Goal: Register for event/course: Sign up to attend an event or enroll in a course

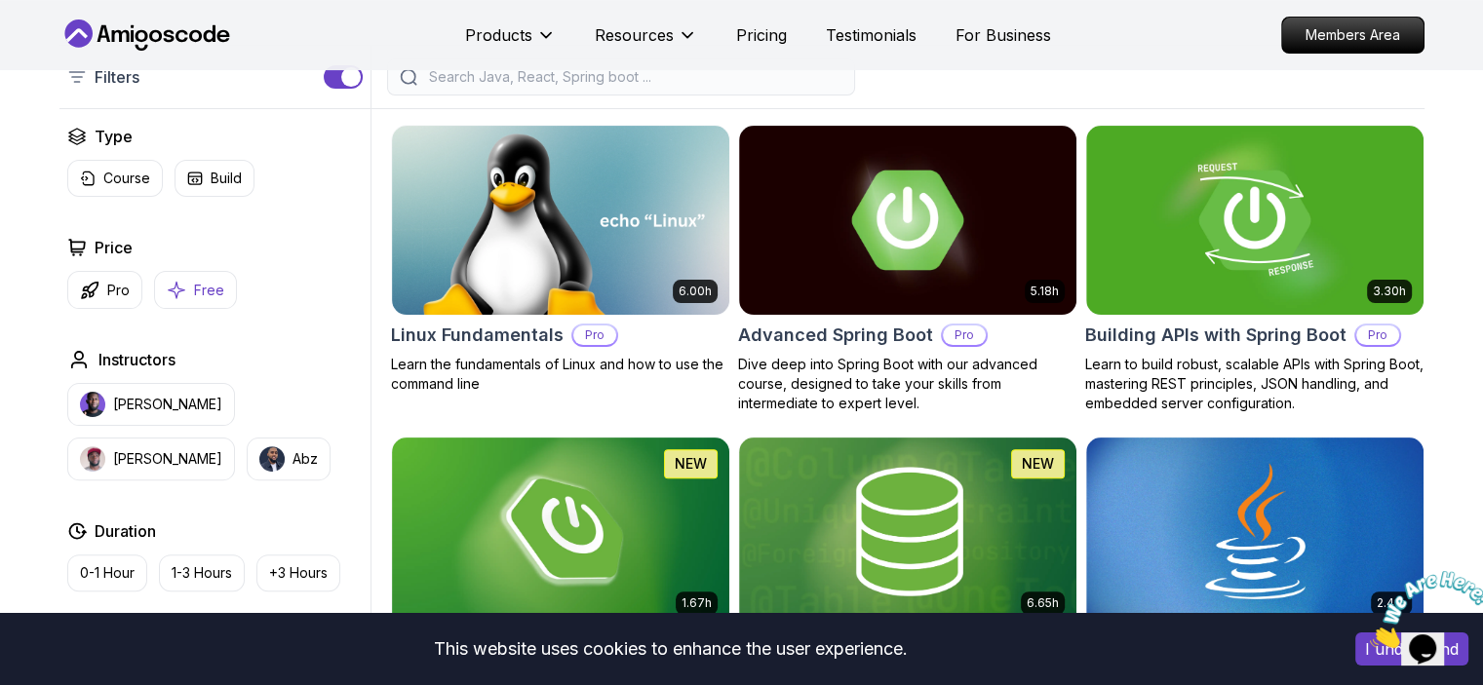
click at [218, 284] on p "Free" at bounding box center [209, 291] width 30 height 20
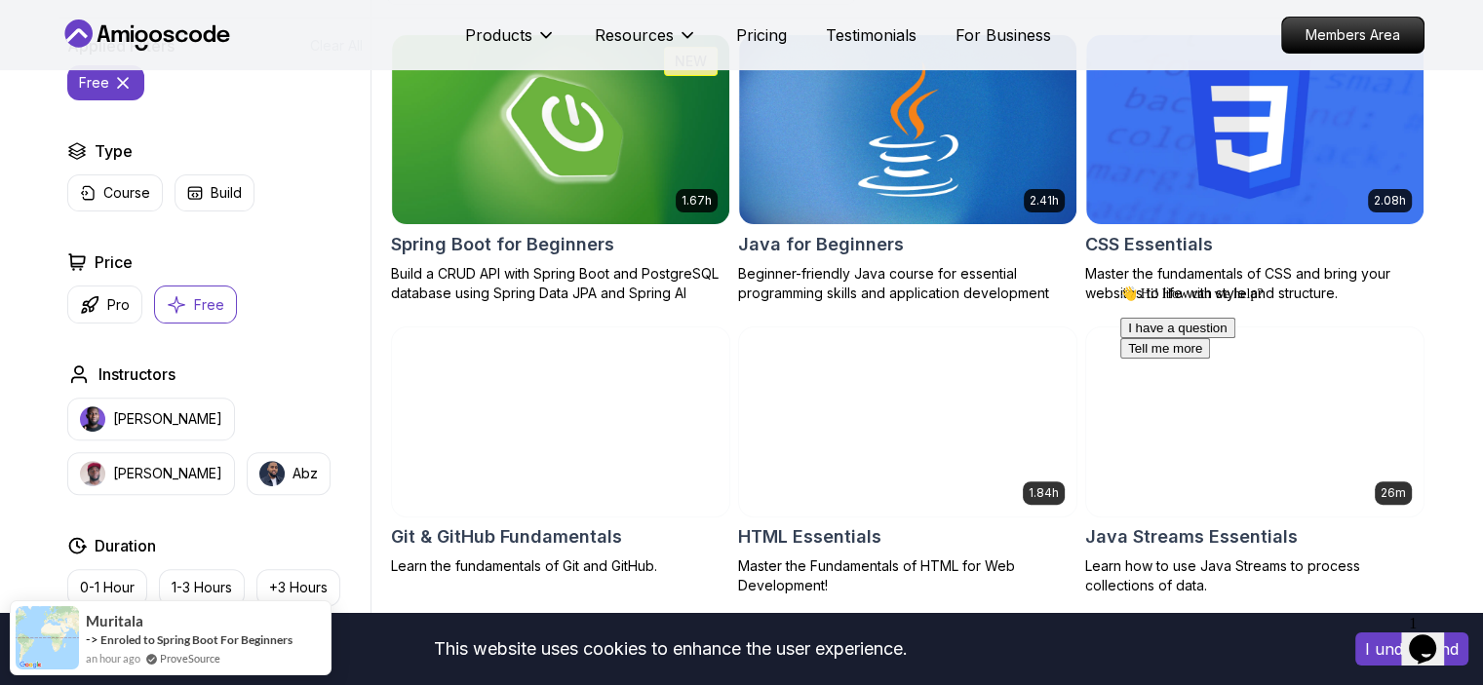
scroll to position [683, 0]
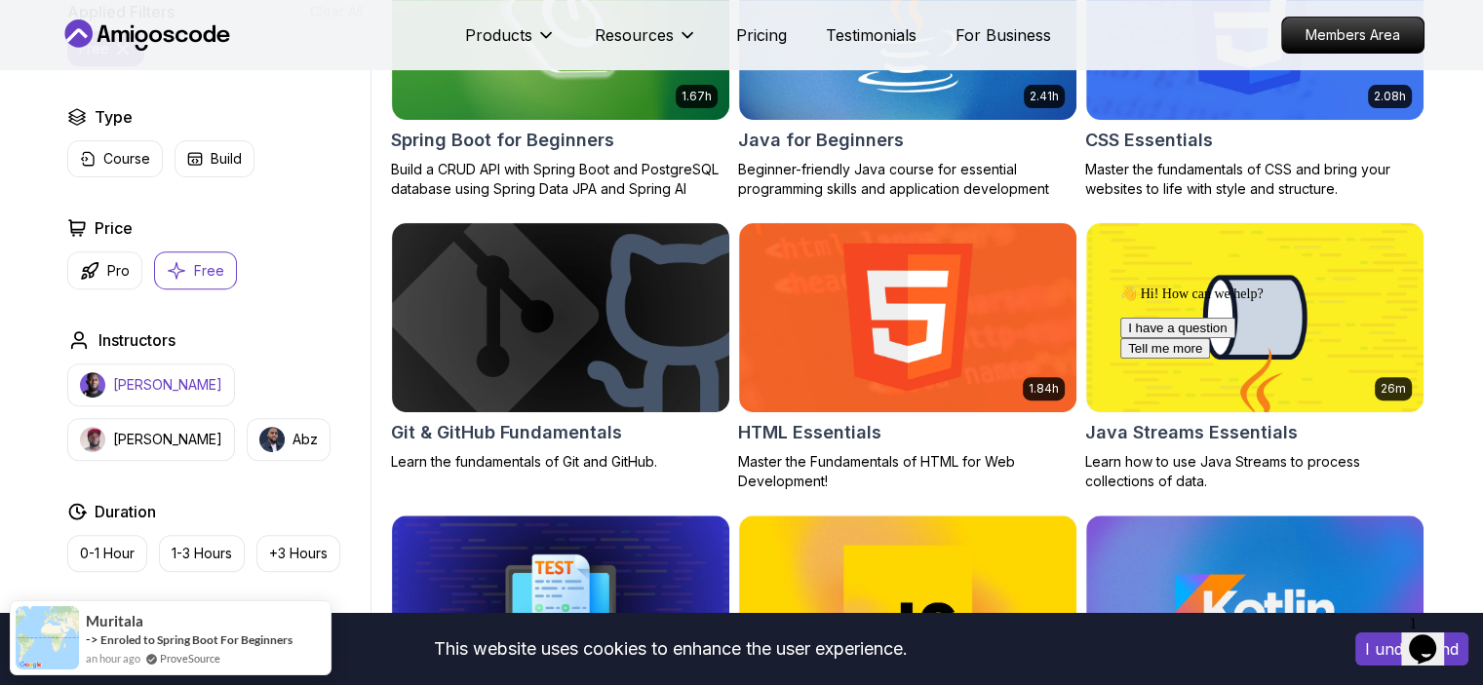
click at [158, 391] on p "Nelson Djalo" at bounding box center [167, 385] width 109 height 20
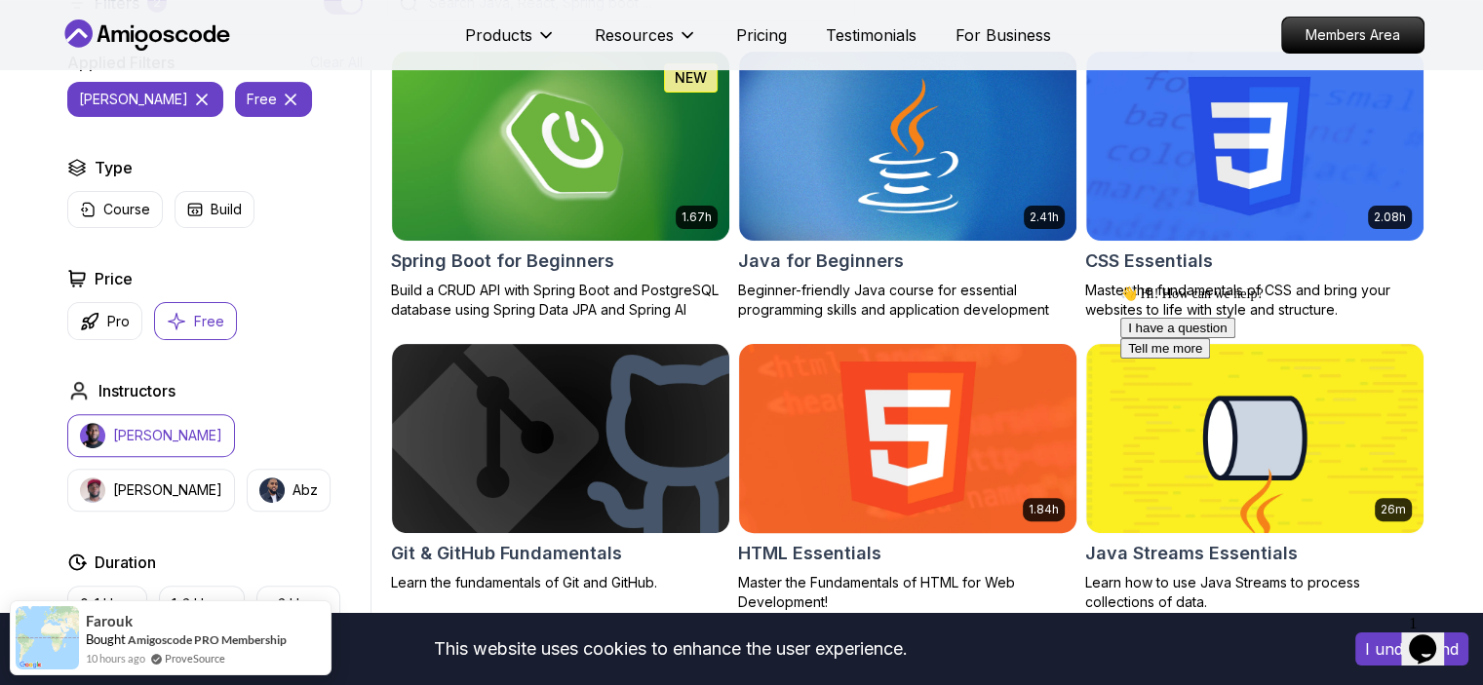
scroll to position [585, 0]
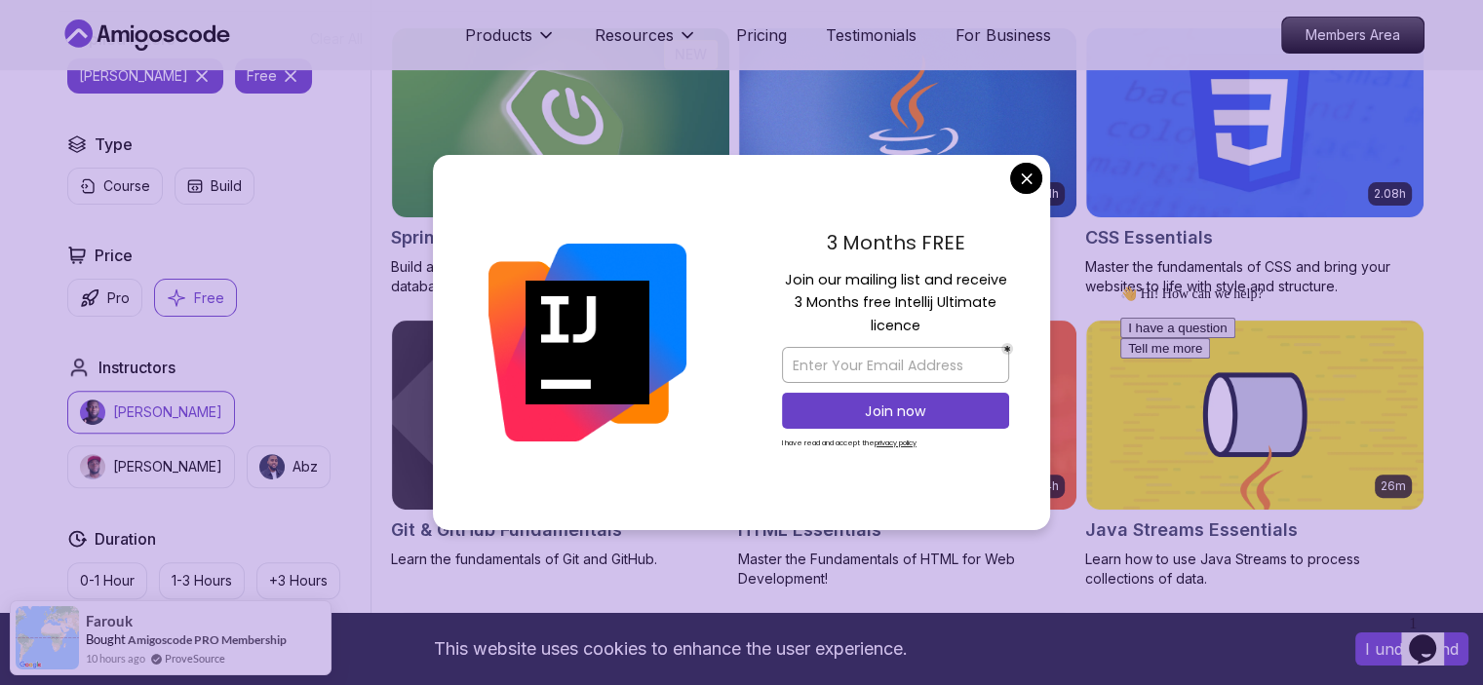
click at [1120, 286] on icon "Chat attention grabber" at bounding box center [1120, 286] width 0 height 0
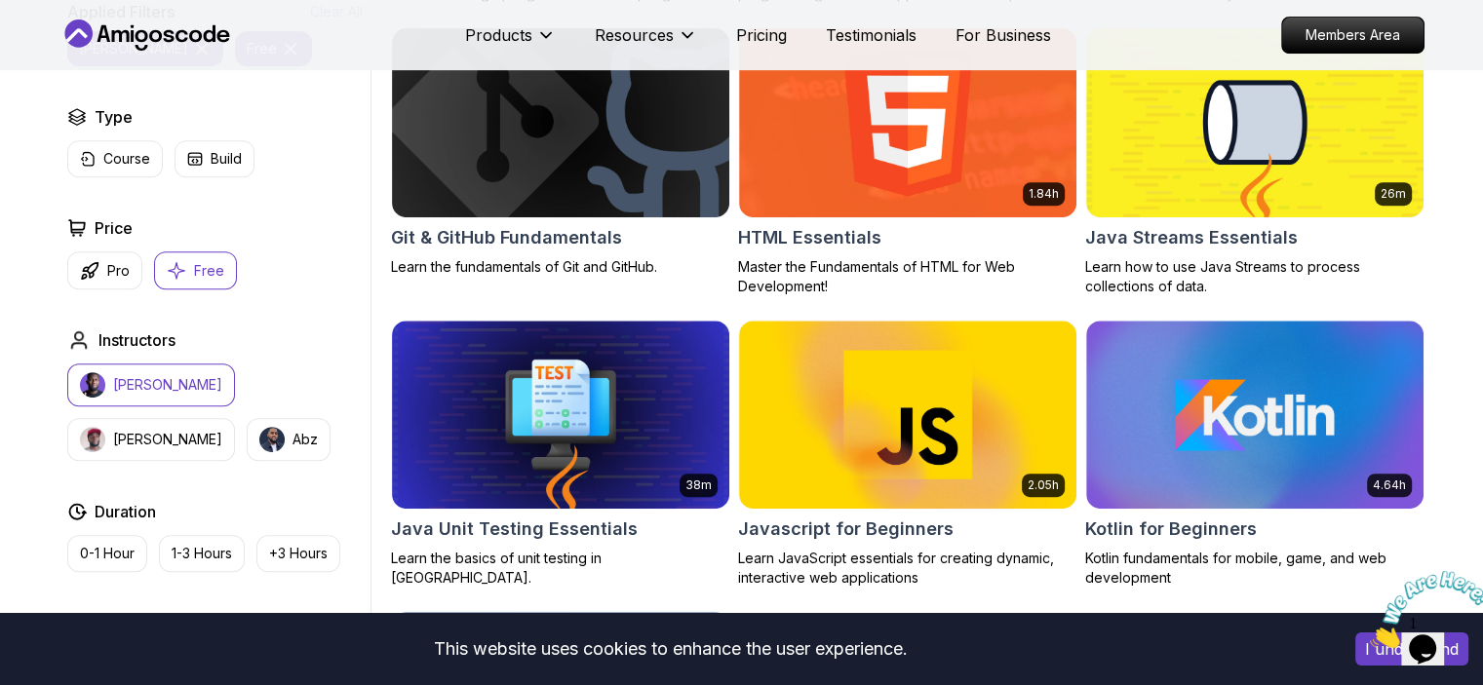
scroll to position [780, 0]
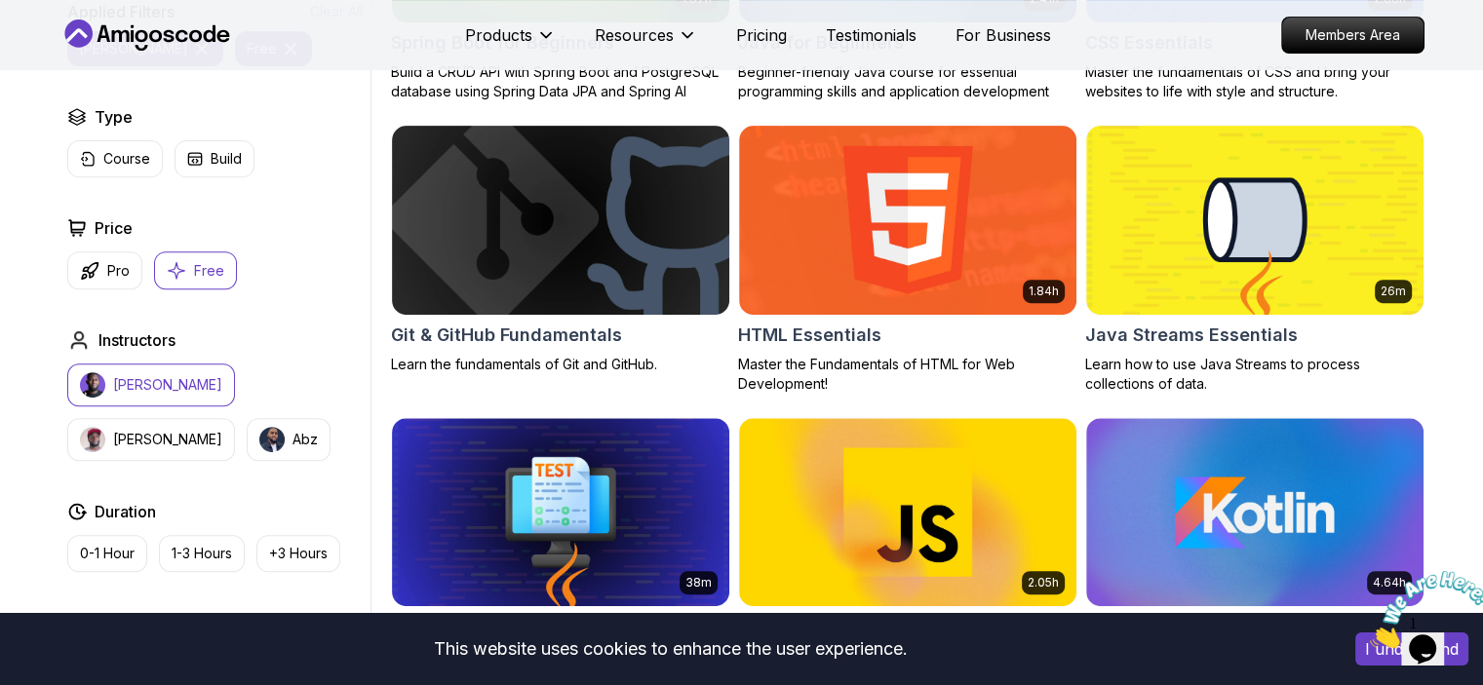
click at [149, 389] on p "Nelson Djalo" at bounding box center [167, 385] width 109 height 20
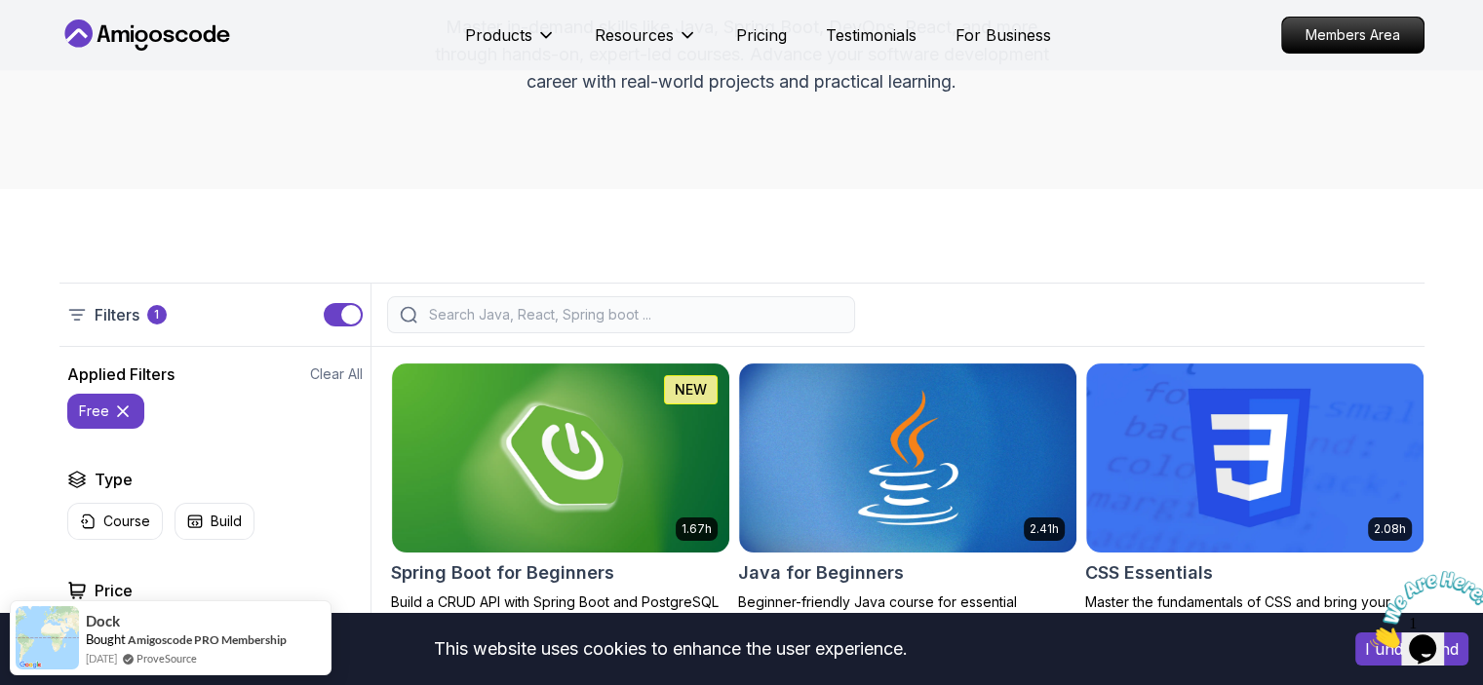
scroll to position [293, 0]
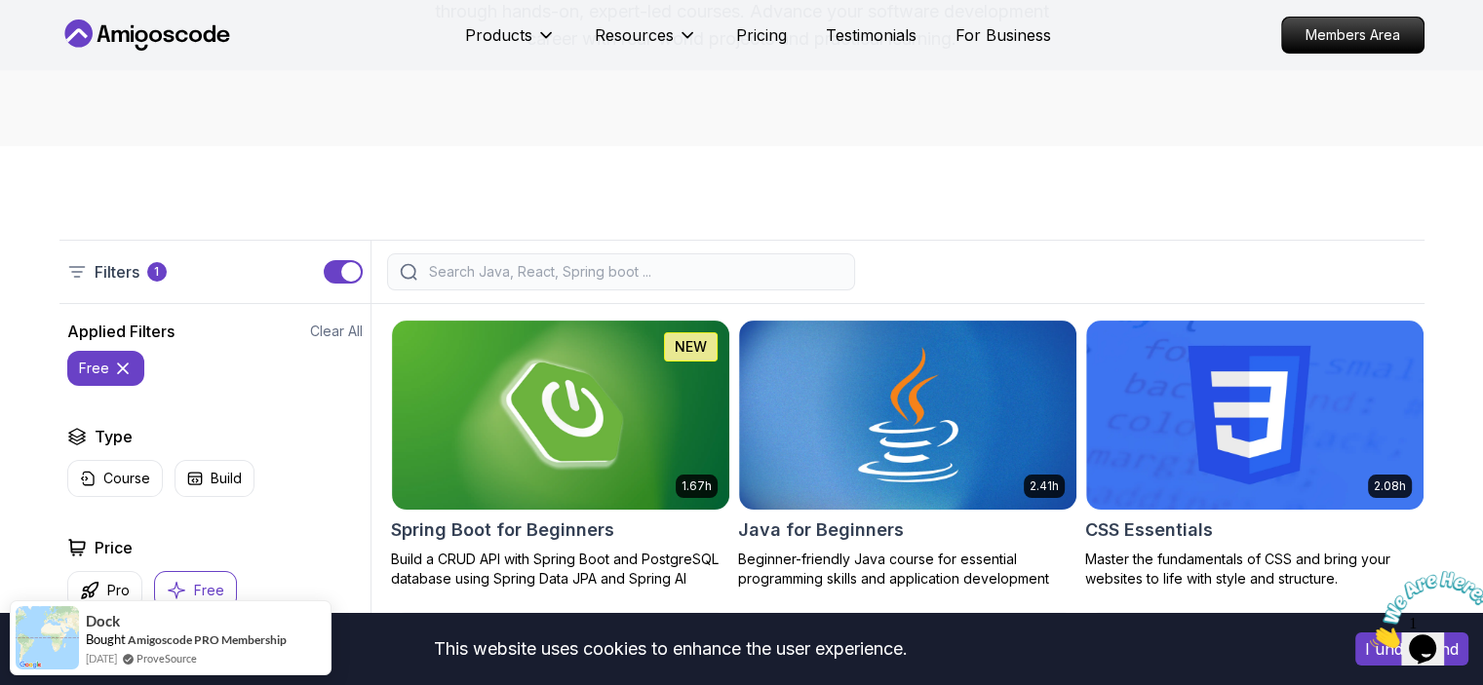
click at [124, 366] on icon at bounding box center [123, 369] width 20 height 20
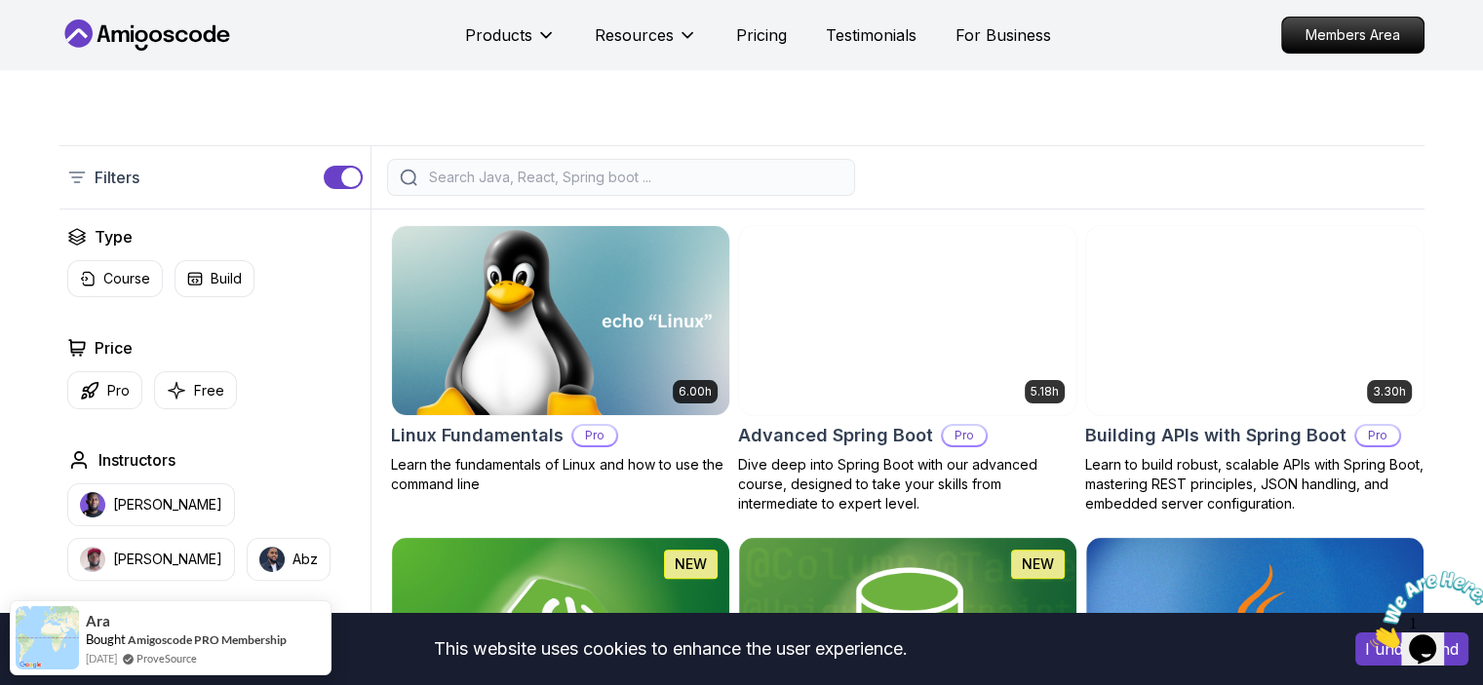
scroll to position [390, 0]
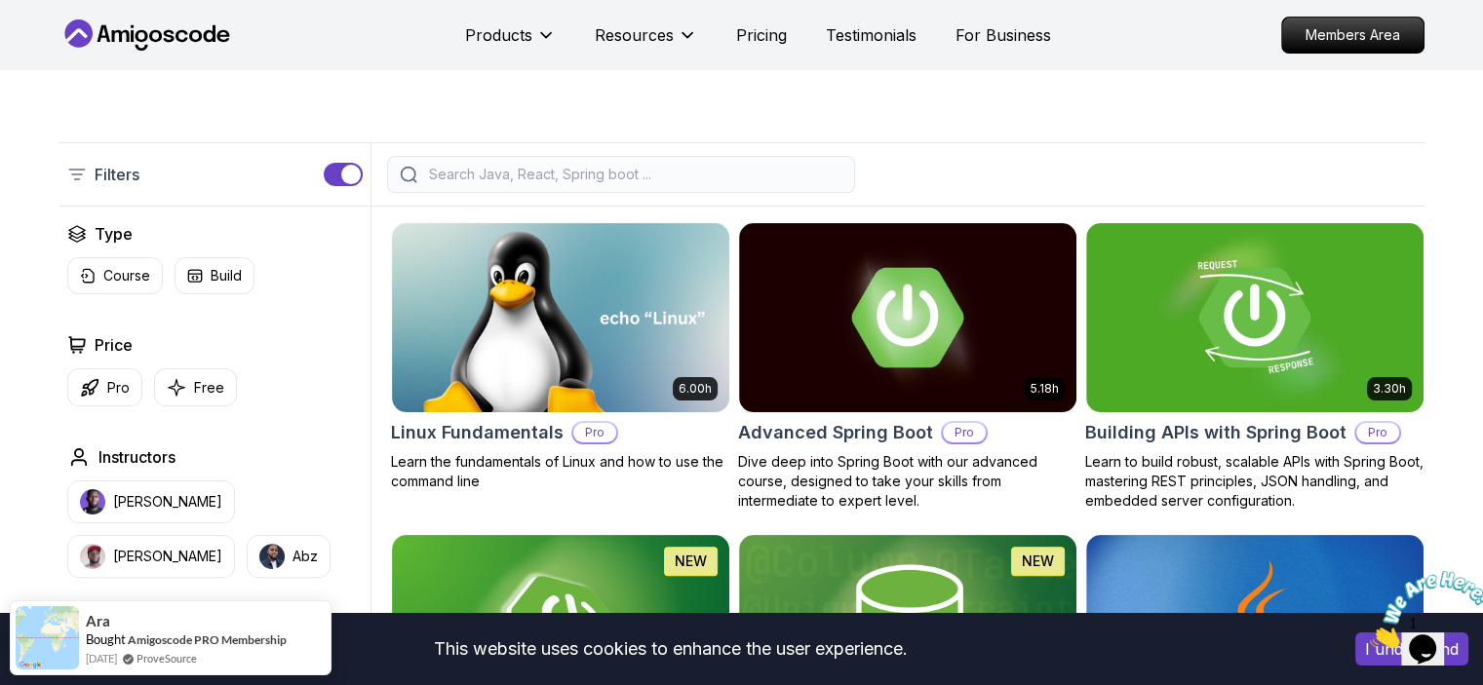
click at [445, 177] on input "search" at bounding box center [633, 175] width 417 height 20
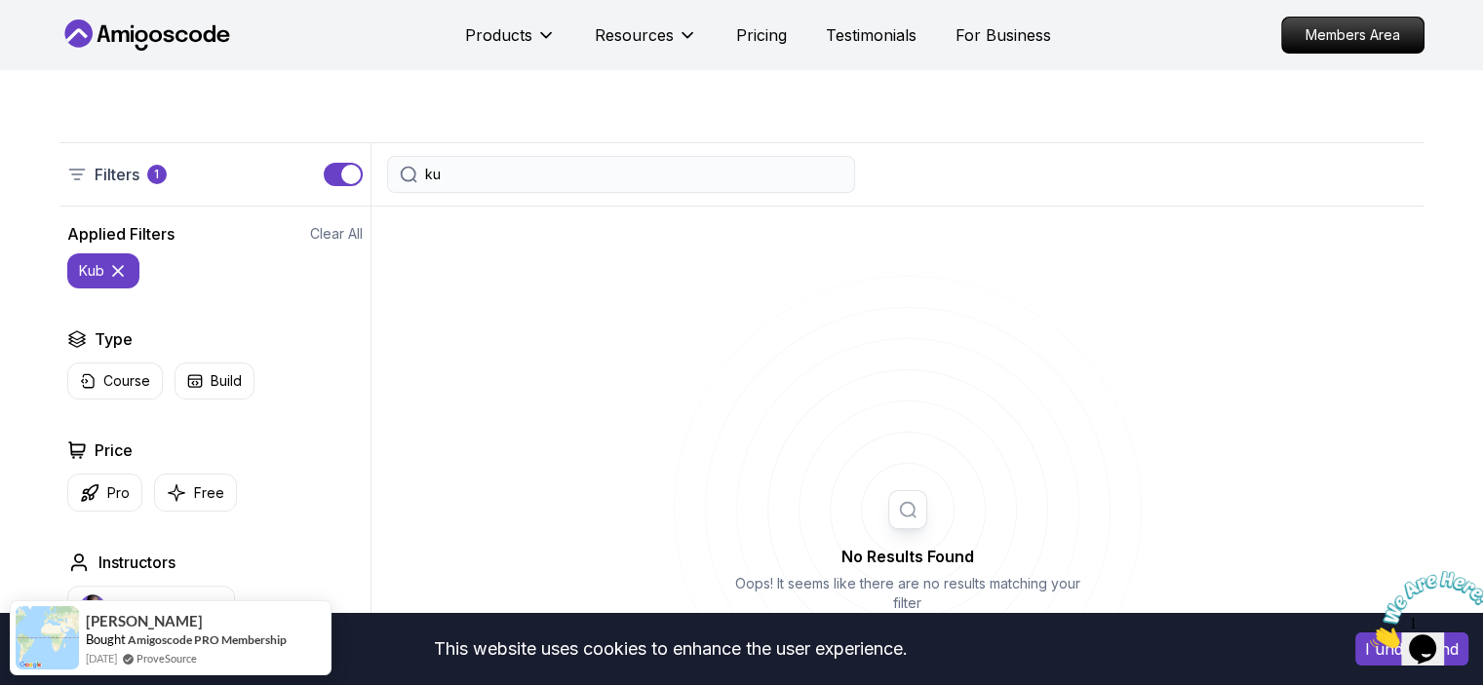
type input "k"
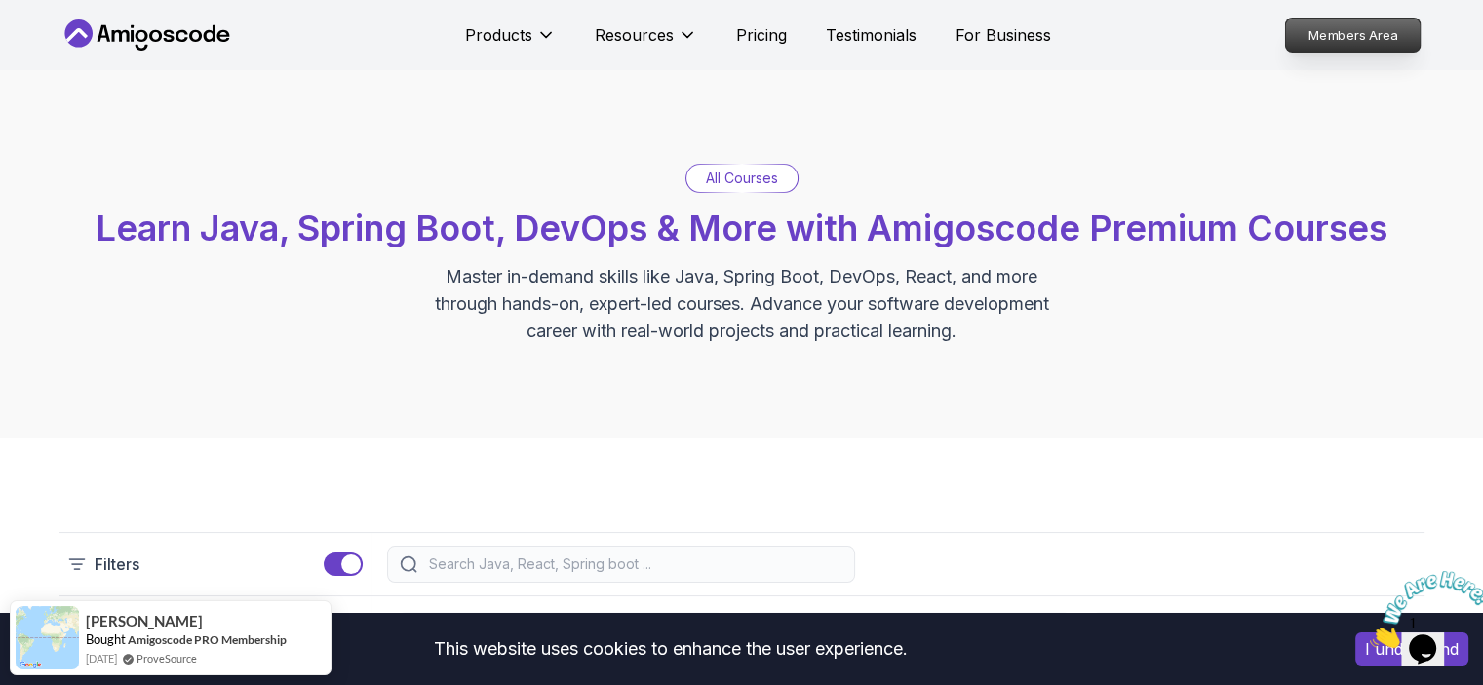
click at [1341, 50] on p "Members Area" at bounding box center [1352, 35] width 135 height 33
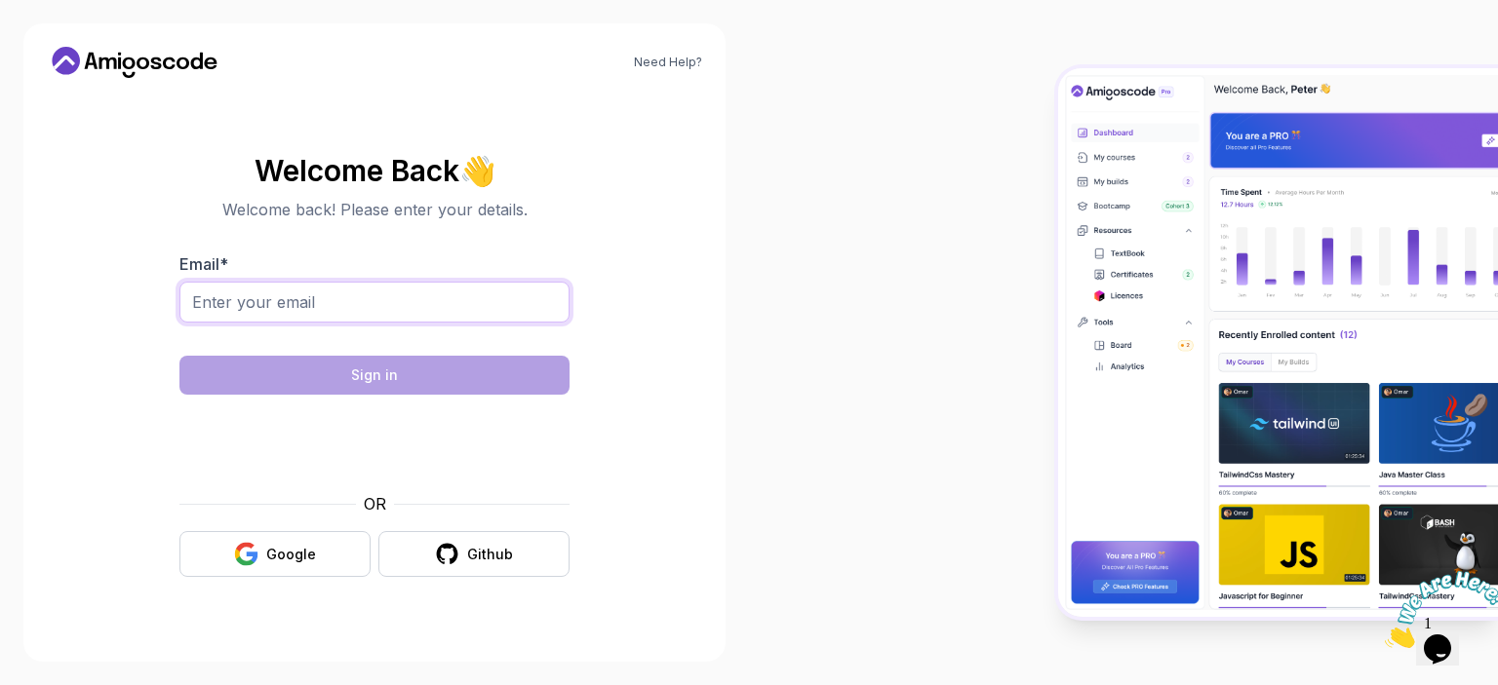
click at [308, 284] on input "Email *" at bounding box center [374, 302] width 390 height 41
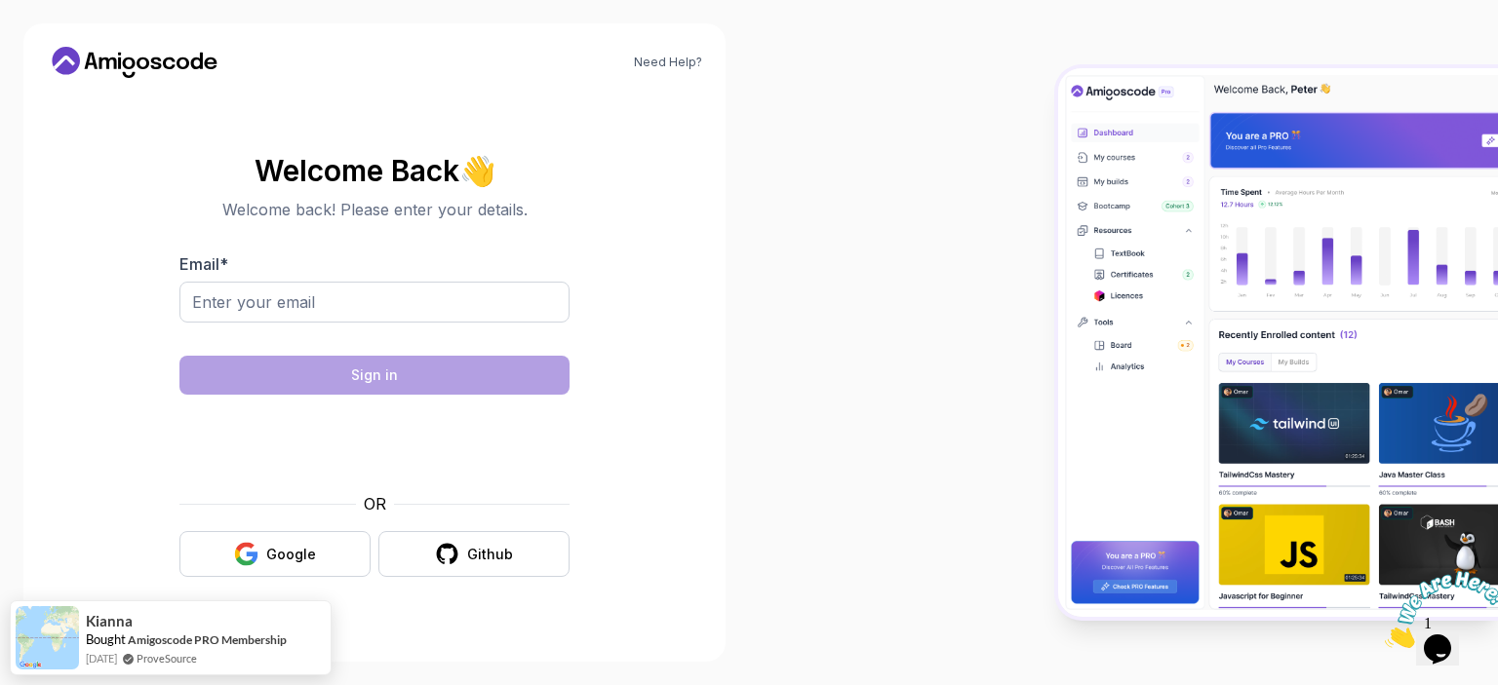
click at [44, 406] on div "Need Help? Welcome Back 👋 Welcome back! Please enter your details. Email * Sign…" at bounding box center [374, 342] width 702 height 639
click at [268, 559] on div "Google" at bounding box center [291, 555] width 50 height 20
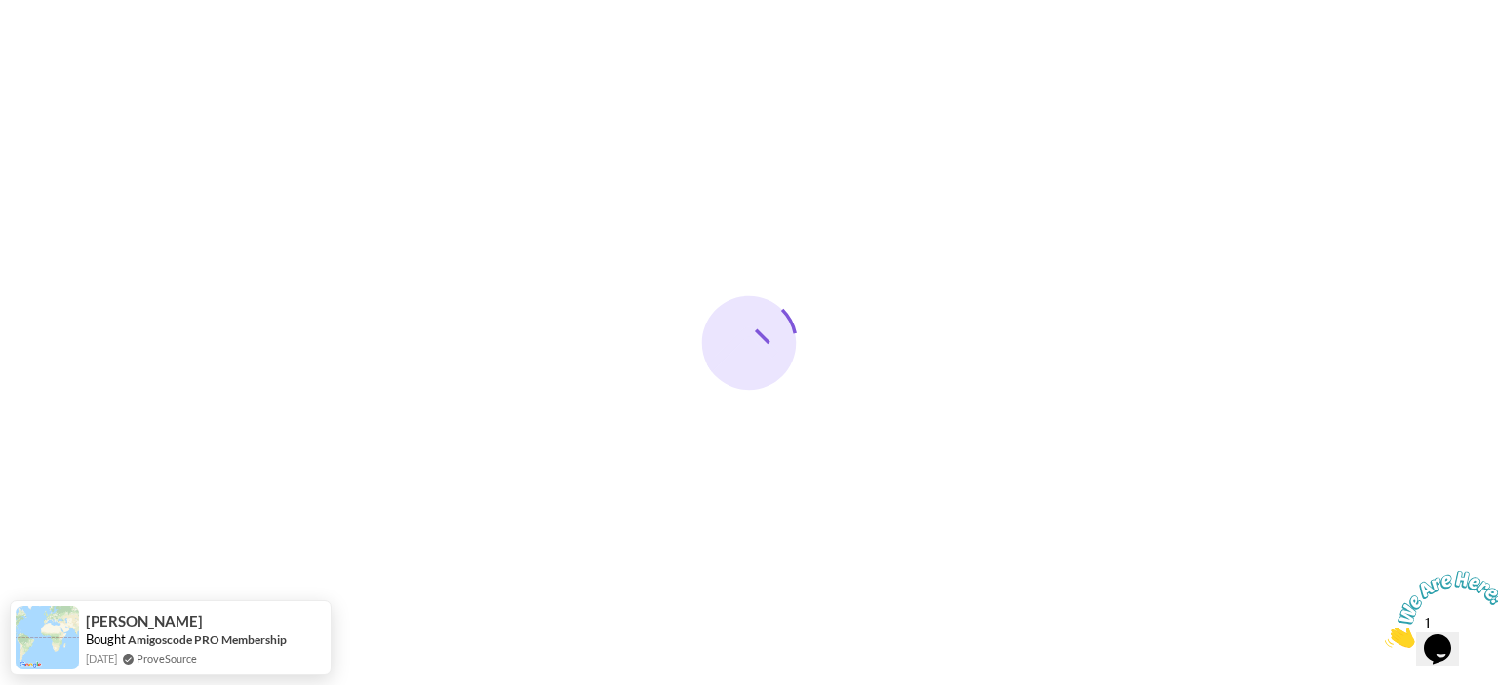
click at [1385, 635] on icon "Close" at bounding box center [1385, 643] width 0 height 17
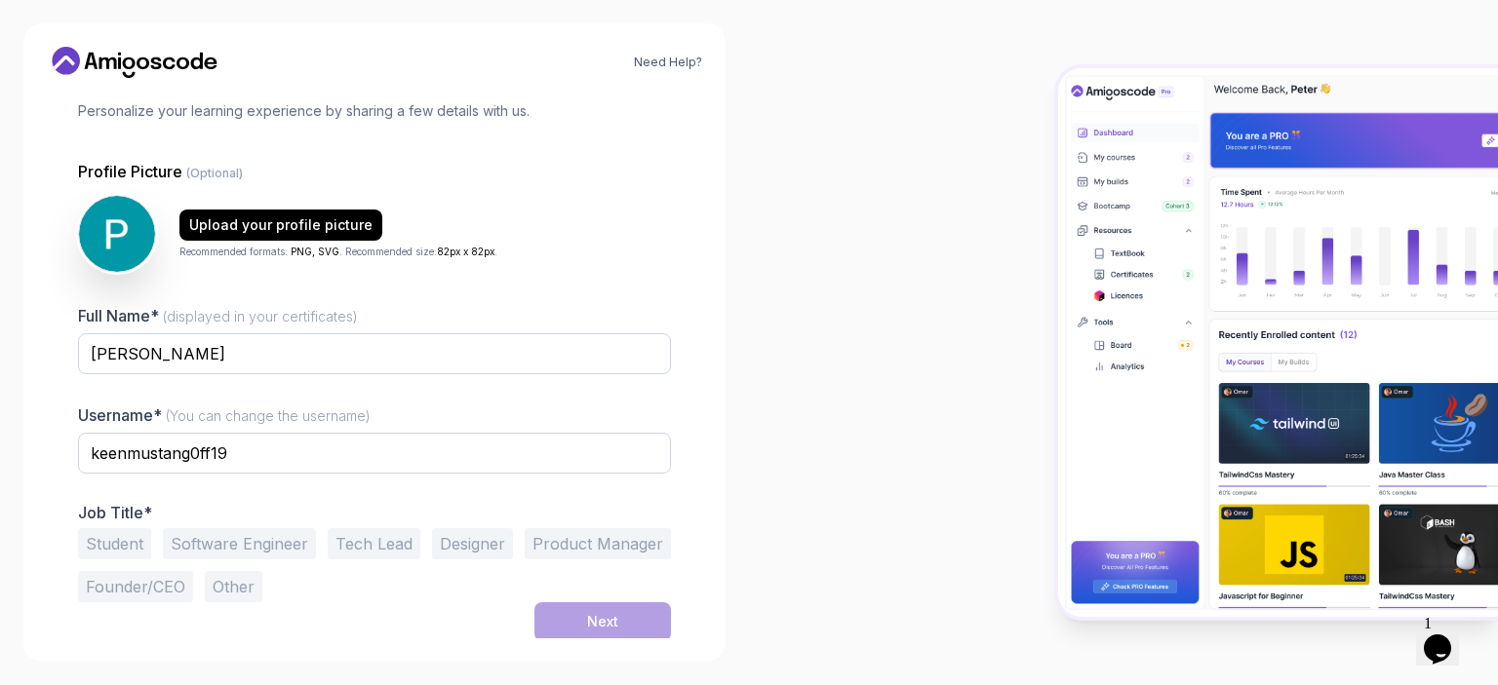
scroll to position [127, 0]
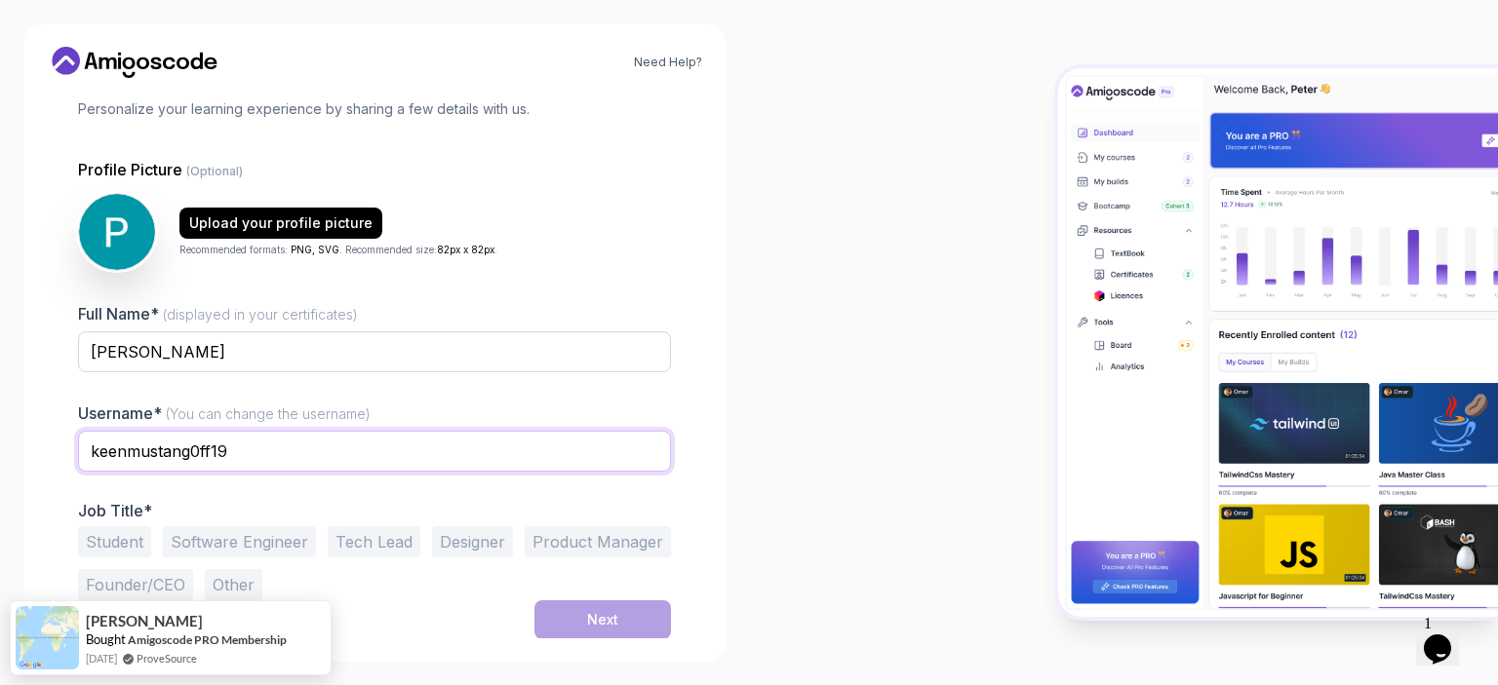
click at [258, 453] on input "keenmustang0ff19" at bounding box center [374, 451] width 593 height 41
drag, startPoint x: 289, startPoint y: 456, endPoint x: 36, endPoint y: 456, distance: 252.5
click at [36, 456] on div "Need Help? 1 Set Up Your Profile 1 Set Up Your Profile 2 Let's Get to Know You …" at bounding box center [374, 342] width 702 height 639
click at [243, 456] on input "keenmustang0ff19" at bounding box center [374, 451] width 593 height 41
click at [281, 455] on input "keenmustang0ff19" at bounding box center [374, 451] width 593 height 41
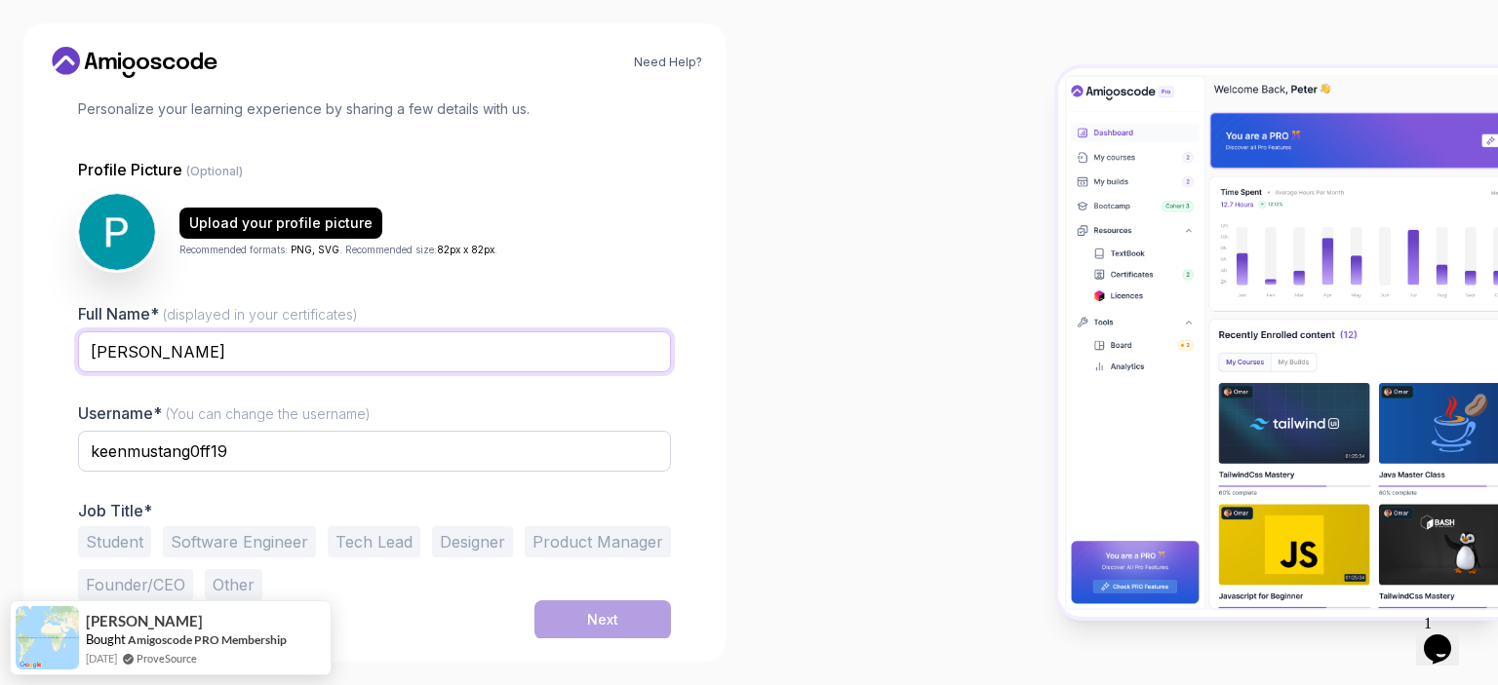
click at [210, 351] on input "[PERSON_NAME]" at bounding box center [374, 352] width 593 height 41
click at [298, 445] on input "keenmustang0ff19" at bounding box center [374, 451] width 593 height 41
drag, startPoint x: 231, startPoint y: 223, endPoint x: 800, endPoint y: 332, distance: 578.7
click at [800, 332] on section "Need Help? 1 Set Up Your Profile 1 Set Up Your Profile 2 Let's Get to Know You …" at bounding box center [749, 342] width 1498 height 685
click at [800, 332] on div at bounding box center [1123, 342] width 749 height 685
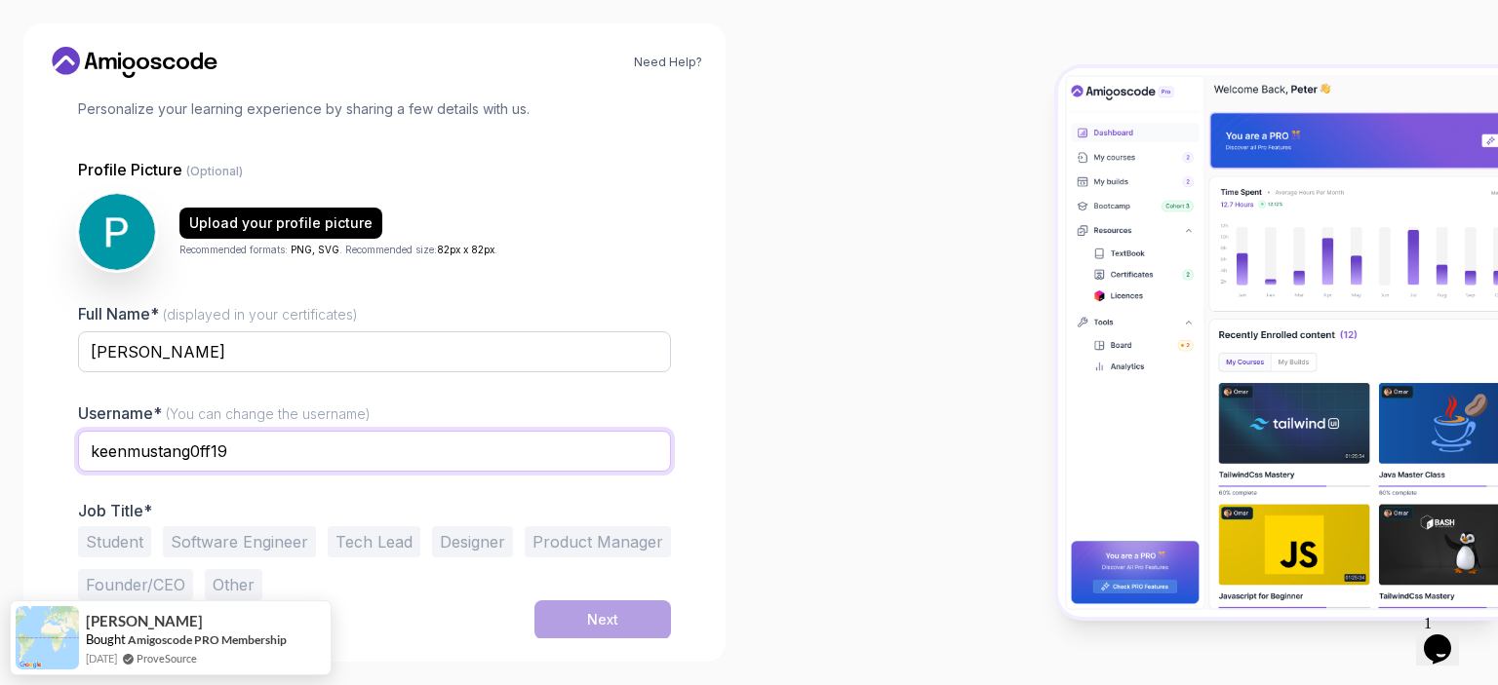
click at [235, 453] on input "keenmustang0ff19" at bounding box center [374, 451] width 593 height 41
click at [120, 543] on button "Student" at bounding box center [114, 542] width 73 height 31
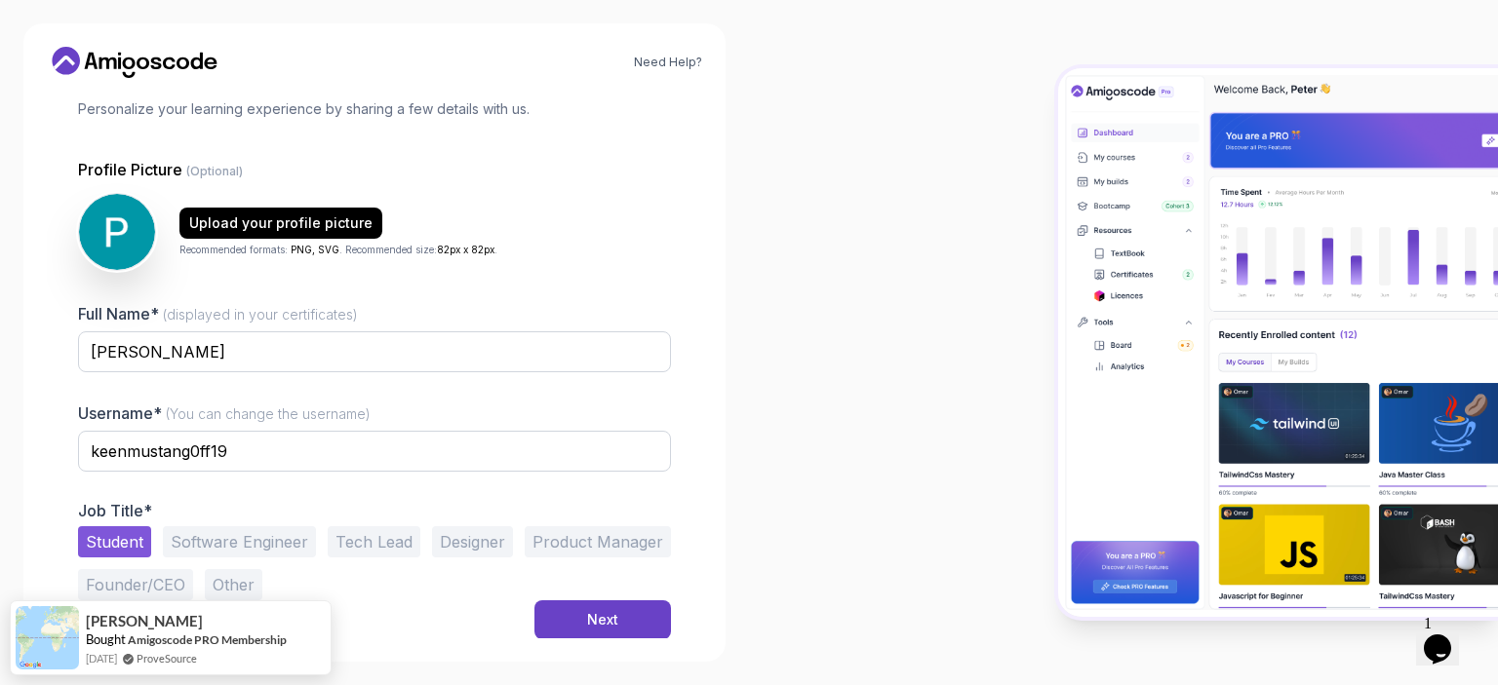
click at [120, 543] on button "Student" at bounding box center [114, 542] width 73 height 31
click at [244, 545] on button "Software Engineer" at bounding box center [239, 542] width 153 height 31
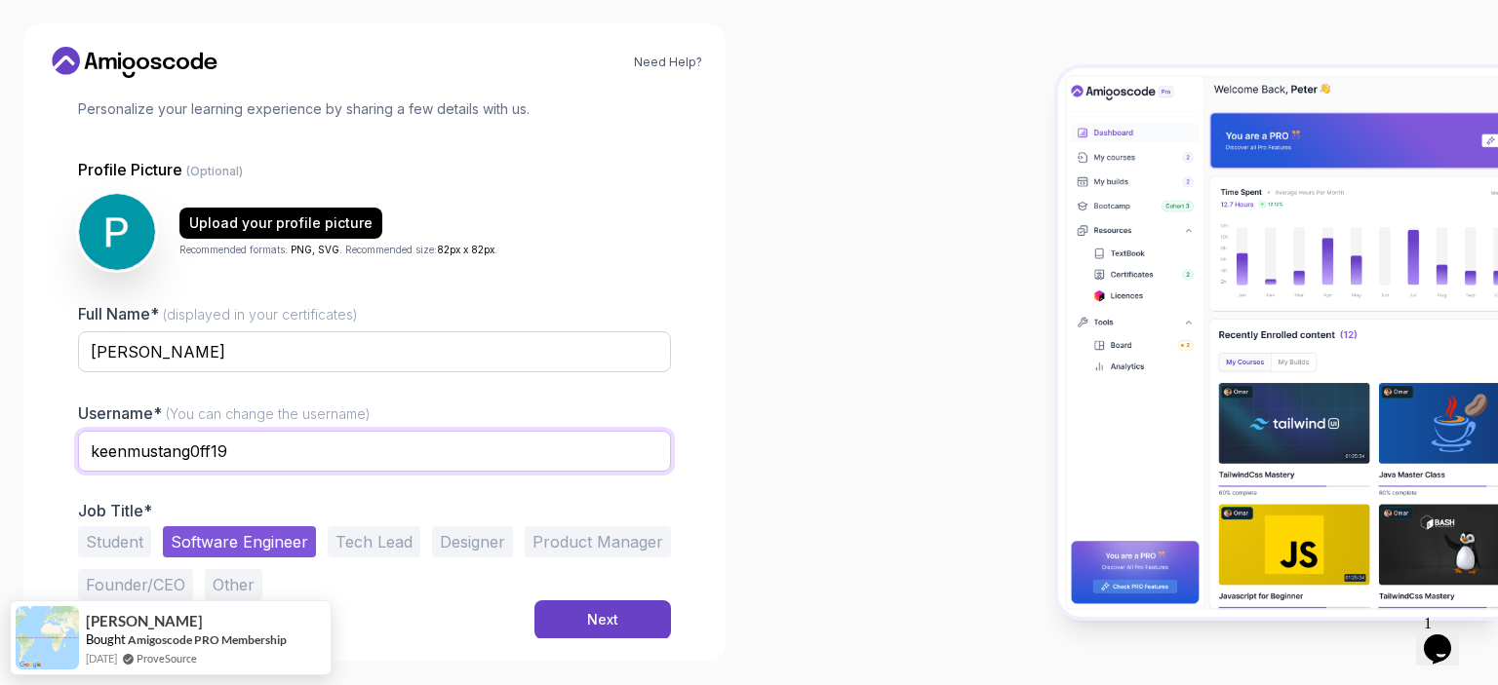
click at [276, 440] on input "keenmustang0ff19" at bounding box center [374, 451] width 593 height 41
drag, startPoint x: 242, startPoint y: 355, endPoint x: 50, endPoint y: 351, distance: 192.1
click at [50, 351] on div "1 Set Up Your Profile 1 Set Up Your Profile 2 Let's Get to Know You Set Up Your…" at bounding box center [374, 239] width 655 height 545
click at [237, 449] on input "keenmustang0ff19" at bounding box center [374, 451] width 593 height 41
drag, startPoint x: 79, startPoint y: 447, endPoint x: 20, endPoint y: 442, distance: 58.7
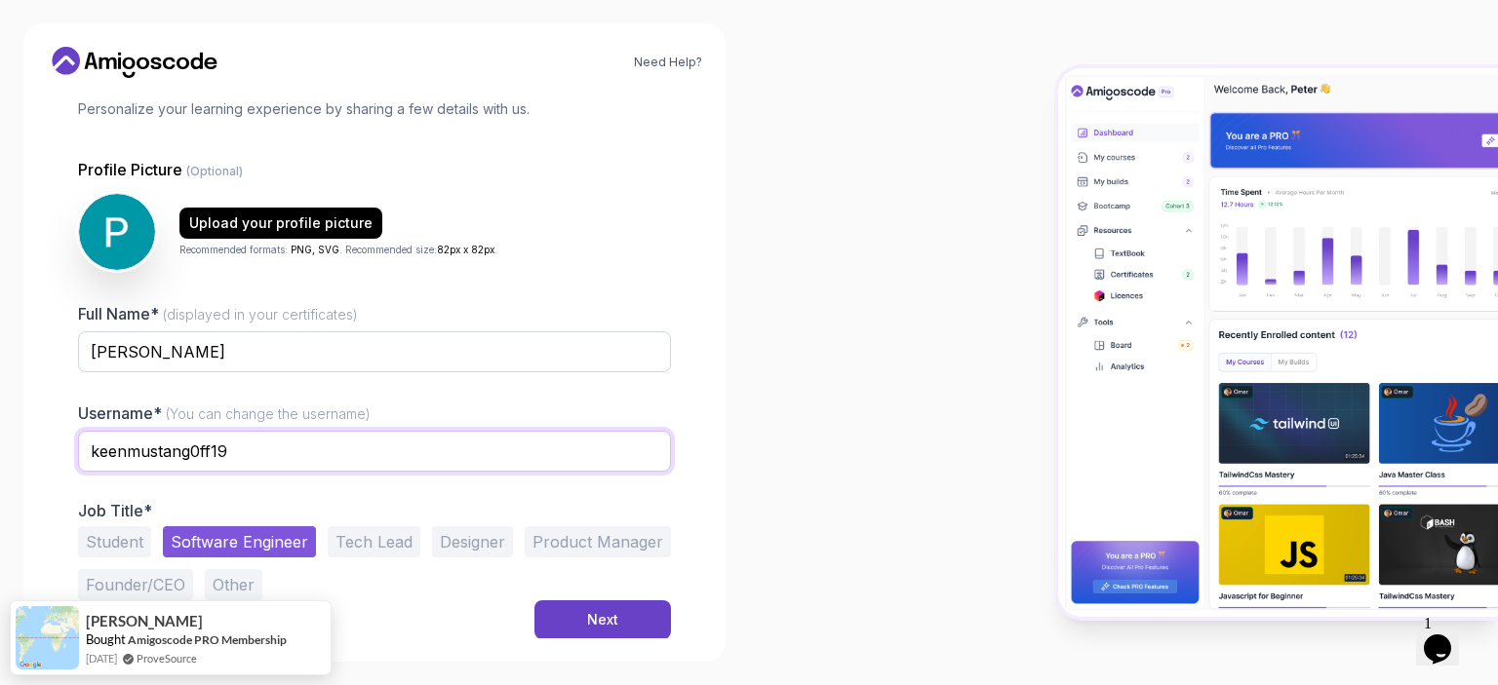
click at [20, 442] on div "Need Help? 1 Set Up Your Profile 1 Set Up Your Profile 2 Let's Get to Know You …" at bounding box center [374, 342] width 749 height 685
click at [796, 387] on div at bounding box center [1123, 342] width 749 height 685
drag, startPoint x: 260, startPoint y: 456, endPoint x: 49, endPoint y: 453, distance: 211.6
click at [49, 453] on div "1 Set Up Your Profile 1 Set Up Your Profile 2 Let's Get to Know You Set Up Your…" at bounding box center [374, 239] width 655 height 545
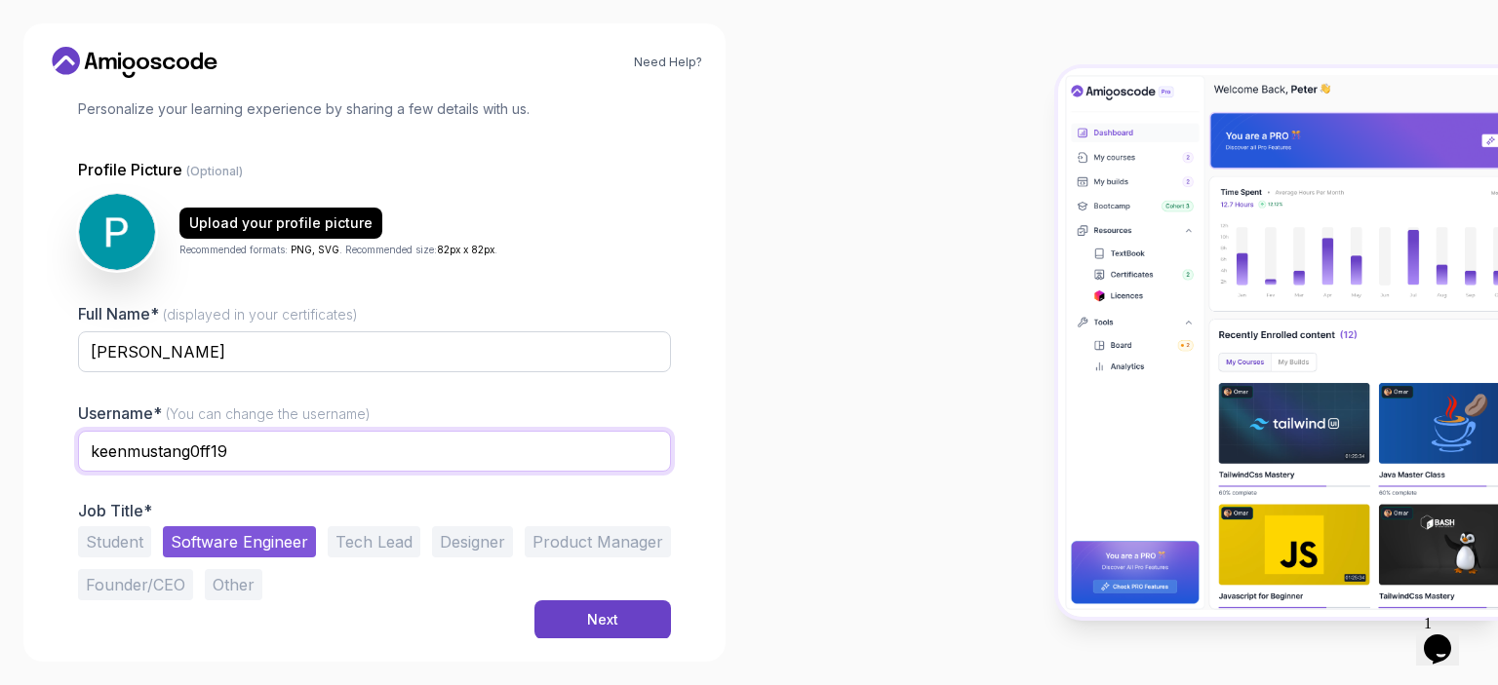
paste input "[PERSON_NAME]"
click at [153, 447] on input "[PERSON_NAME]" at bounding box center [374, 451] width 593 height 41
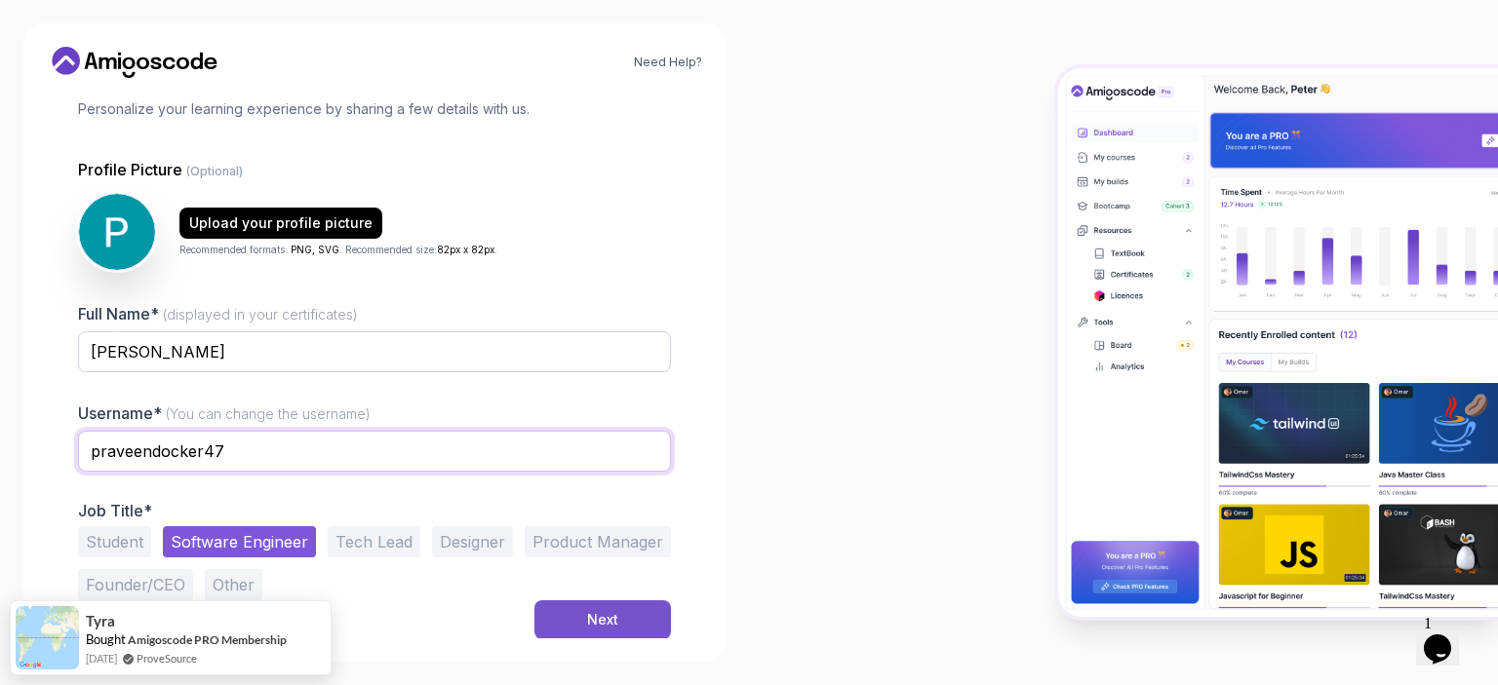
type input "praveendocker47"
click at [587, 622] on div "Next" at bounding box center [602, 620] width 31 height 20
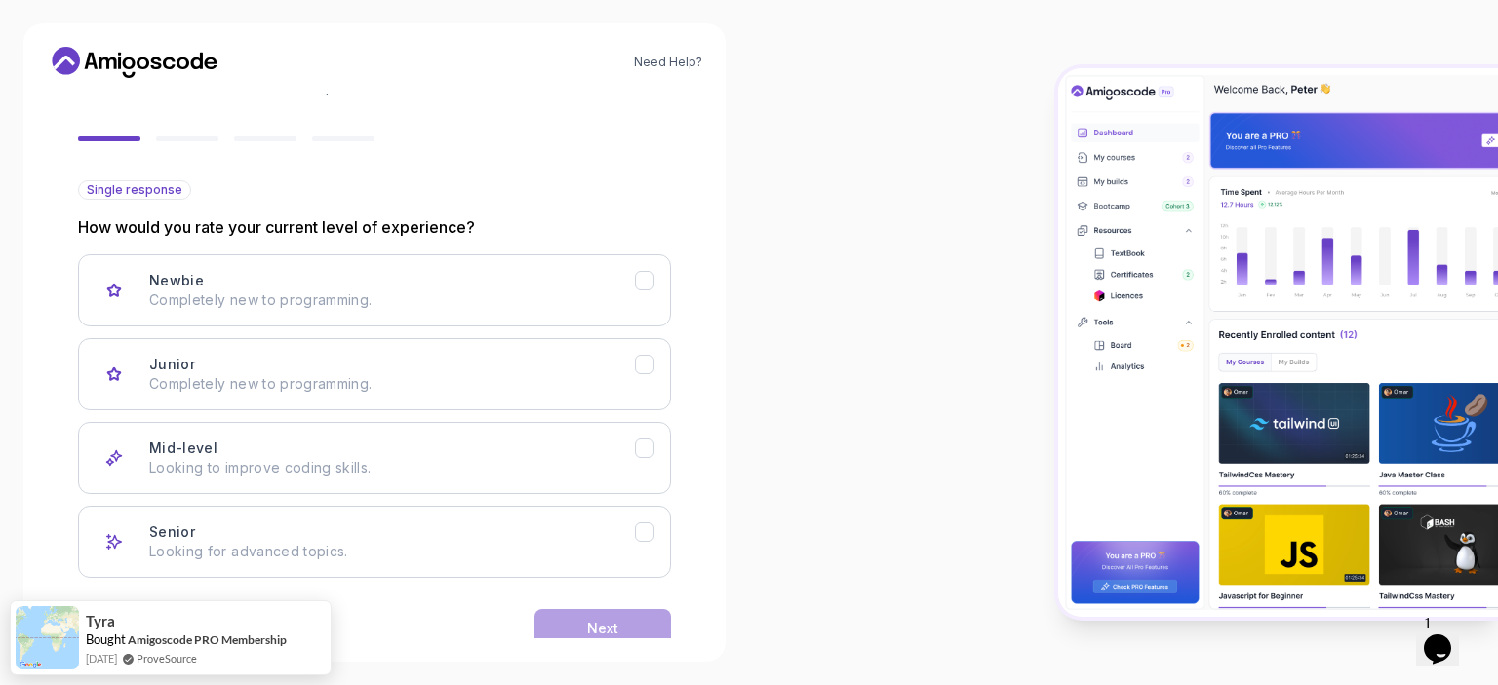
scroll to position [187, 0]
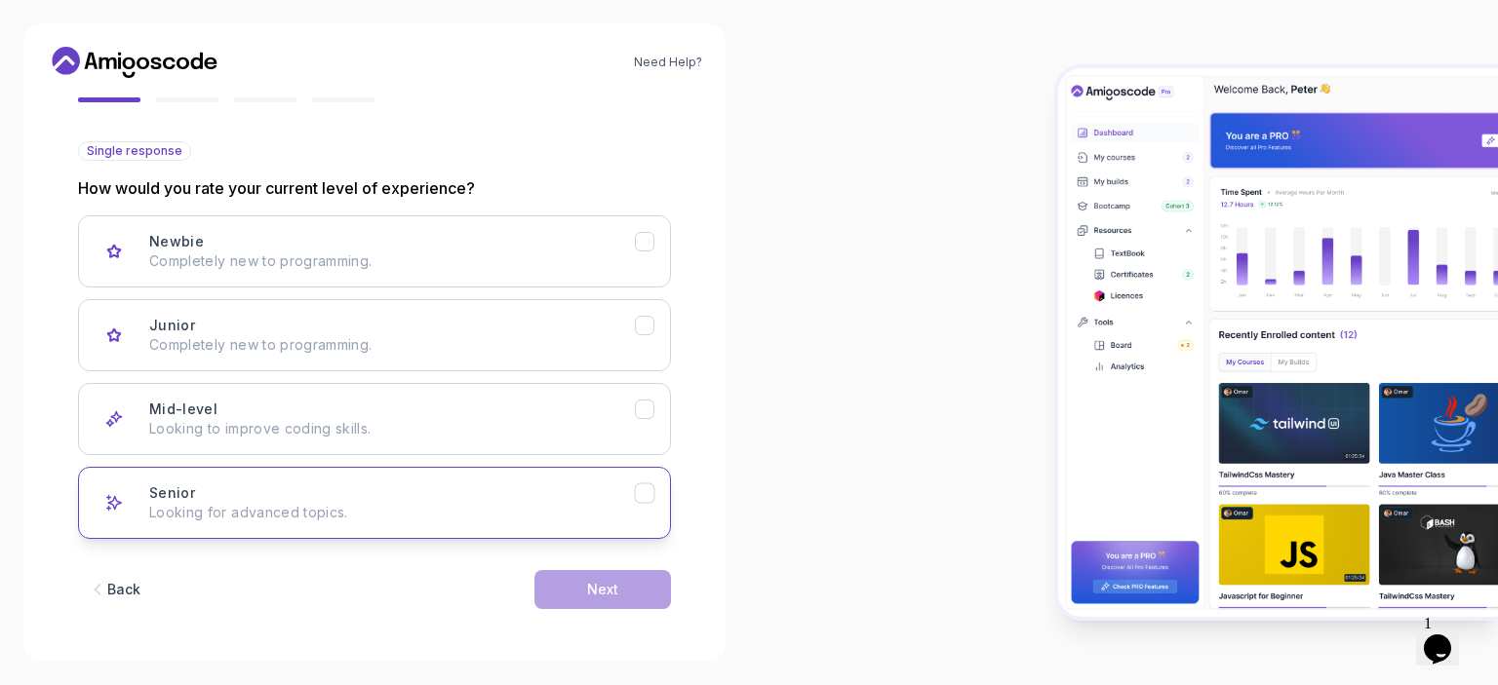
click at [207, 512] on p "Looking for advanced topics." at bounding box center [392, 513] width 486 height 20
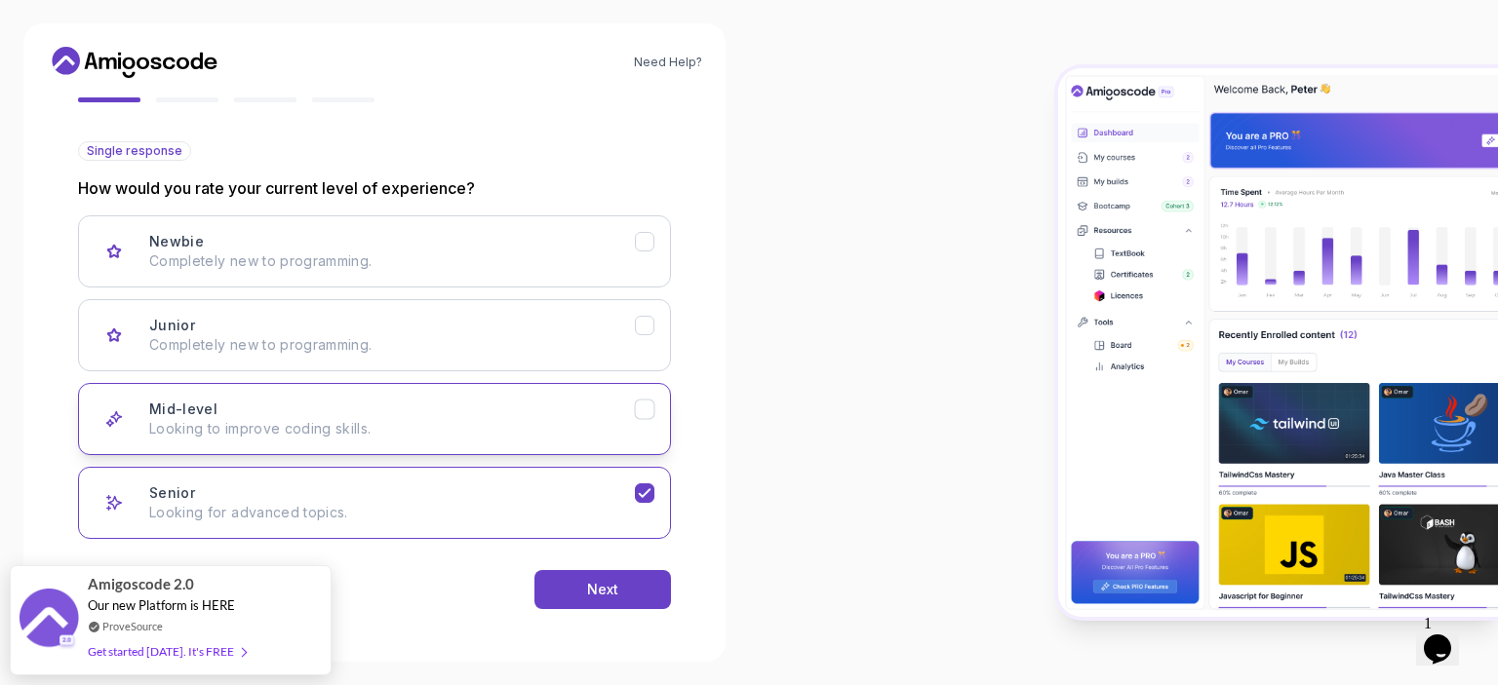
click at [347, 420] on p "Looking to improve coding skills." at bounding box center [392, 429] width 486 height 20
click at [582, 511] on p "Looking for advanced topics." at bounding box center [392, 513] width 486 height 20
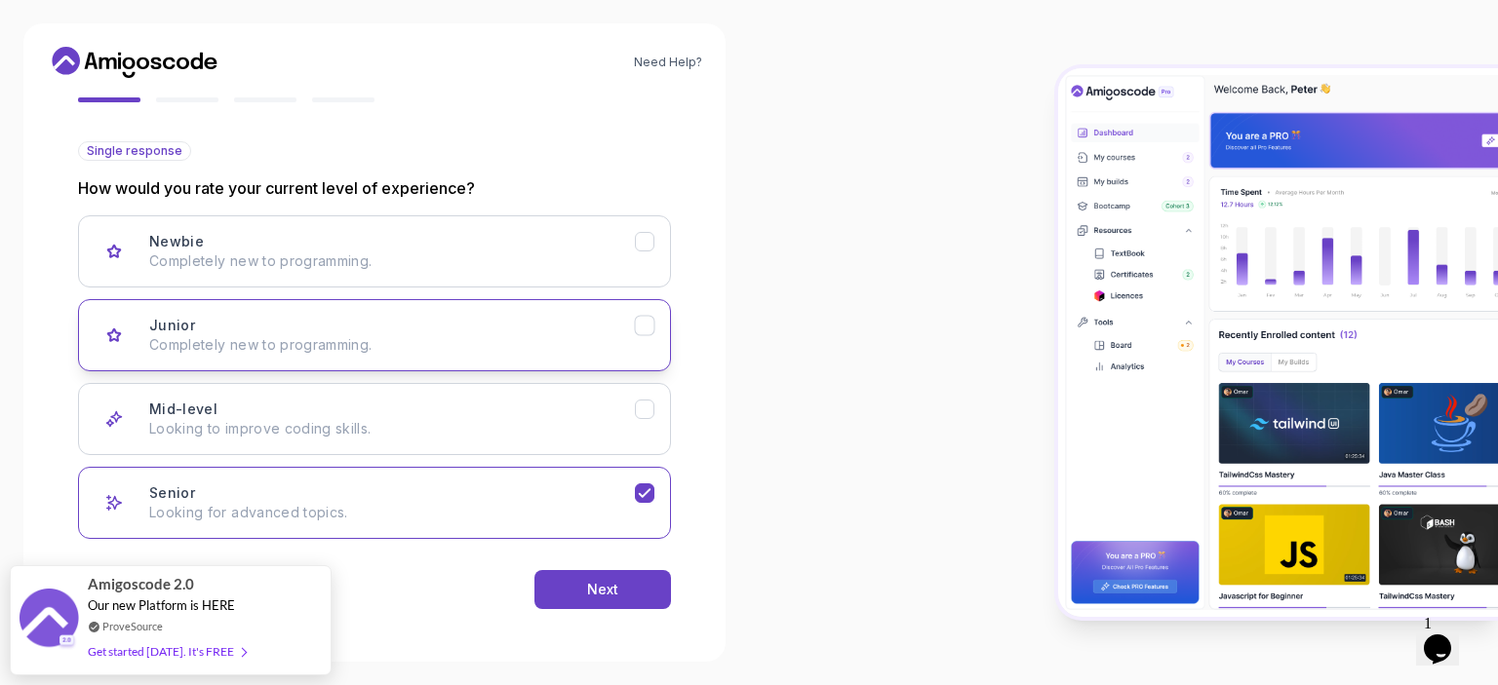
click at [328, 328] on div "Junior Completely new to programming." at bounding box center [392, 335] width 486 height 39
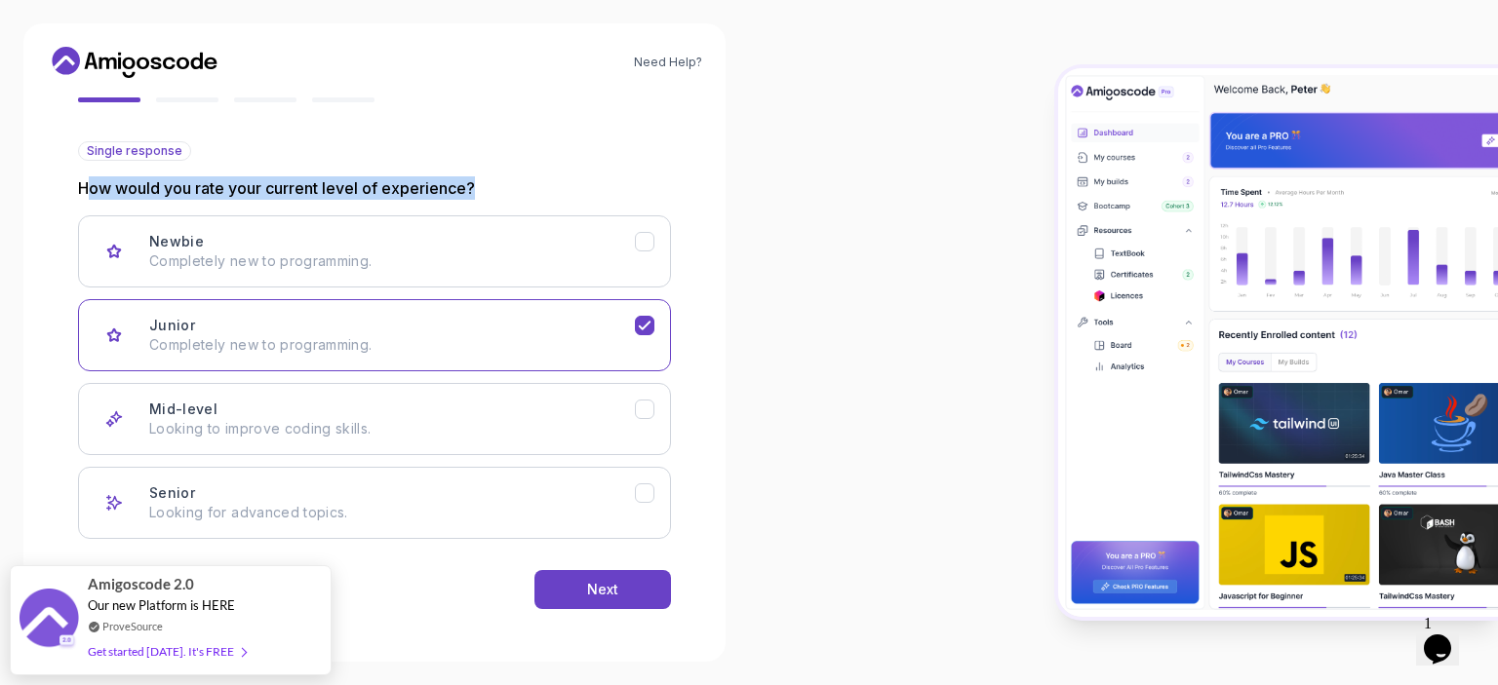
drag, startPoint x: 84, startPoint y: 183, endPoint x: 480, endPoint y: 176, distance: 395.9
click at [480, 176] on p "How would you rate your current level of experience?" at bounding box center [374, 187] width 593 height 23
drag, startPoint x: 270, startPoint y: 490, endPoint x: 408, endPoint y: 506, distance: 138.4
click at [273, 490] on div "Senior Looking for advanced topics." at bounding box center [392, 503] width 486 height 39
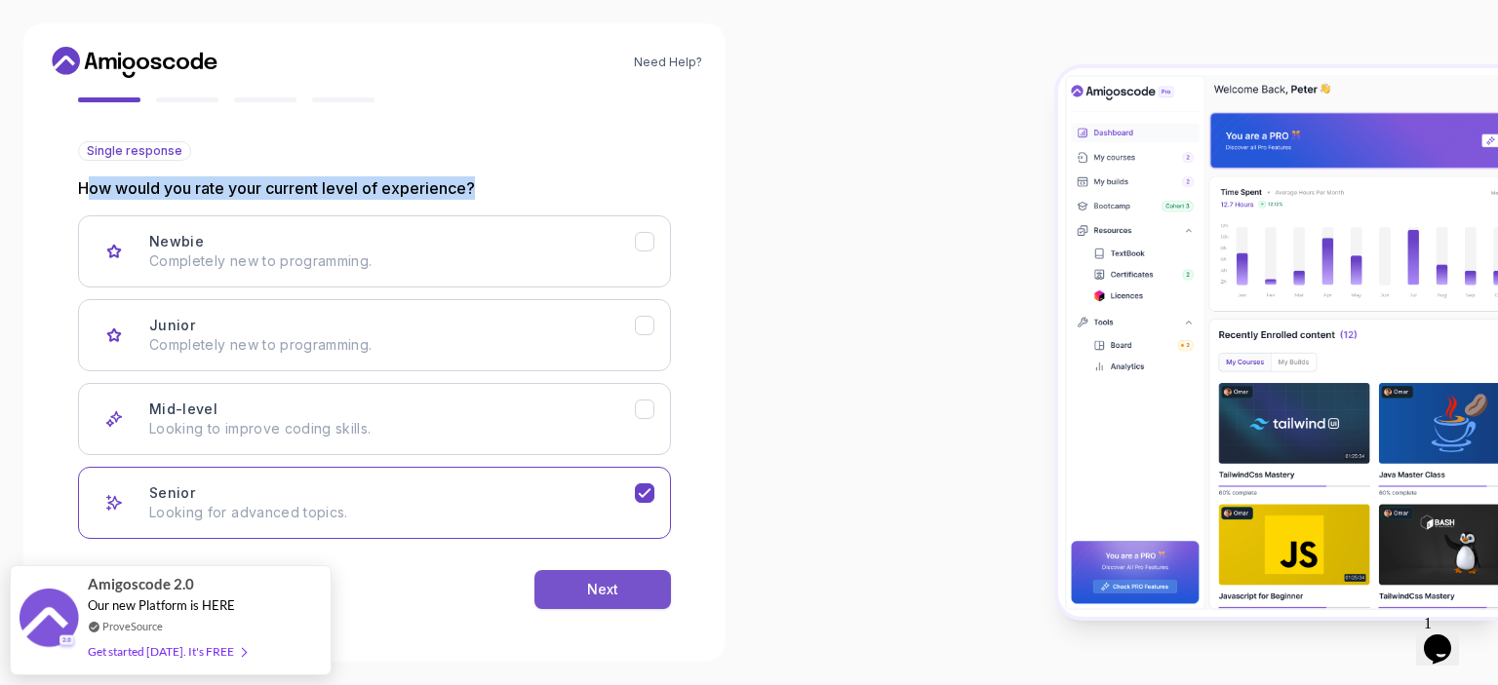
click at [568, 584] on button "Next" at bounding box center [602, 589] width 137 height 39
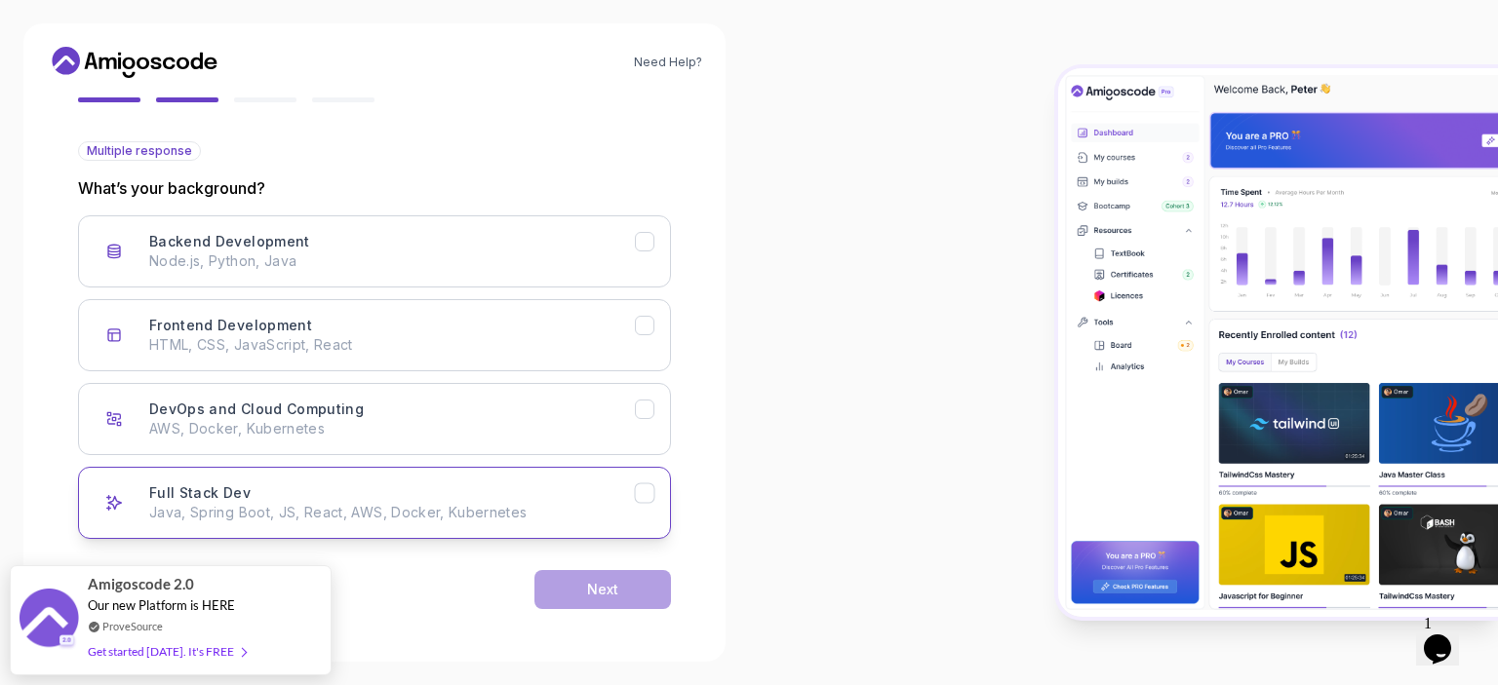
click at [254, 512] on p "Java, Spring Boot, JS, React, AWS, Docker, Kubernetes" at bounding box center [392, 513] width 486 height 20
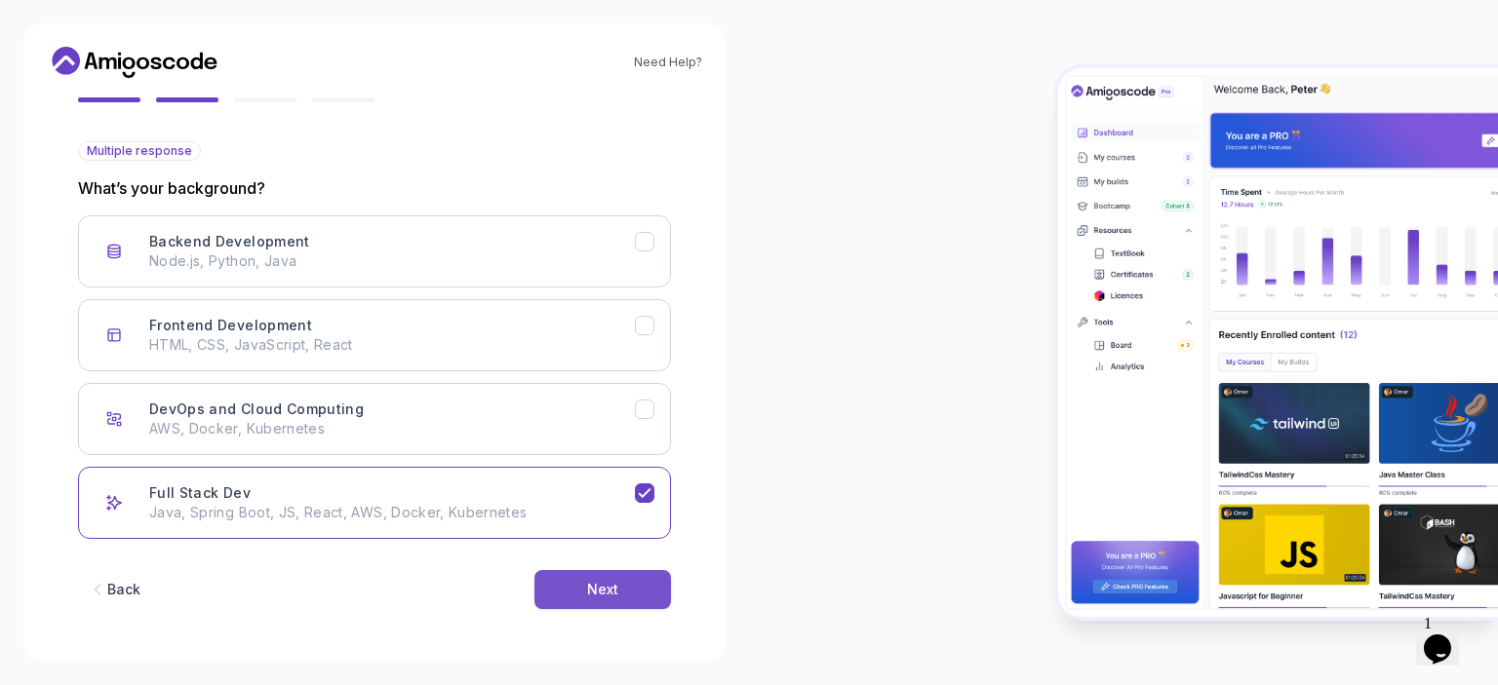
click at [569, 588] on button "Next" at bounding box center [602, 589] width 137 height 39
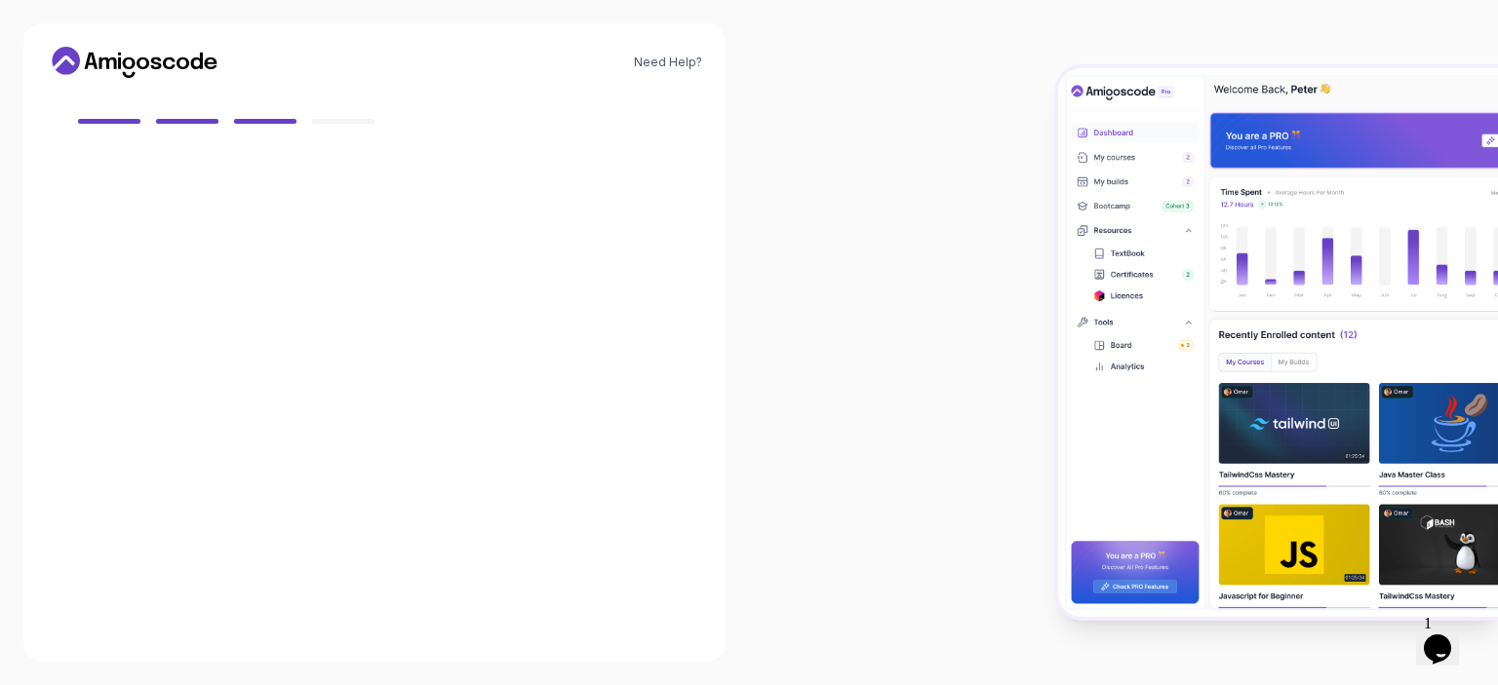
scroll to position [165, 0]
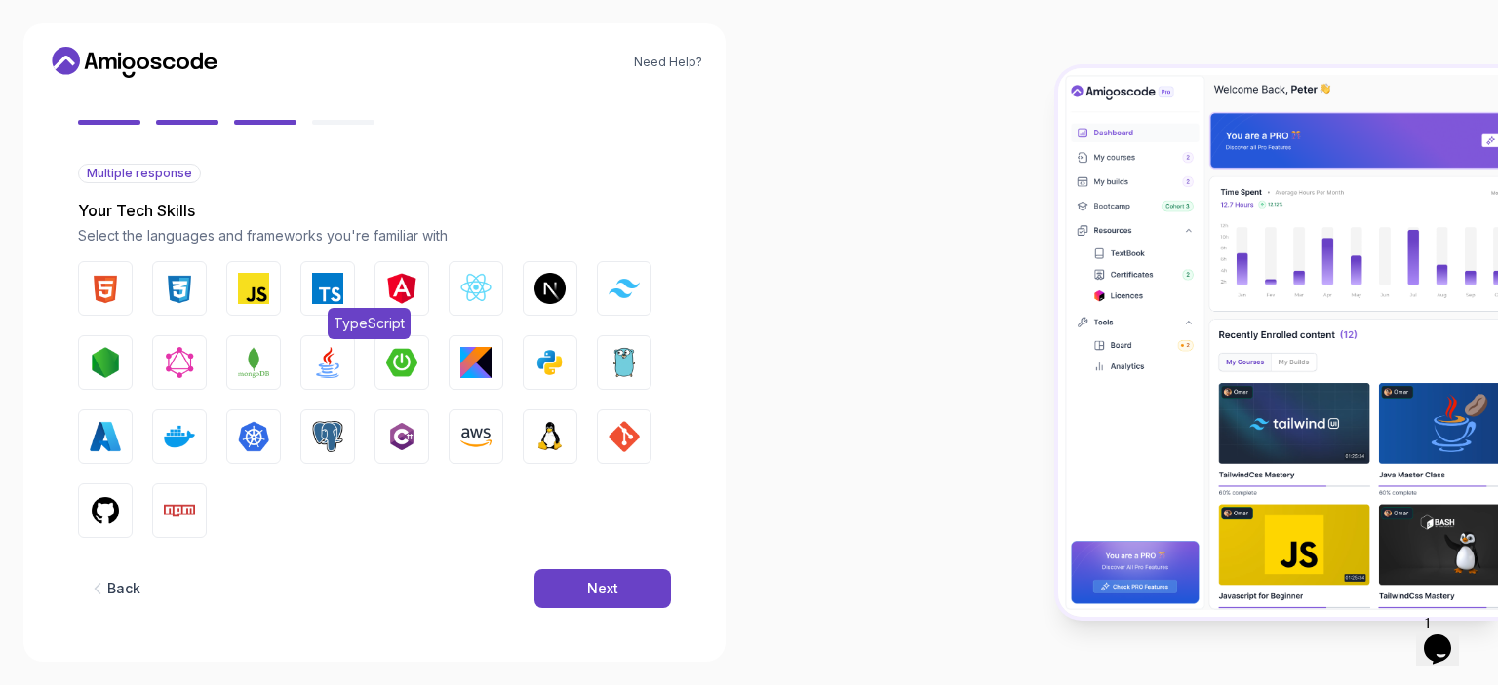
click at [332, 288] on img "button" at bounding box center [327, 288] width 31 height 31
click at [394, 288] on img "button" at bounding box center [401, 288] width 31 height 31
click at [411, 368] on img "button" at bounding box center [401, 362] width 31 height 31
click at [324, 368] on img "button" at bounding box center [327, 362] width 31 height 31
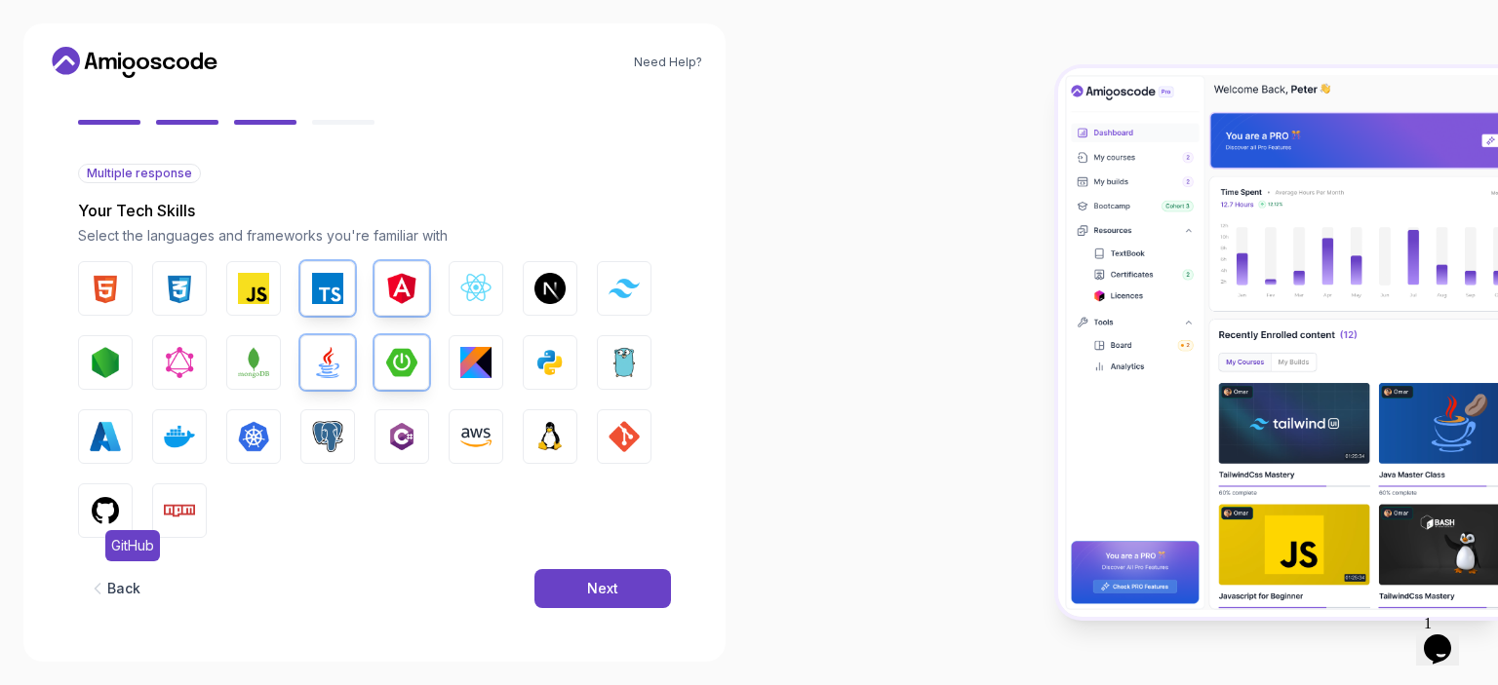
click at [101, 510] on img "button" at bounding box center [105, 510] width 31 height 31
click at [604, 596] on div "Next" at bounding box center [602, 589] width 31 height 20
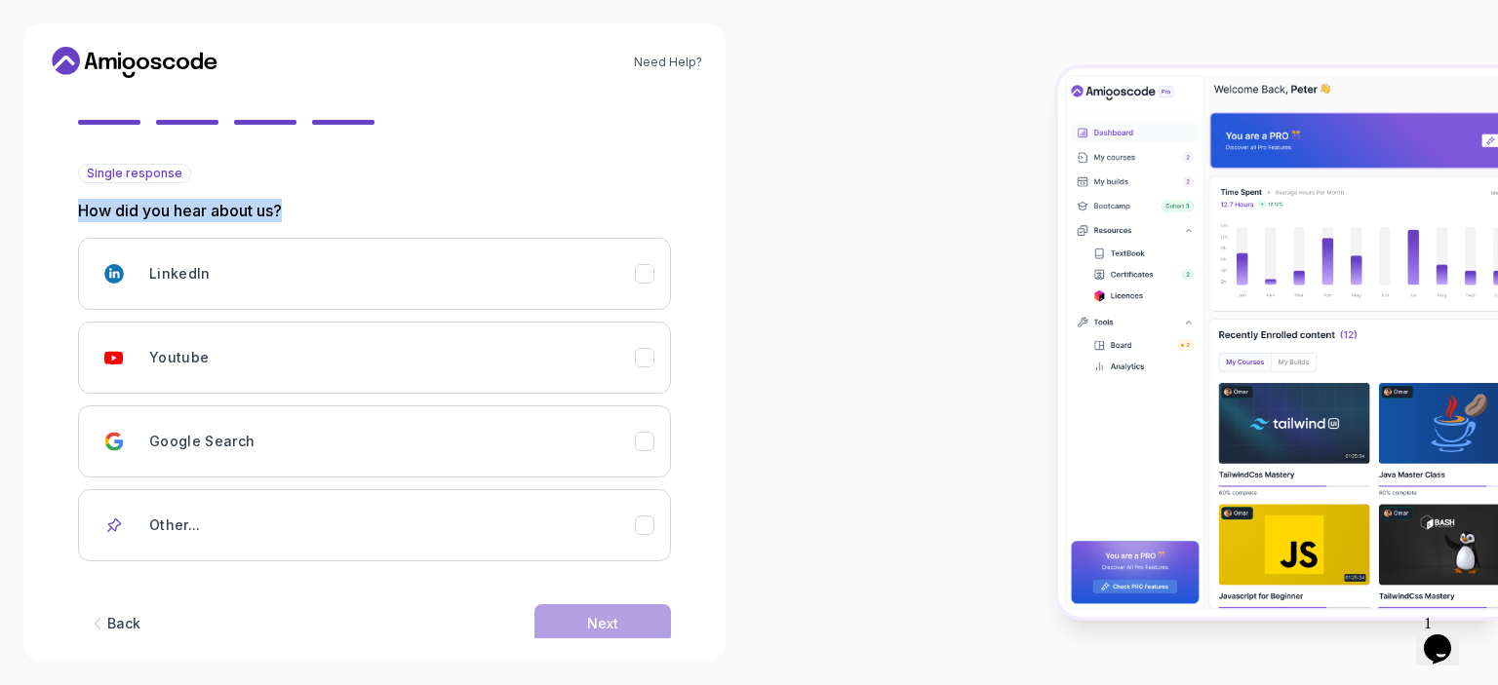
drag, startPoint x: 77, startPoint y: 207, endPoint x: 348, endPoint y: 209, distance: 271.1
click at [348, 209] on div "2 Let's Get to Know You 1 Set Up Your Profile 2 Let's Get to Know You Getting t…" at bounding box center [374, 201] width 655 height 545
click at [236, 373] on div "Youtube" at bounding box center [392, 357] width 486 height 39
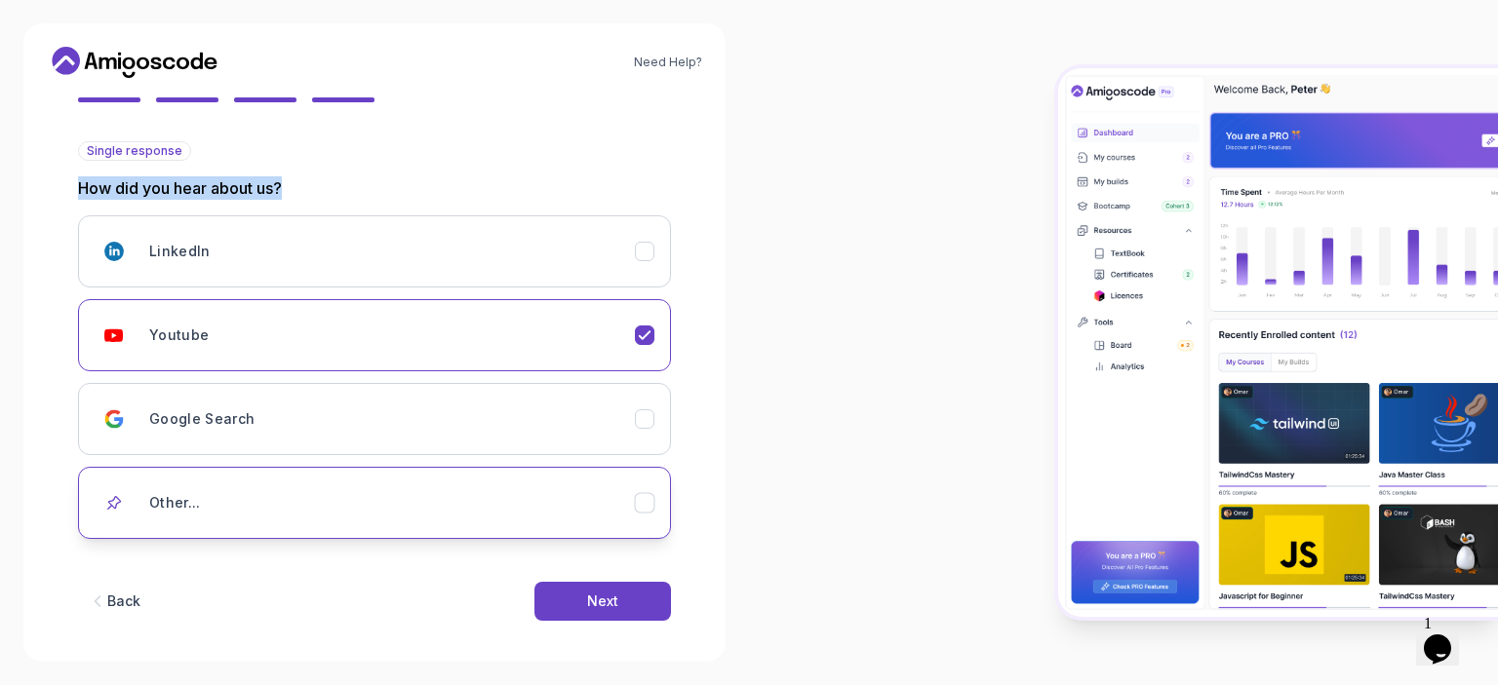
scroll to position [199, 0]
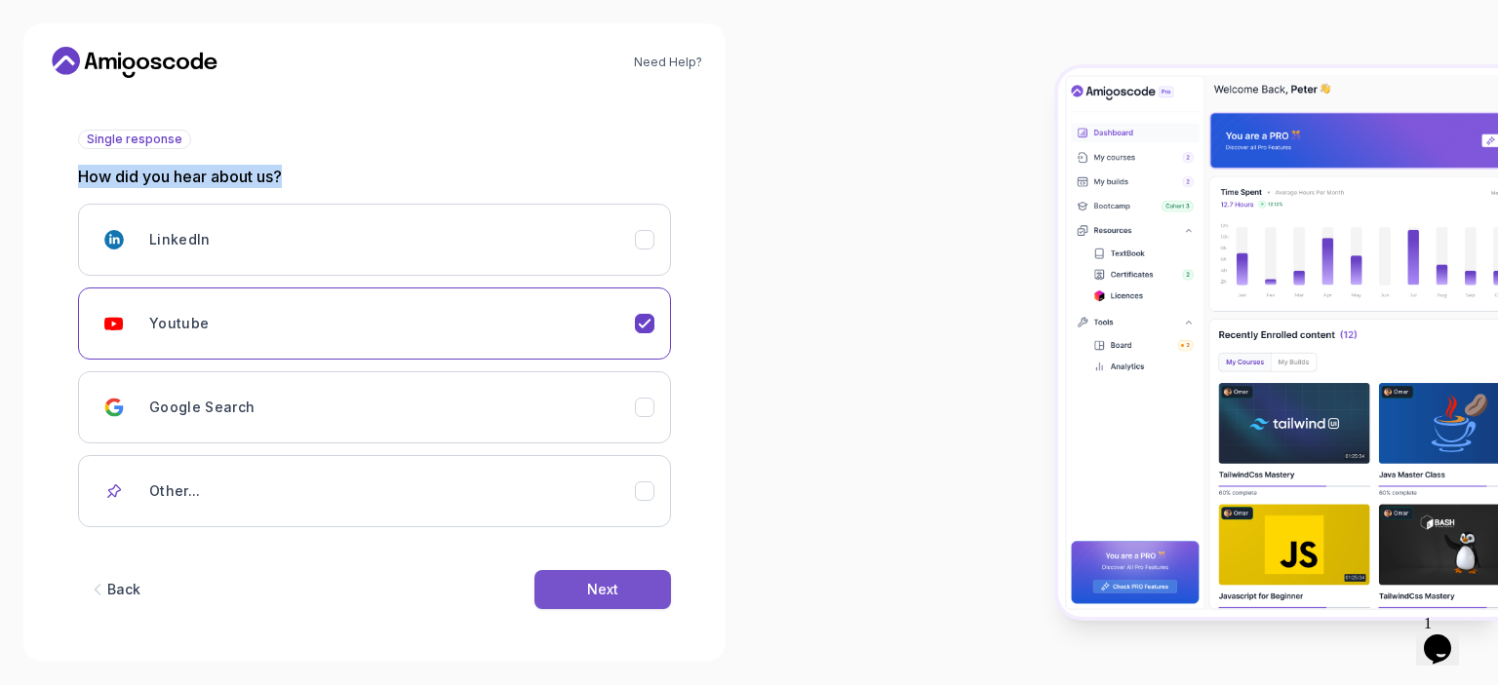
click at [610, 583] on div "Next" at bounding box center [602, 590] width 31 height 20
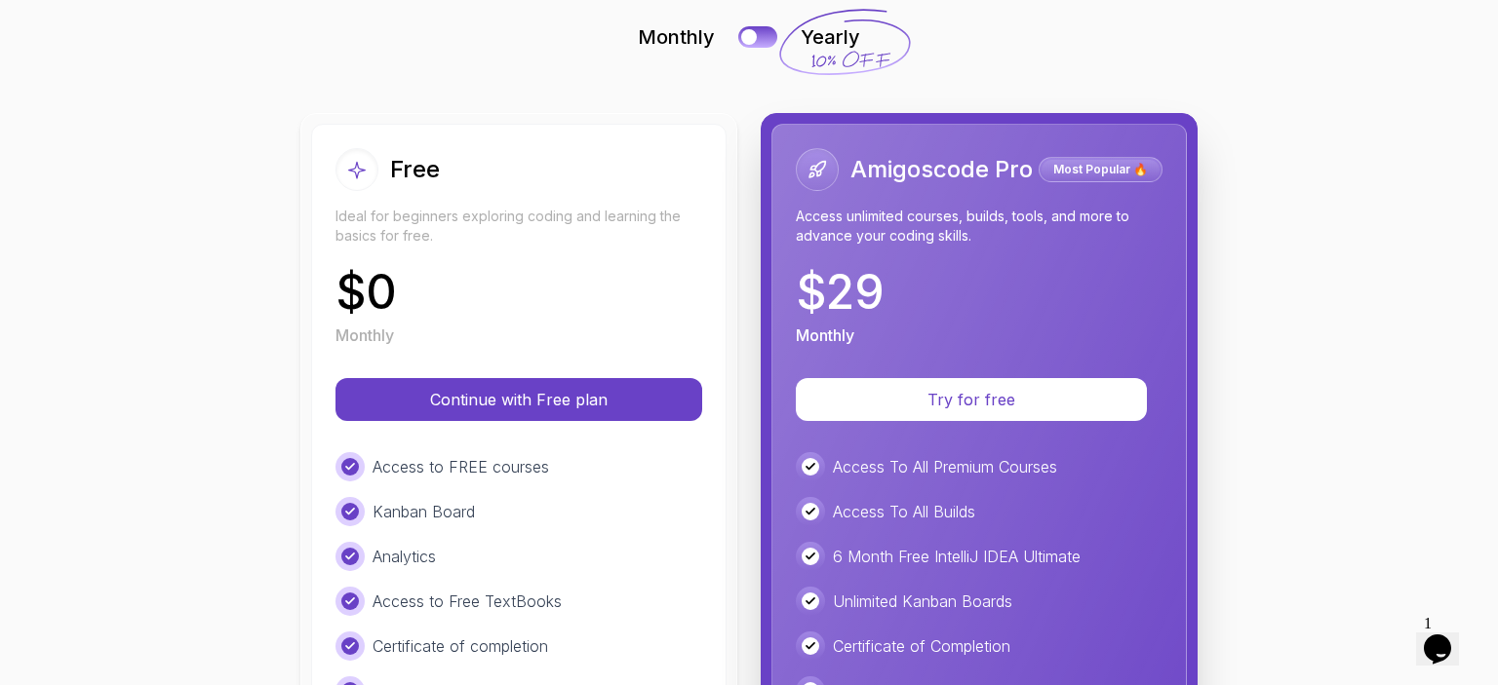
scroll to position [0, 0]
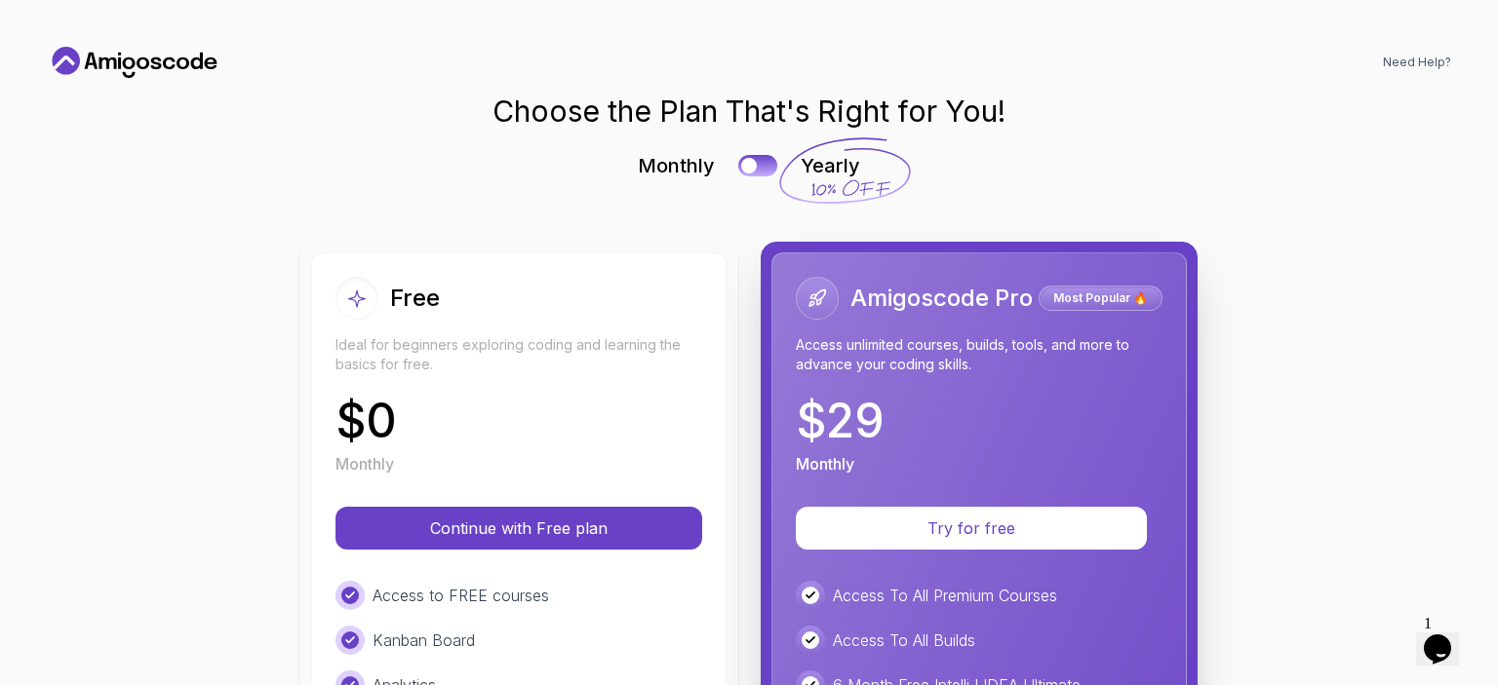
click at [530, 438] on div "$ 0 Monthly" at bounding box center [518, 437] width 367 height 78
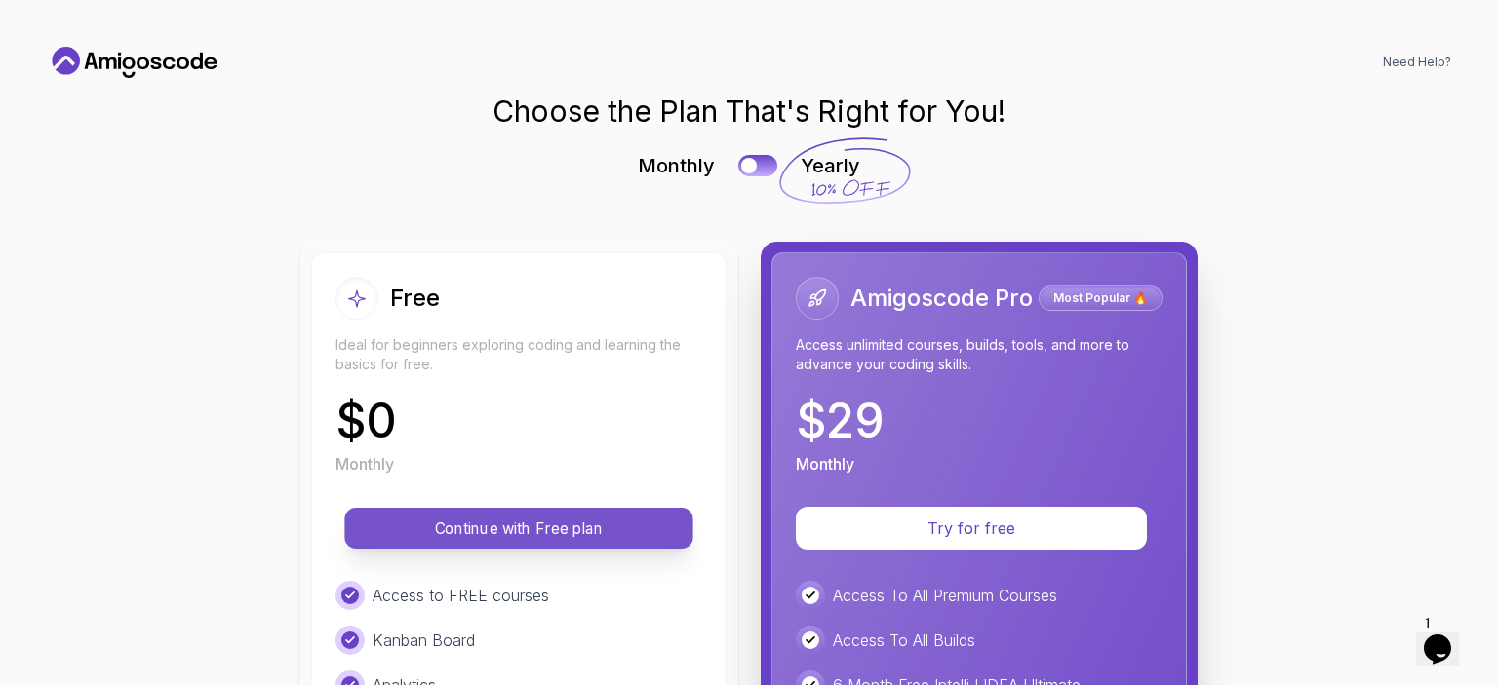
click at [556, 529] on p "Continue with Free plan" at bounding box center [519, 529] width 304 height 22
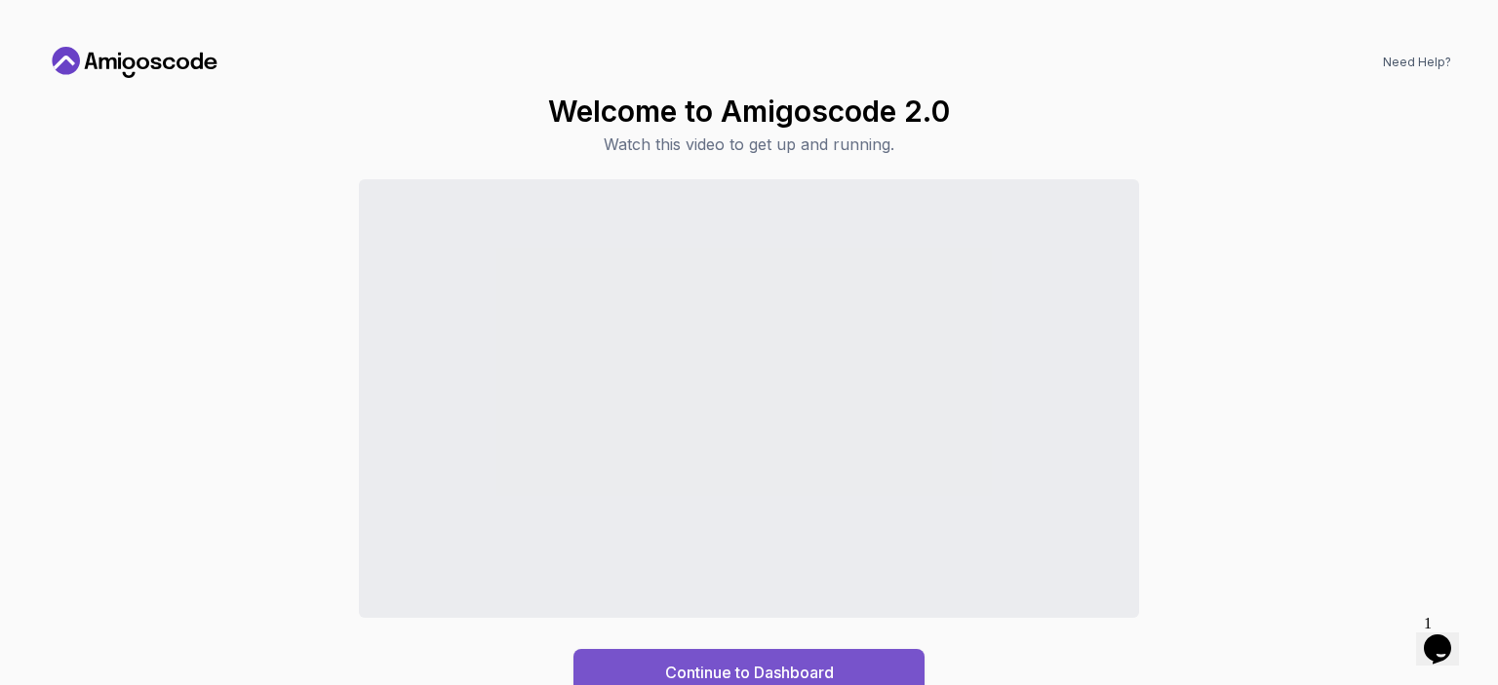
click at [768, 662] on div "Continue to Dashboard" at bounding box center [749, 672] width 169 height 23
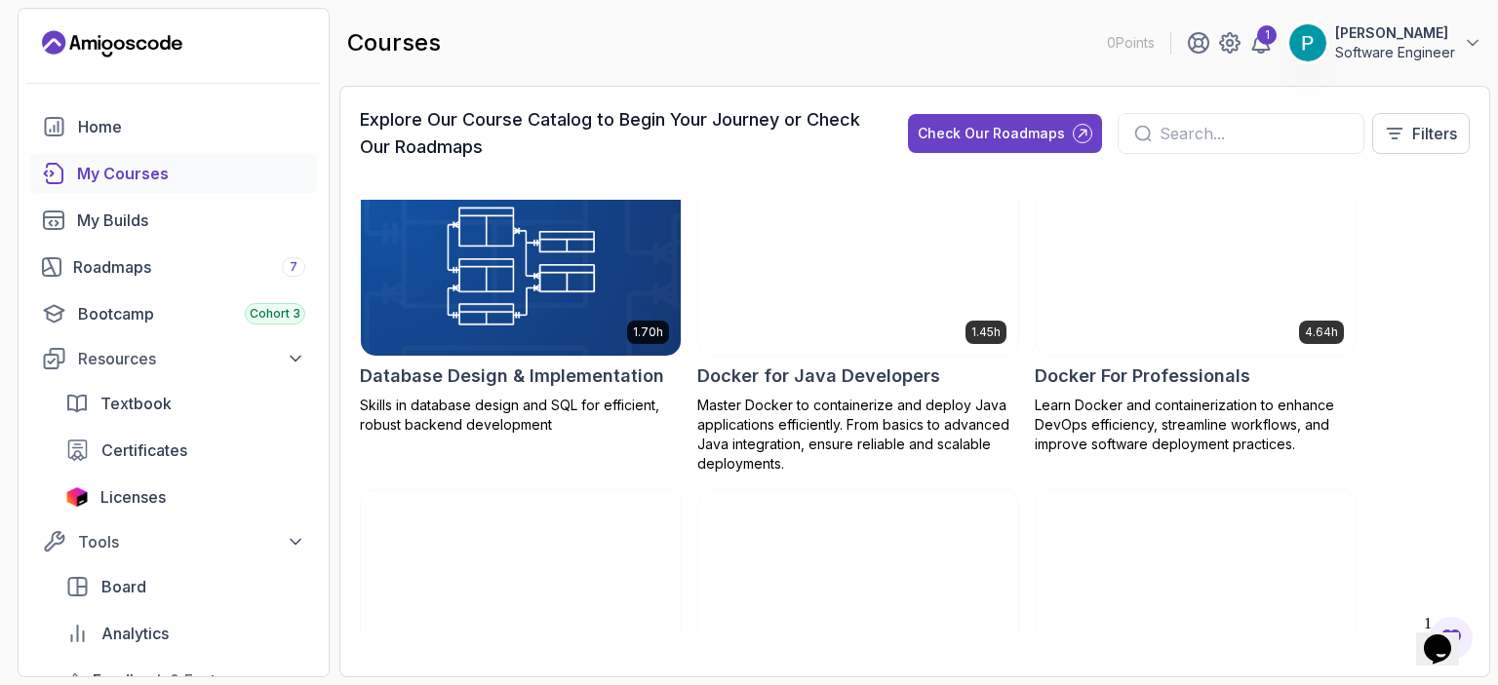
scroll to position [585, 0]
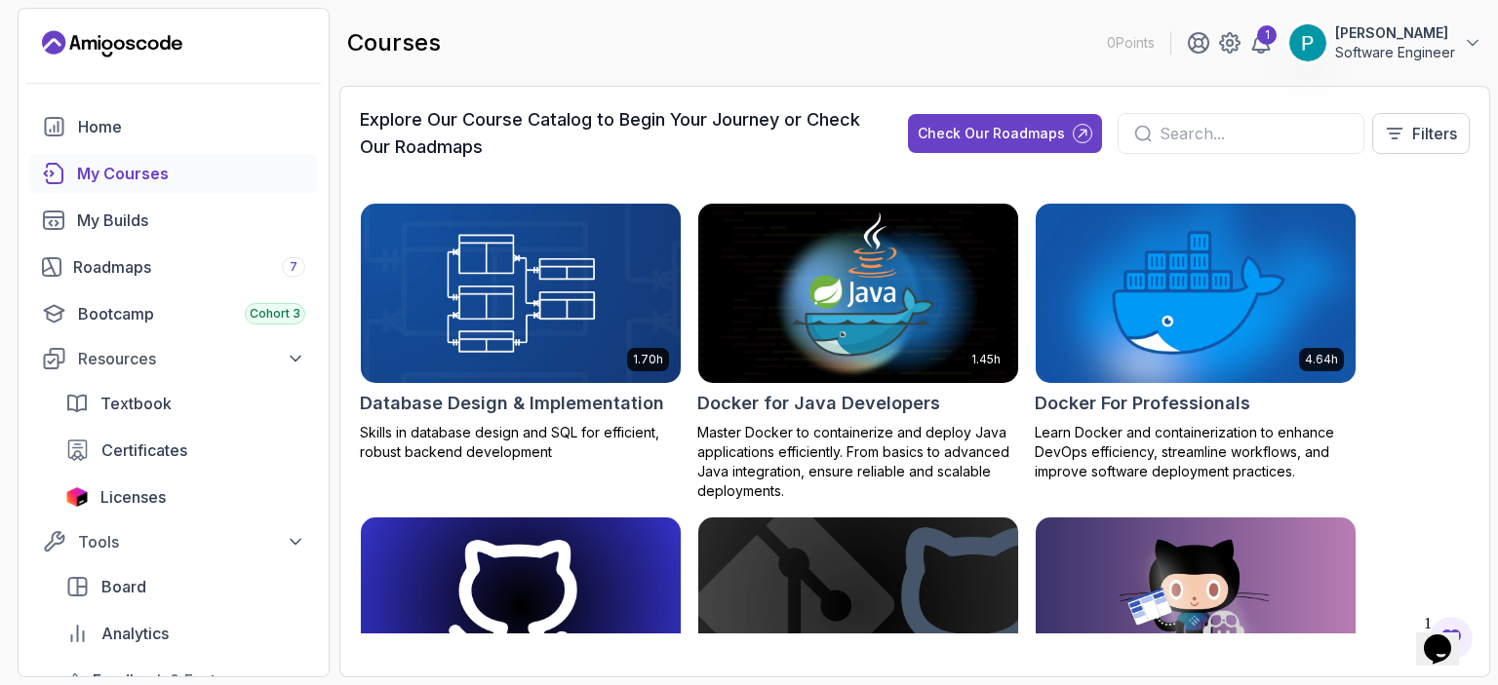
click at [1163, 354] on img at bounding box center [1195, 294] width 335 height 188
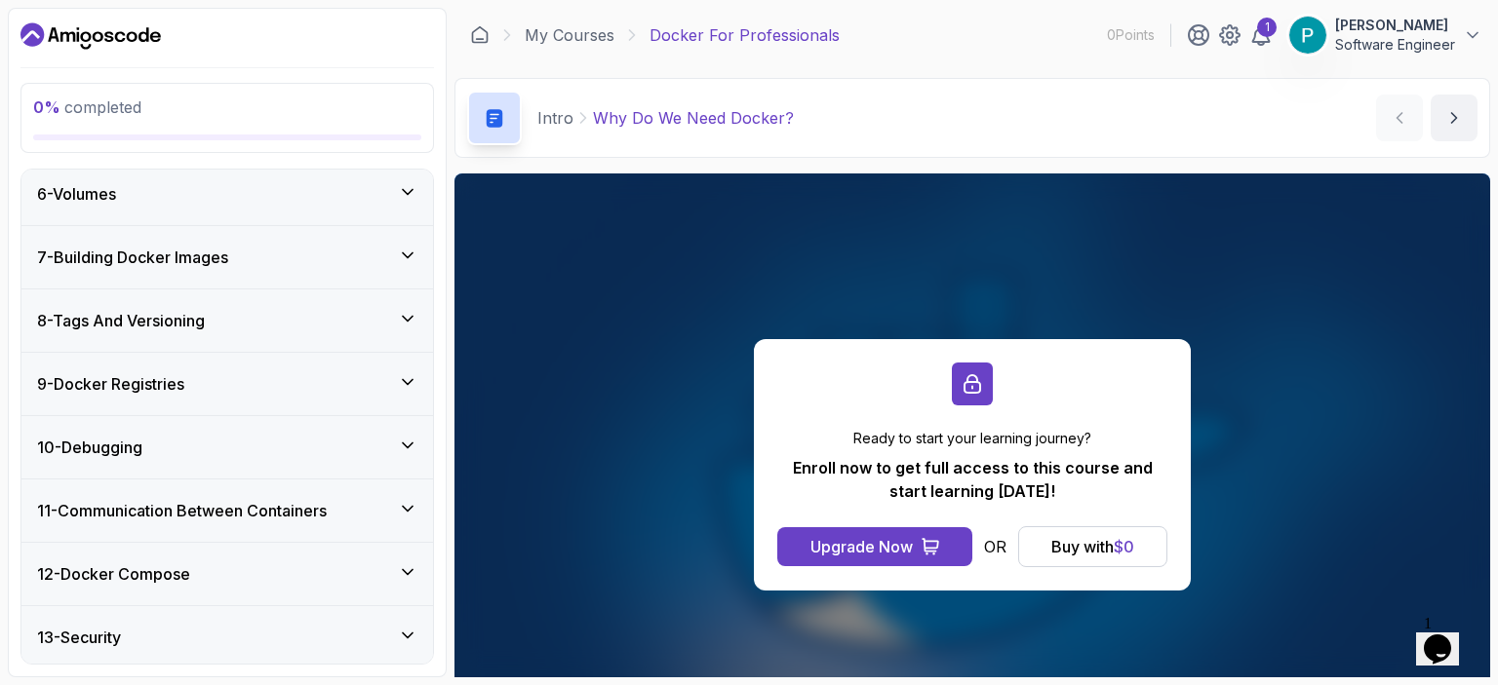
scroll to position [552, 0]
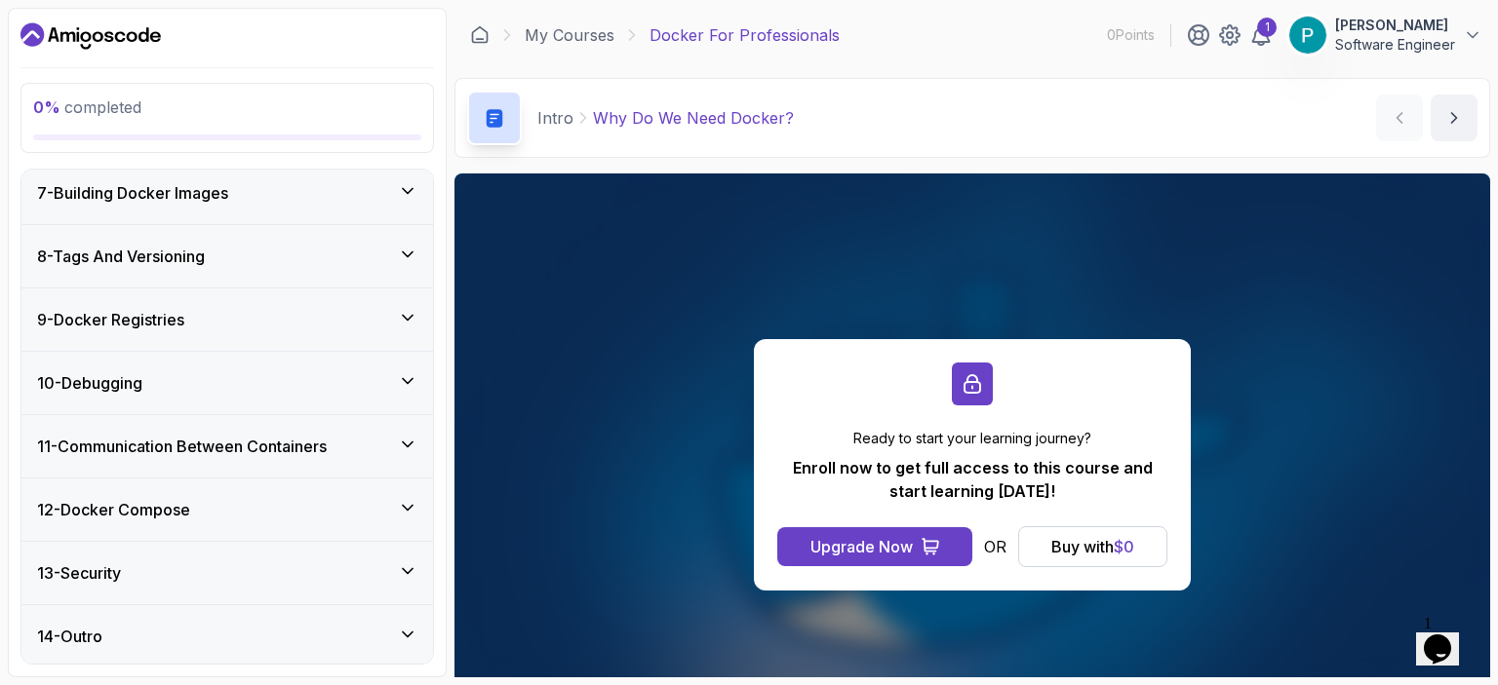
click at [424, 572] on div "13 - Security" at bounding box center [226, 573] width 411 height 62
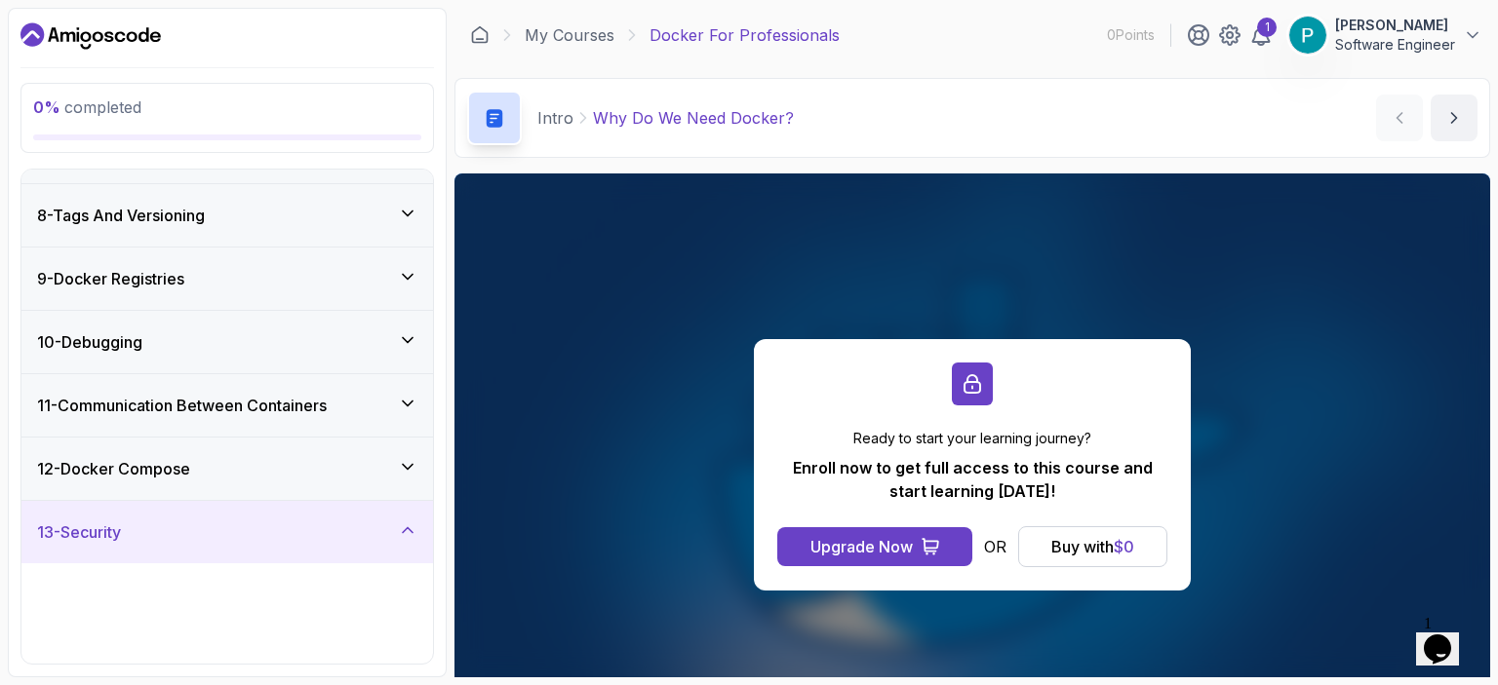
scroll to position [388, 0]
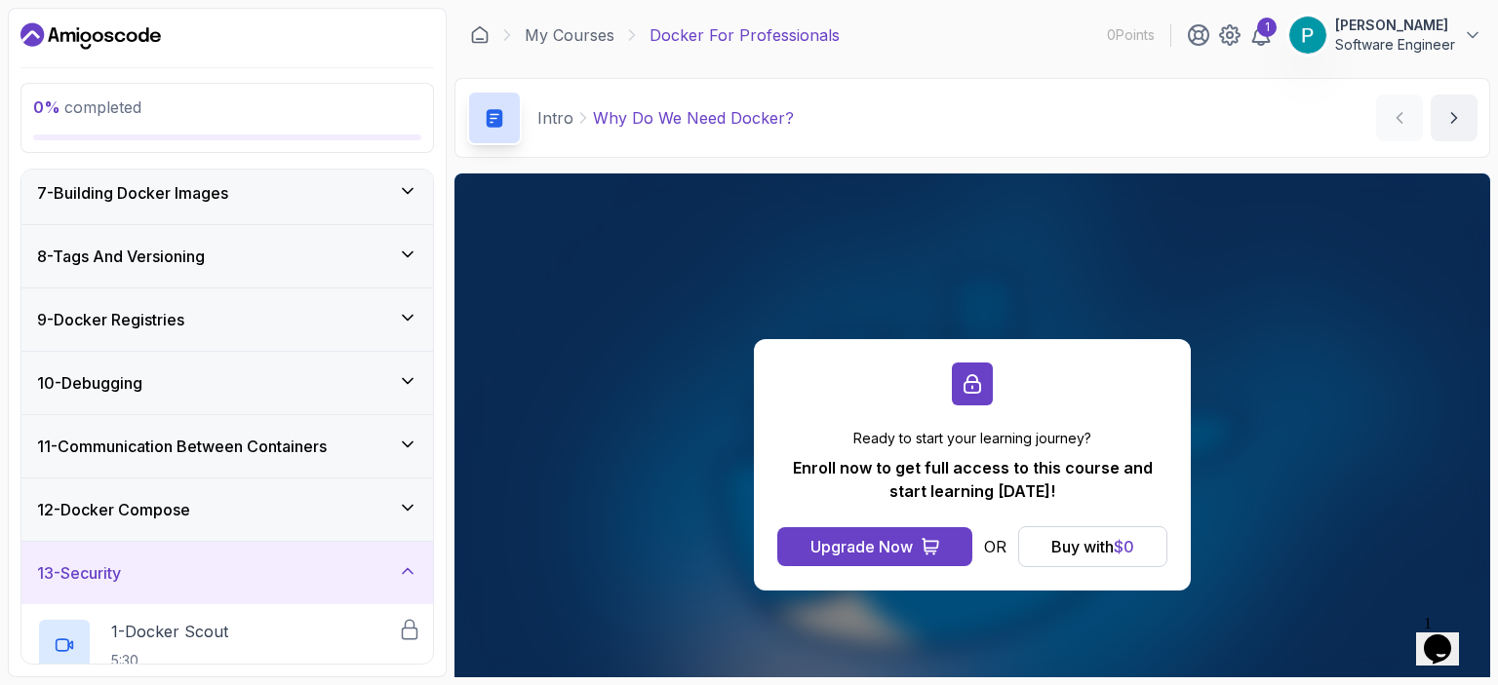
click at [421, 570] on div "13 - Security" at bounding box center [226, 573] width 411 height 62
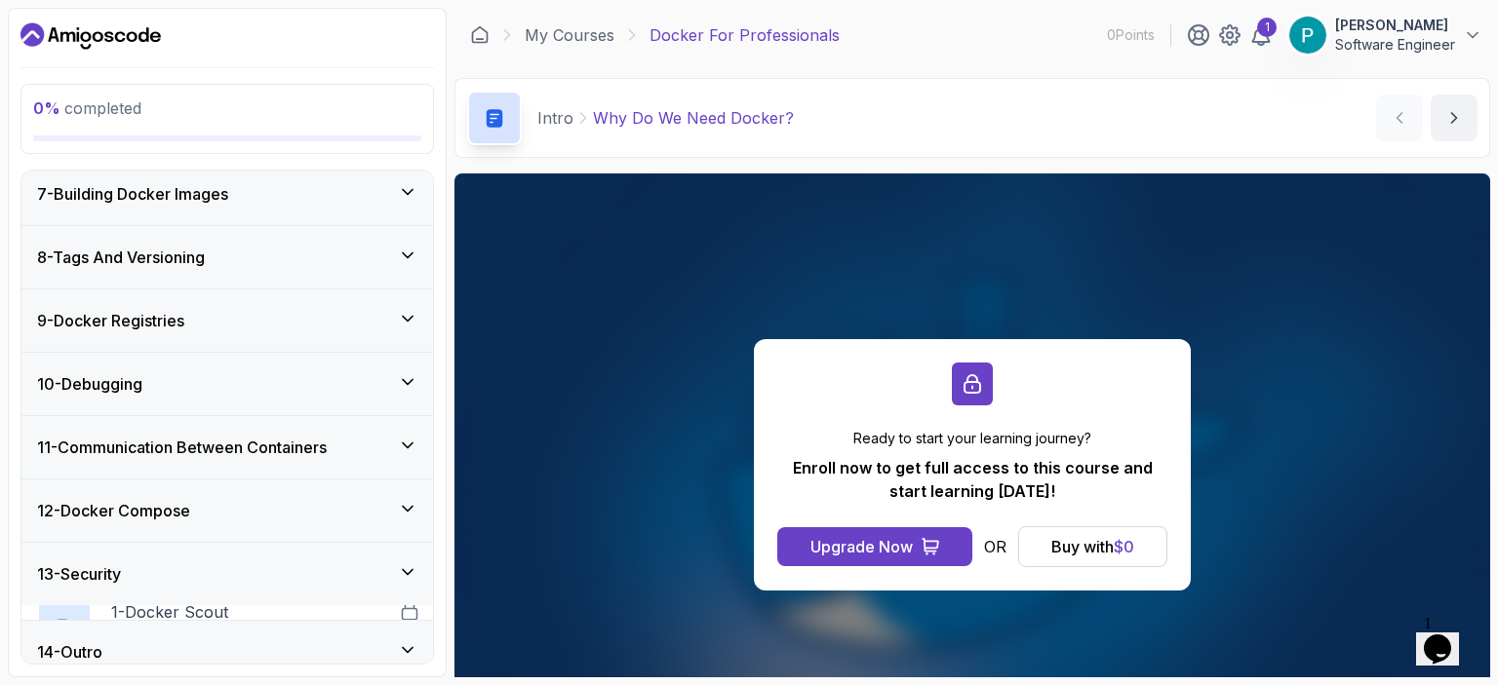
click at [410, 508] on icon at bounding box center [408, 509] width 20 height 20
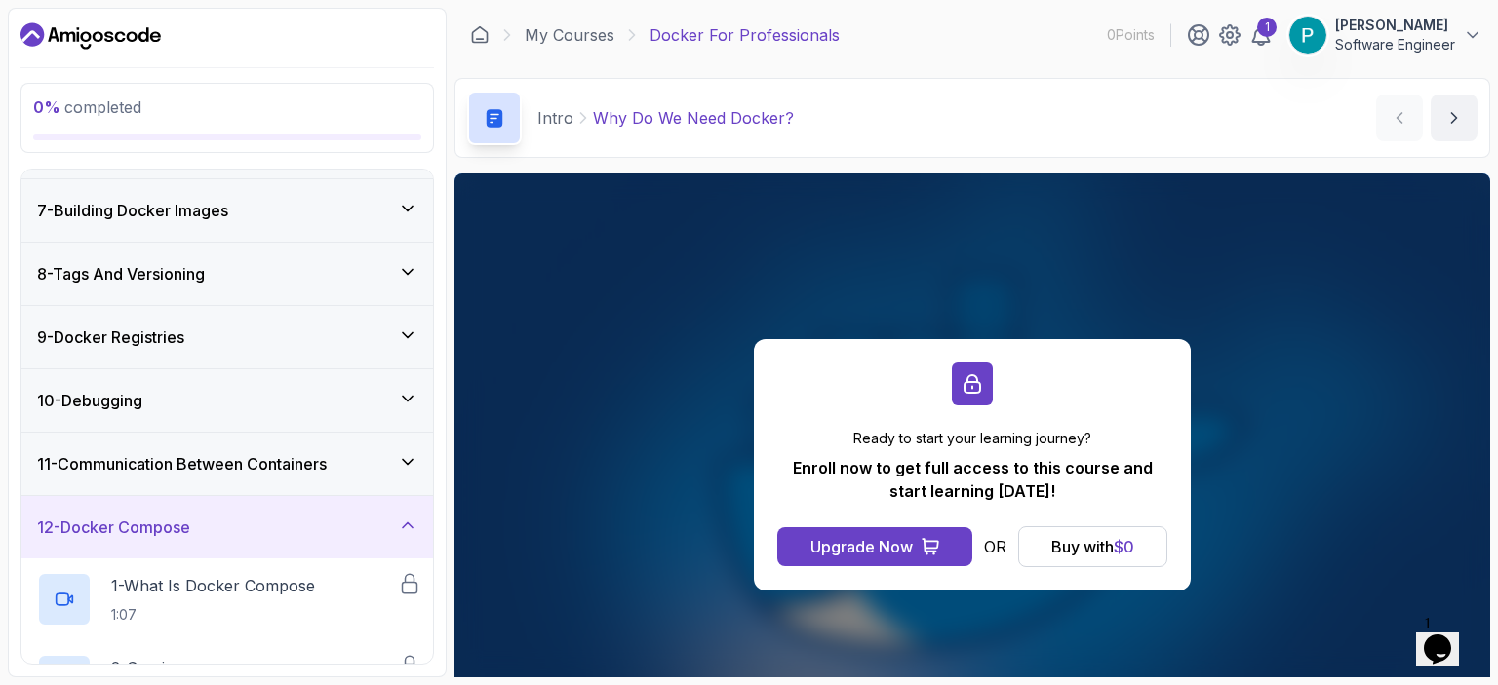
scroll to position [361, 0]
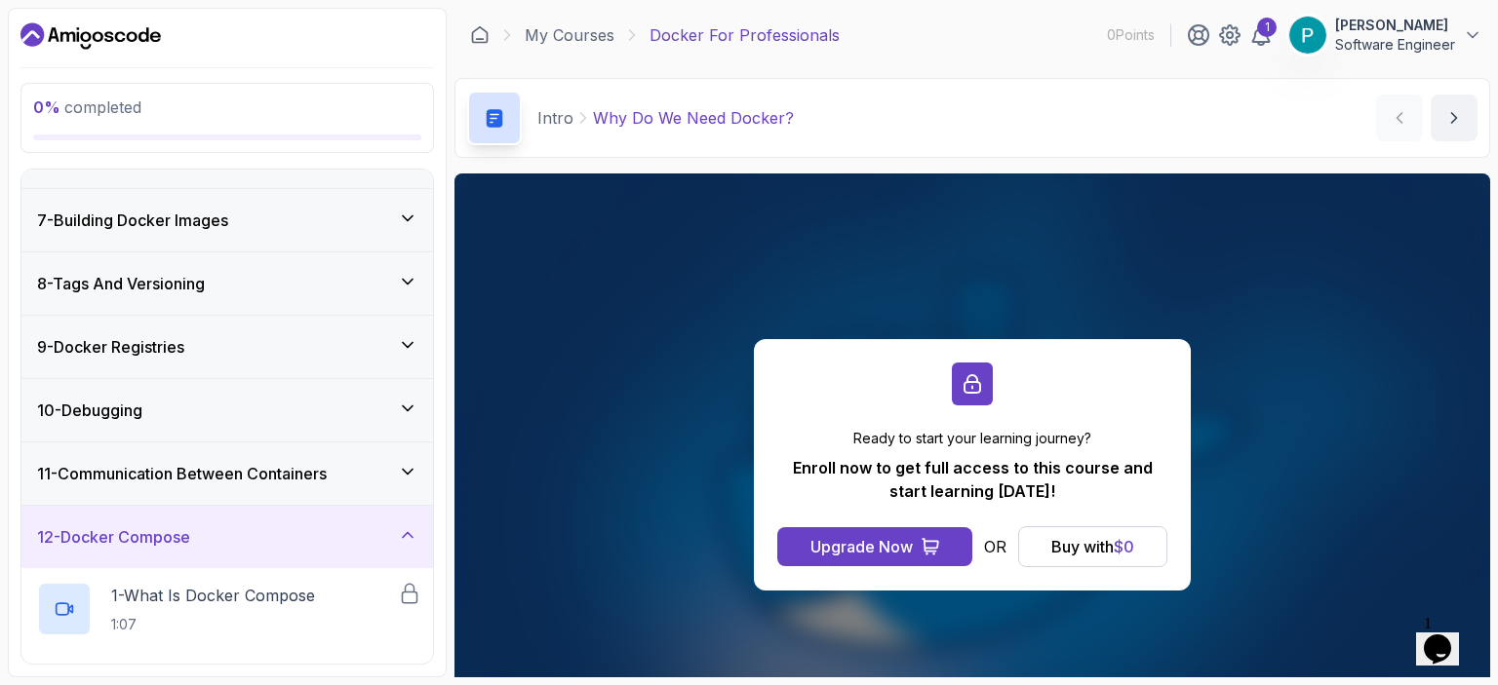
click at [413, 533] on icon at bounding box center [408, 536] width 20 height 20
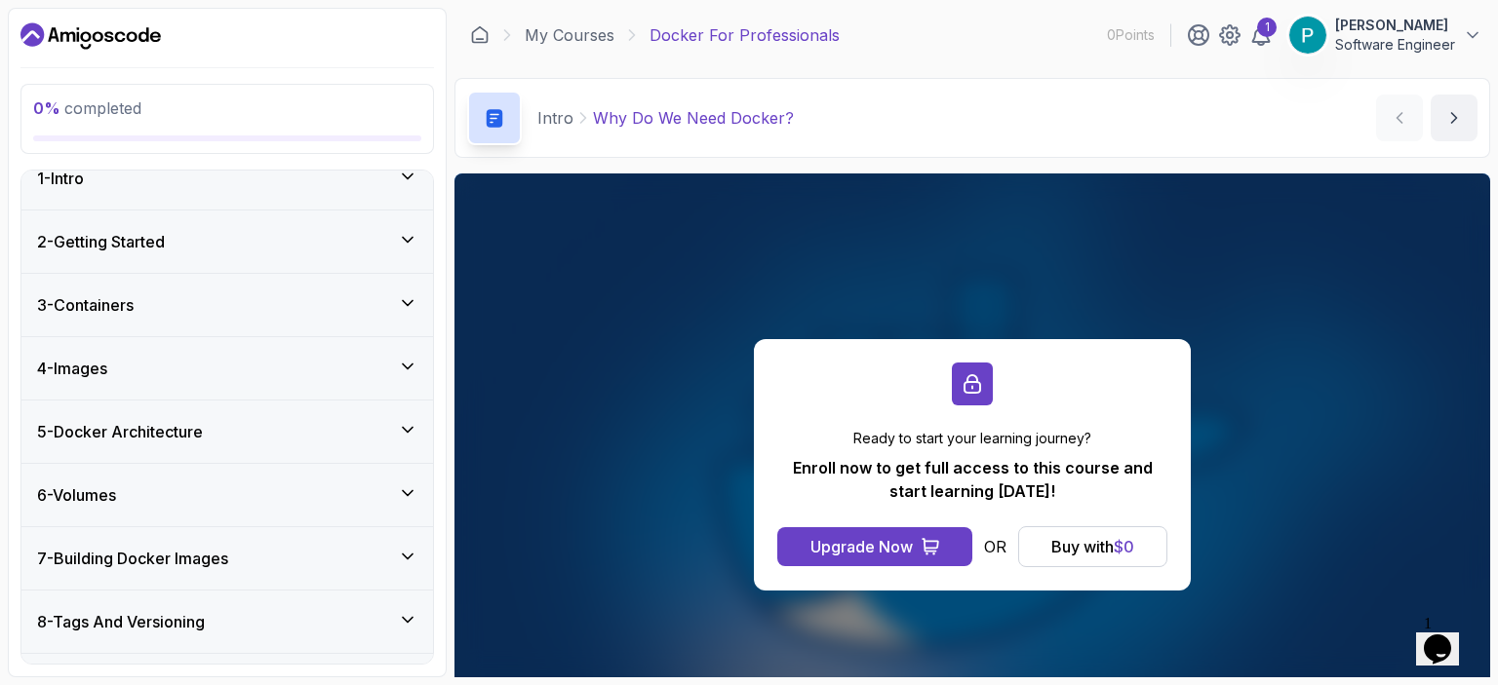
scroll to position [0, 0]
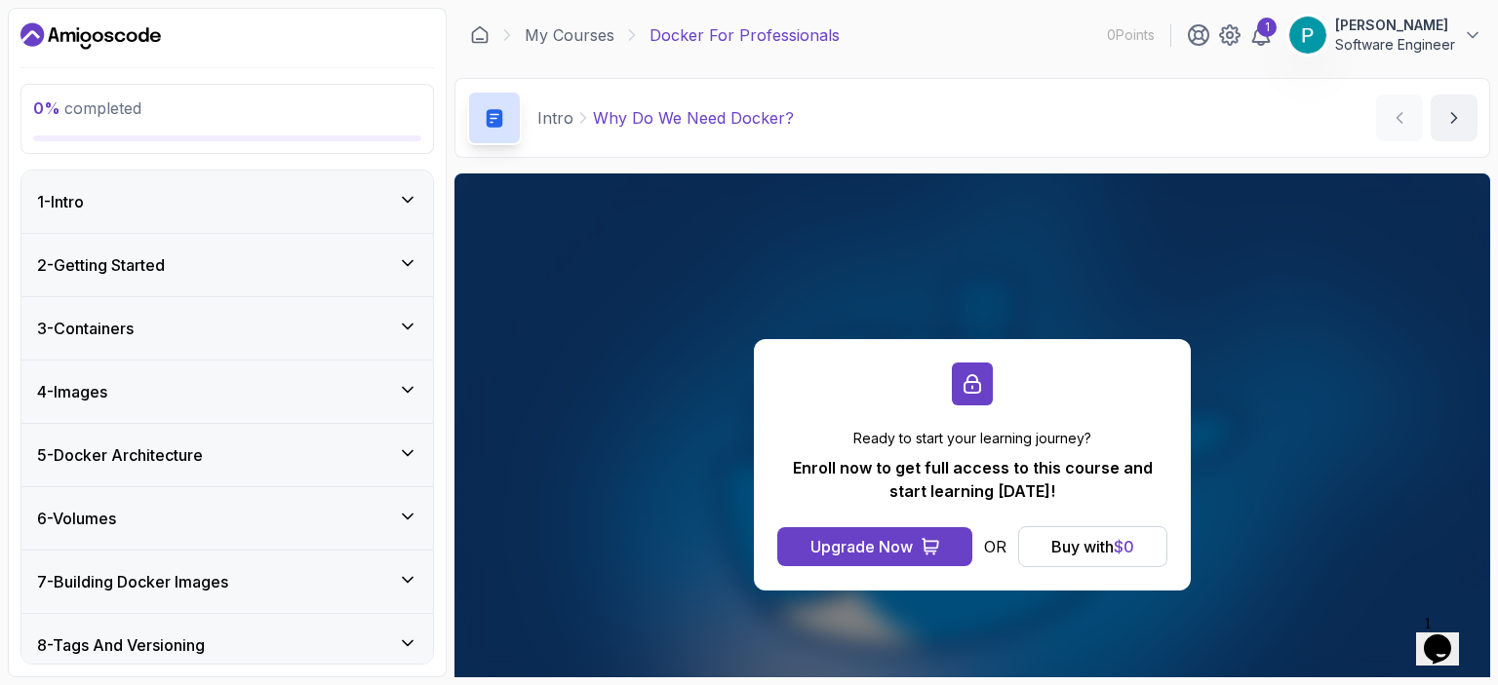
click at [387, 371] on div "4 - Images" at bounding box center [226, 392] width 411 height 62
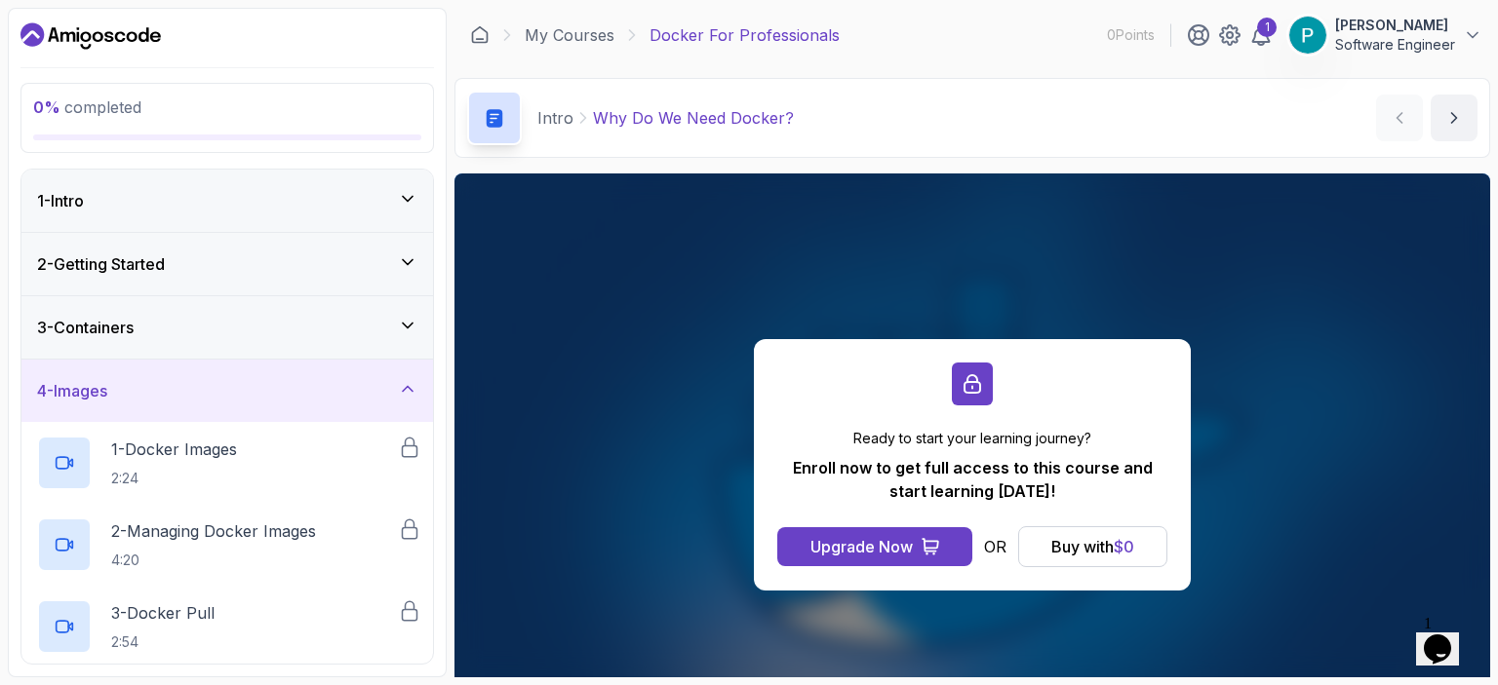
click at [282, 389] on div "4 - Images" at bounding box center [227, 390] width 380 height 23
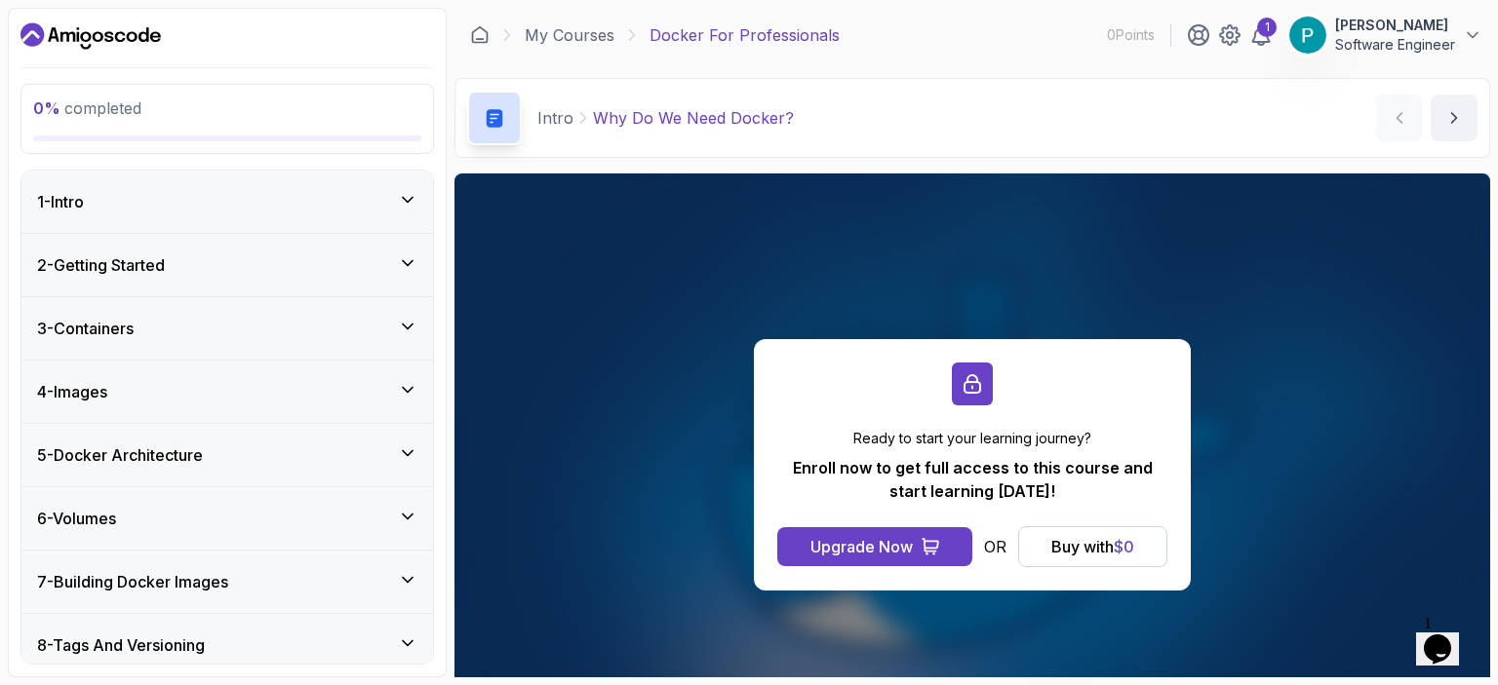
click at [367, 460] on div "5 - Docker Architecture" at bounding box center [227, 455] width 380 height 23
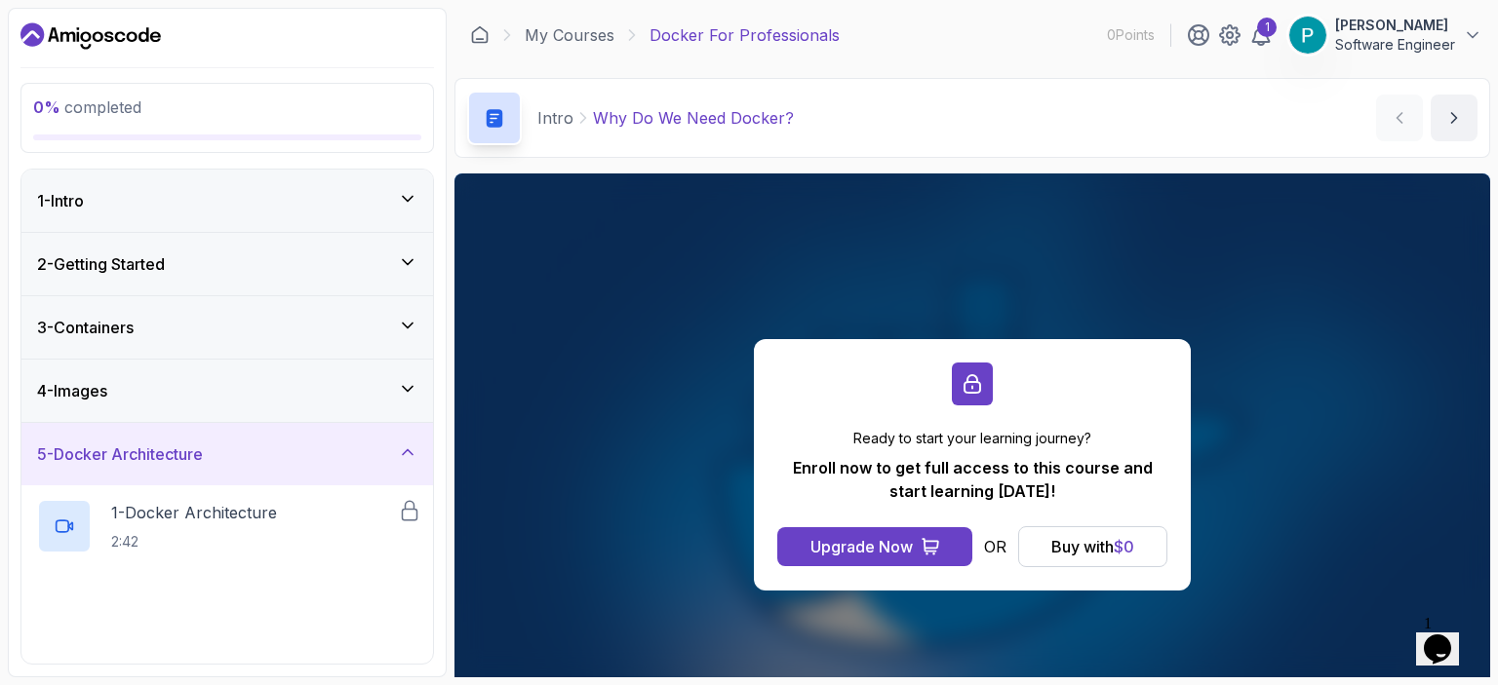
click at [367, 460] on div "5 - Docker Architecture" at bounding box center [227, 454] width 380 height 23
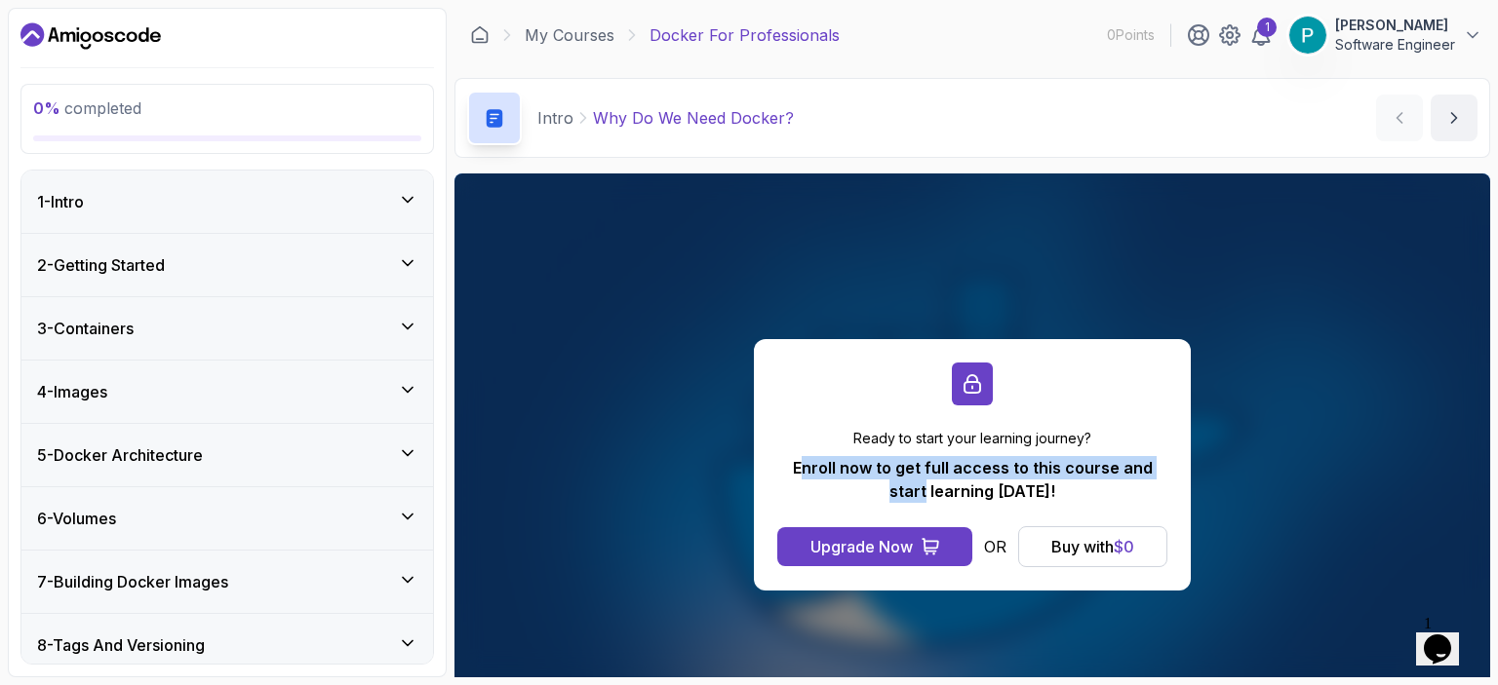
drag, startPoint x: 783, startPoint y: 466, endPoint x: 1199, endPoint y: 472, distance: 416.4
click at [1199, 472] on div "Ready to start your learning journey? Enroll now to get full access to this cou…" at bounding box center [971, 465] width 1035 height 582
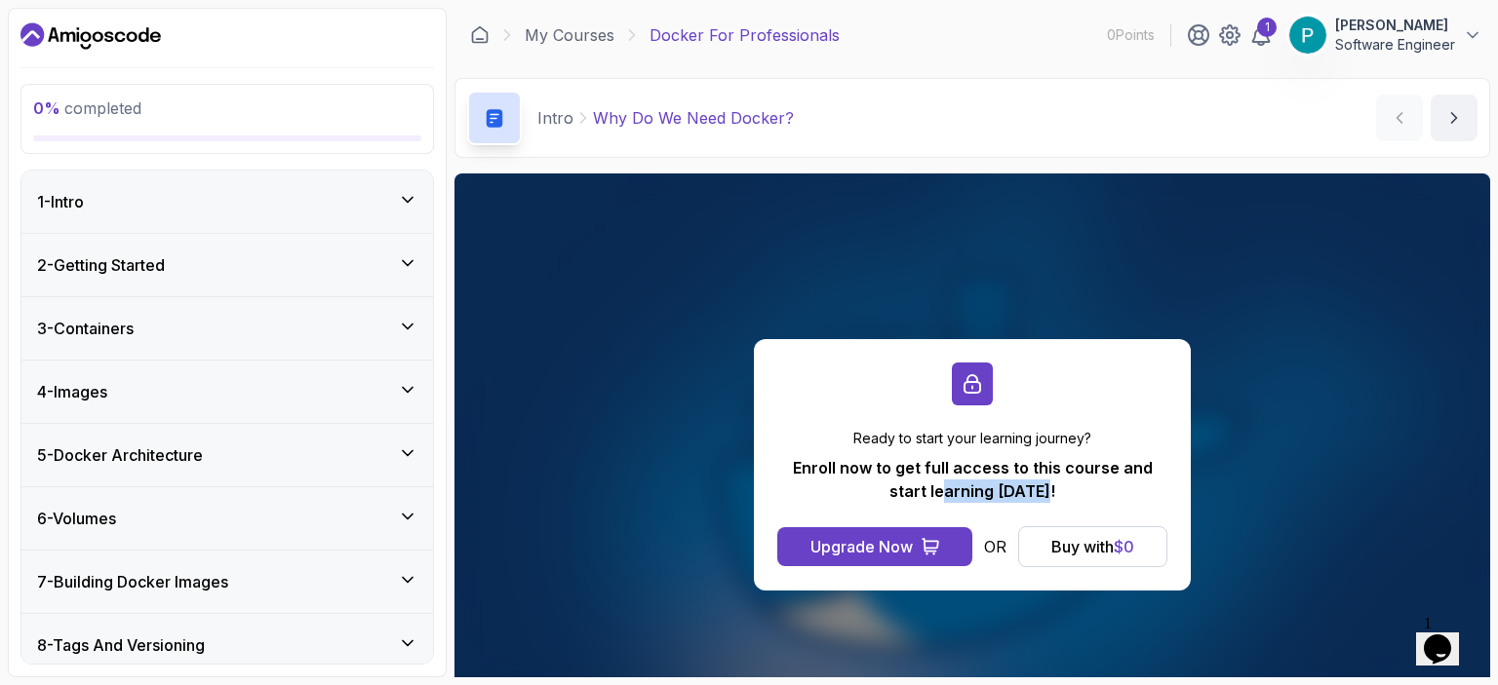
drag, startPoint x: 929, startPoint y: 490, endPoint x: 1043, endPoint y: 490, distance: 114.1
click at [1043, 490] on p "Enroll now to get full access to this course and start learning [DATE]!" at bounding box center [972, 479] width 390 height 47
click at [738, 32] on p "Docker For Professionals" at bounding box center [744, 34] width 190 height 23
click at [86, 123] on div "0 % completed" at bounding box center [227, 119] width 388 height 45
click at [594, 37] on link "My Courses" at bounding box center [570, 34] width 90 height 23
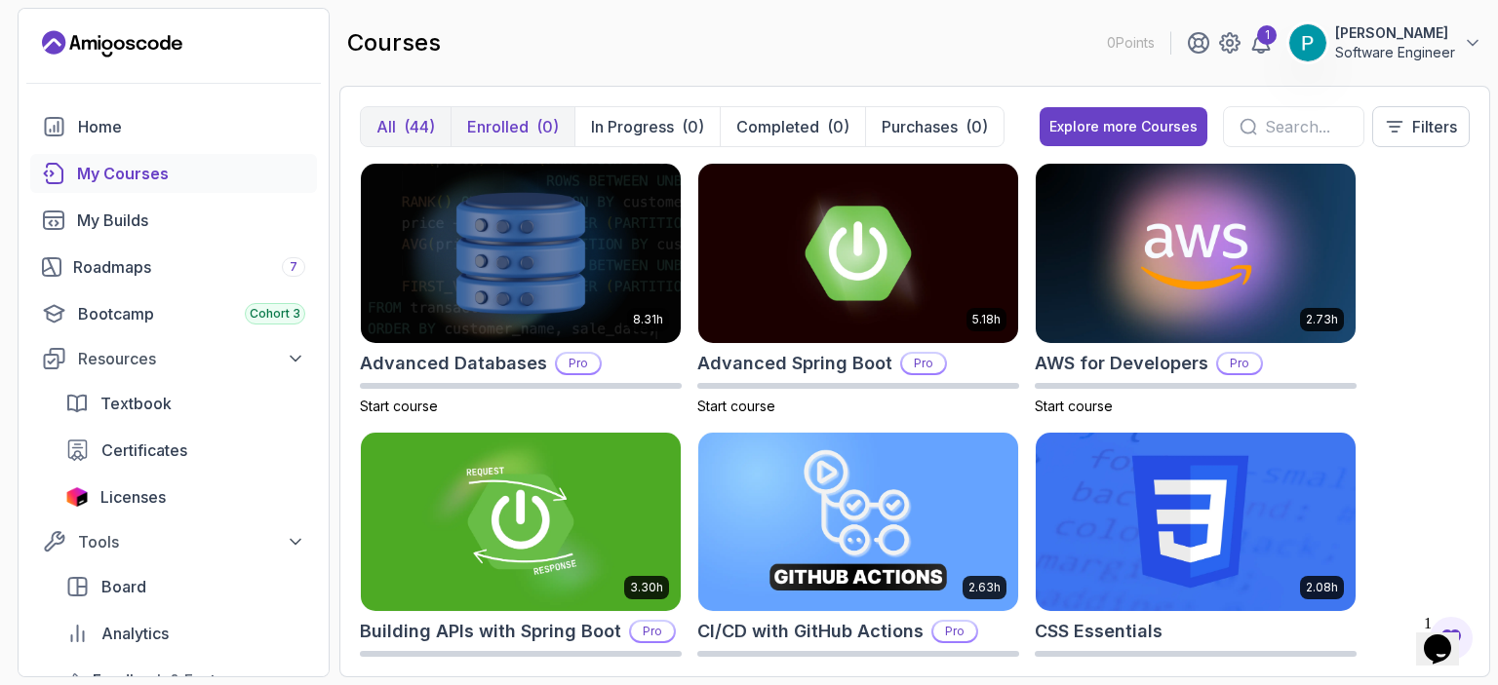
click at [515, 136] on p "Enrolled" at bounding box center [497, 126] width 61 height 23
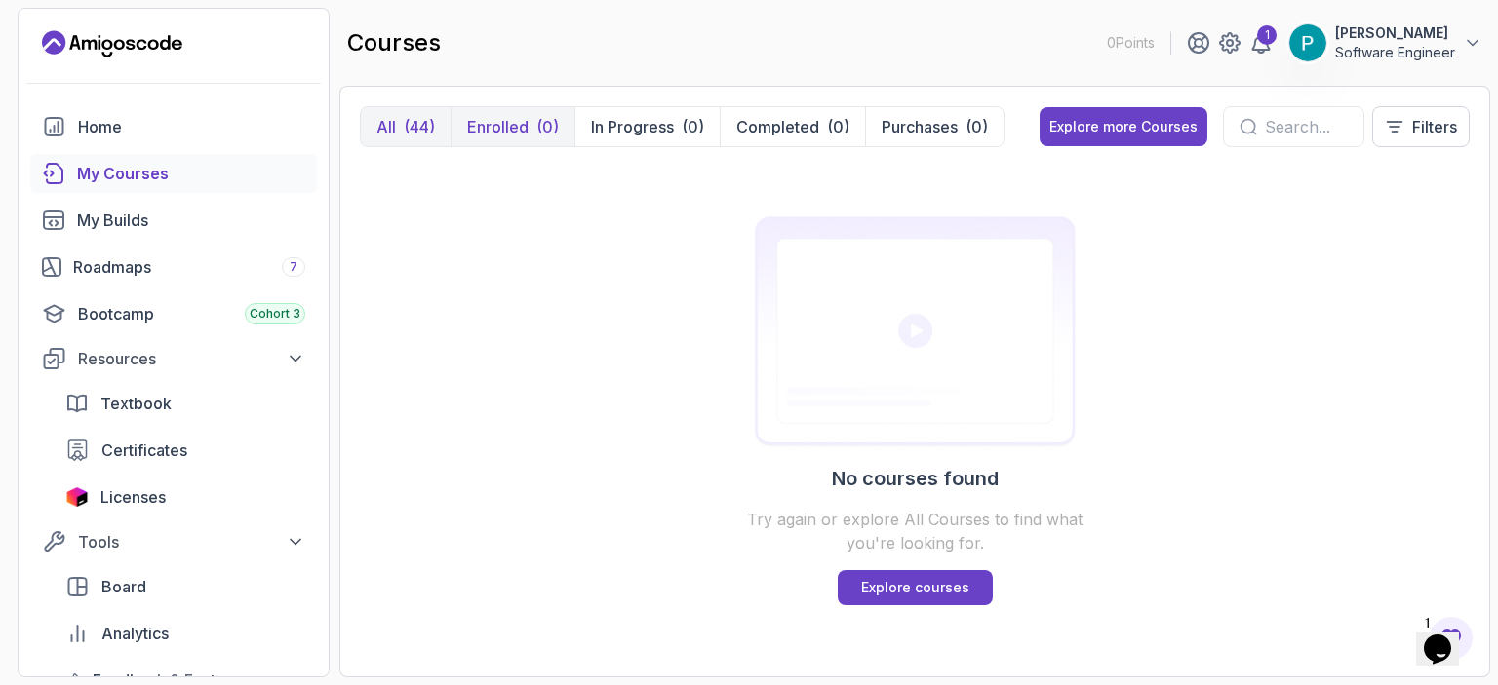
click at [417, 136] on div "(44)" at bounding box center [419, 126] width 31 height 23
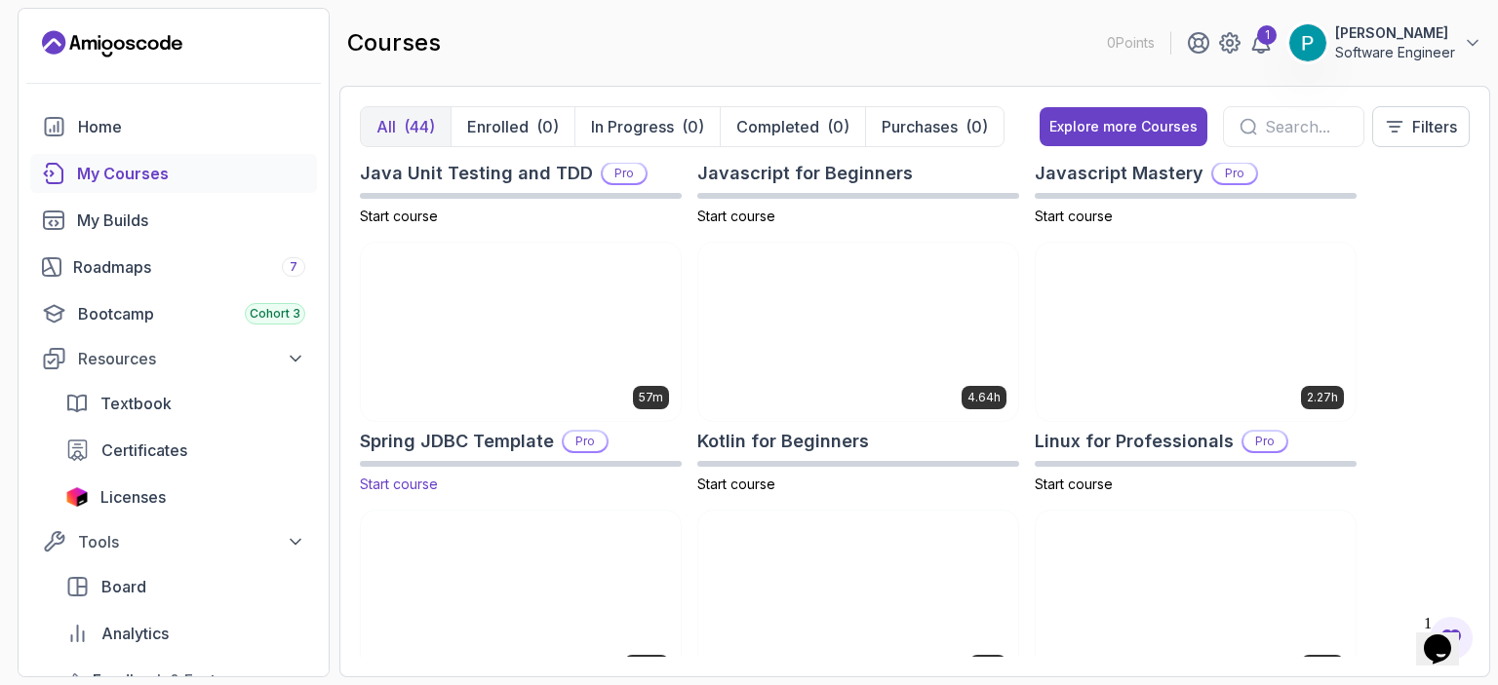
scroll to position [2438, 0]
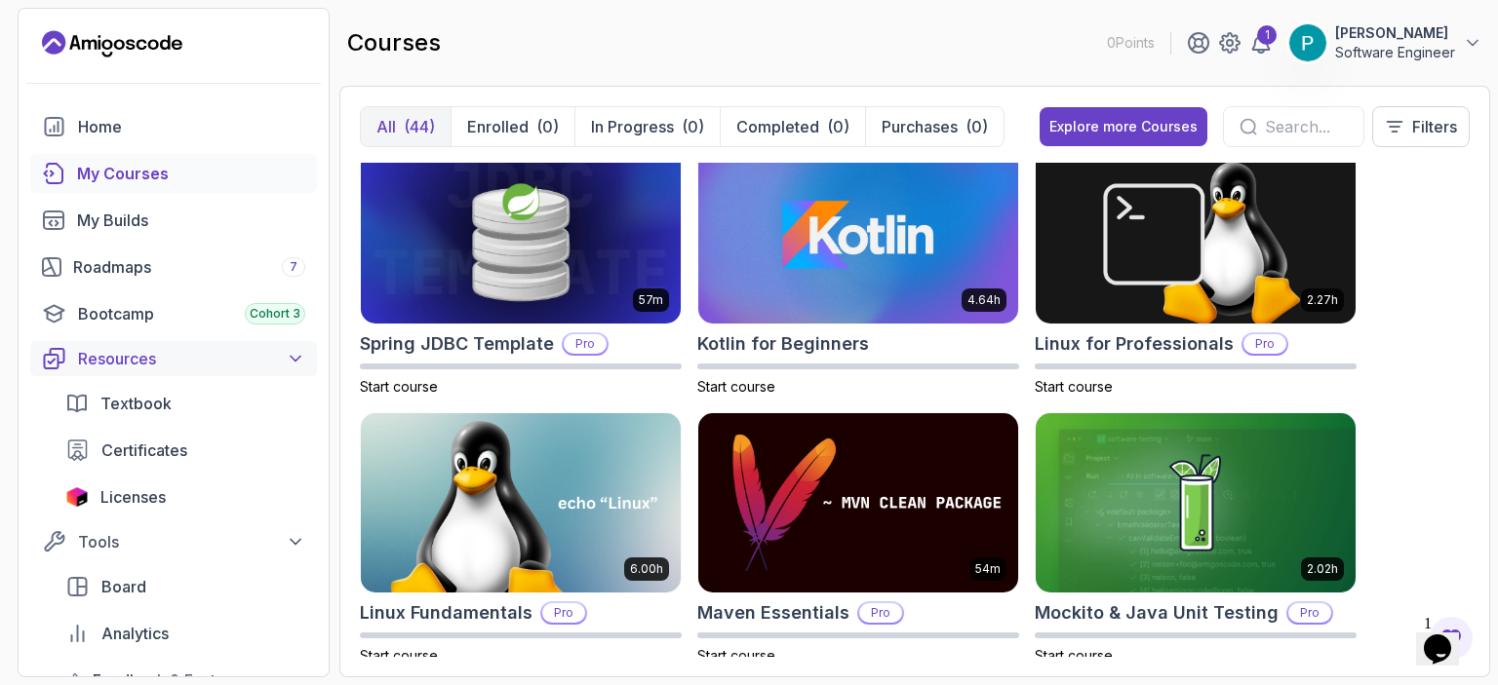
click at [295, 358] on icon at bounding box center [296, 359] width 20 height 20
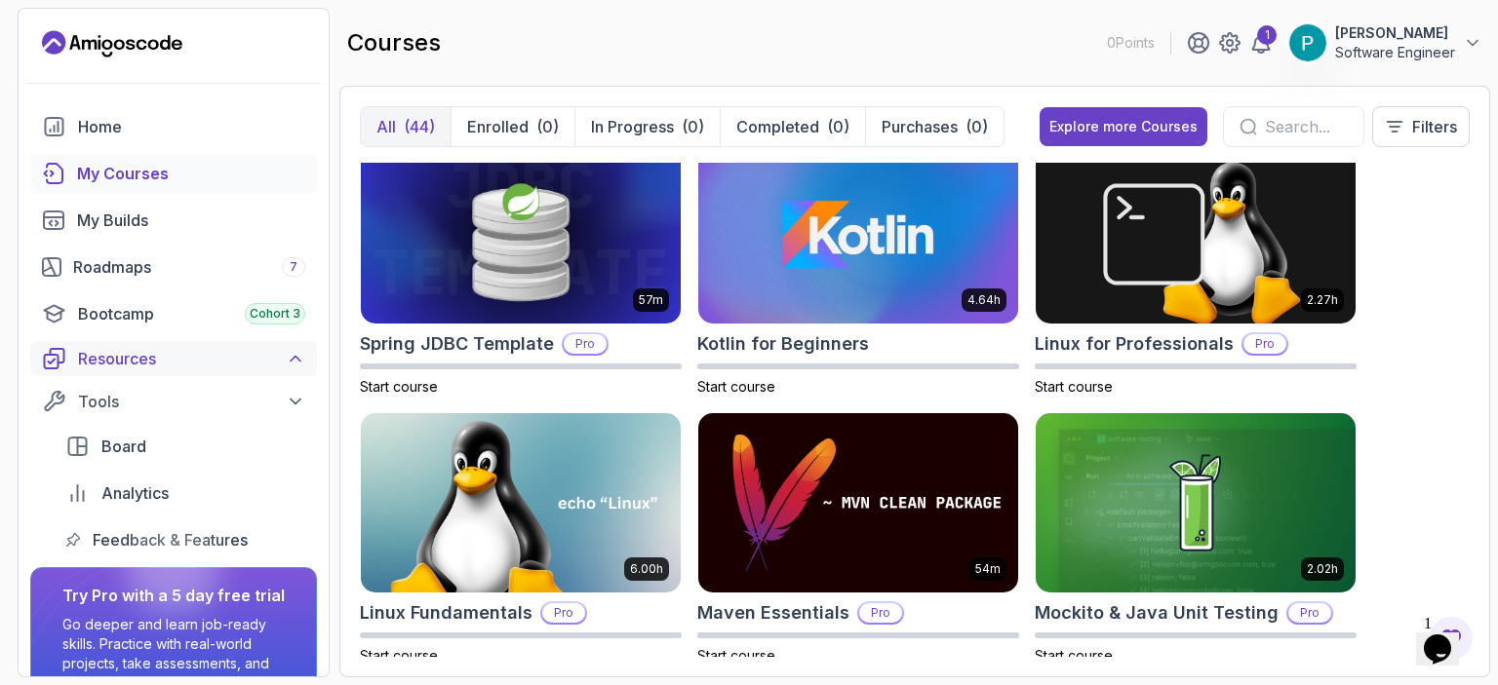
click at [295, 358] on icon at bounding box center [296, 359] width 20 height 20
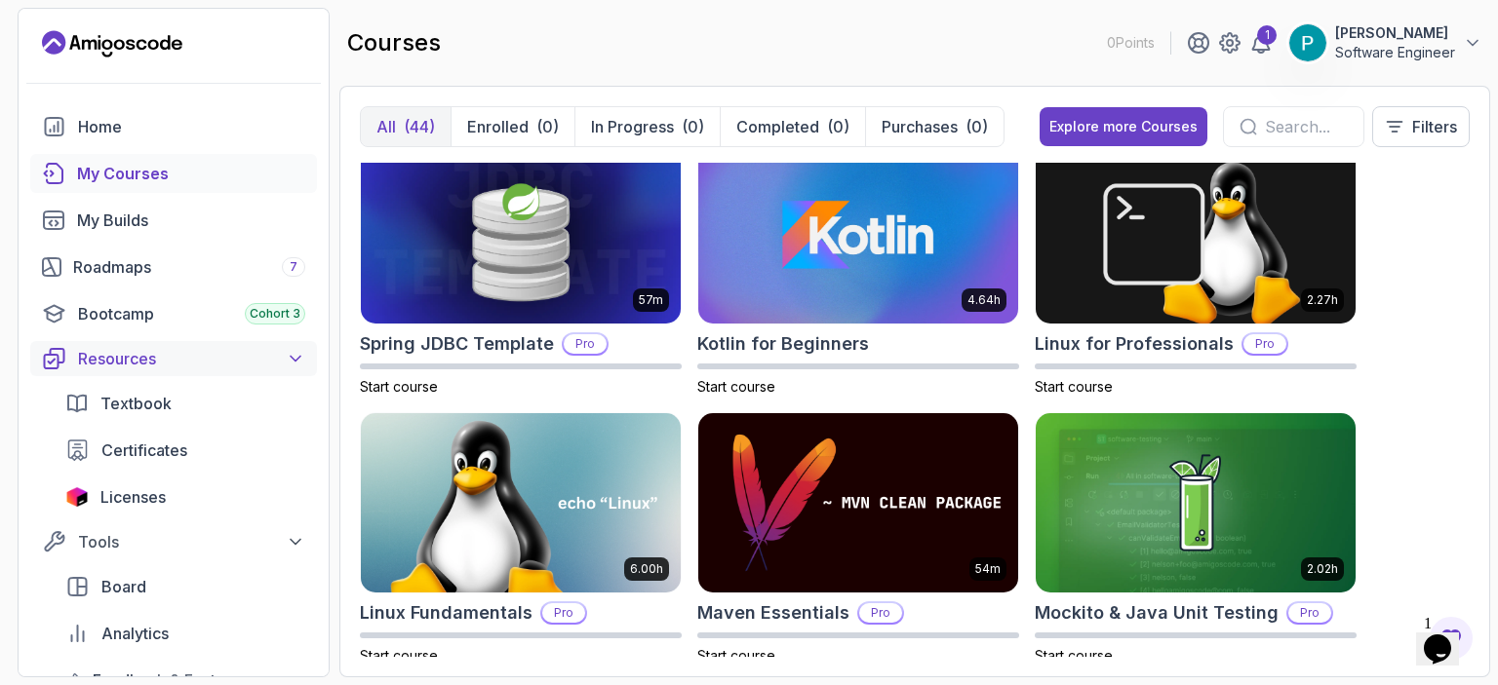
click at [296, 354] on icon at bounding box center [296, 359] width 20 height 20
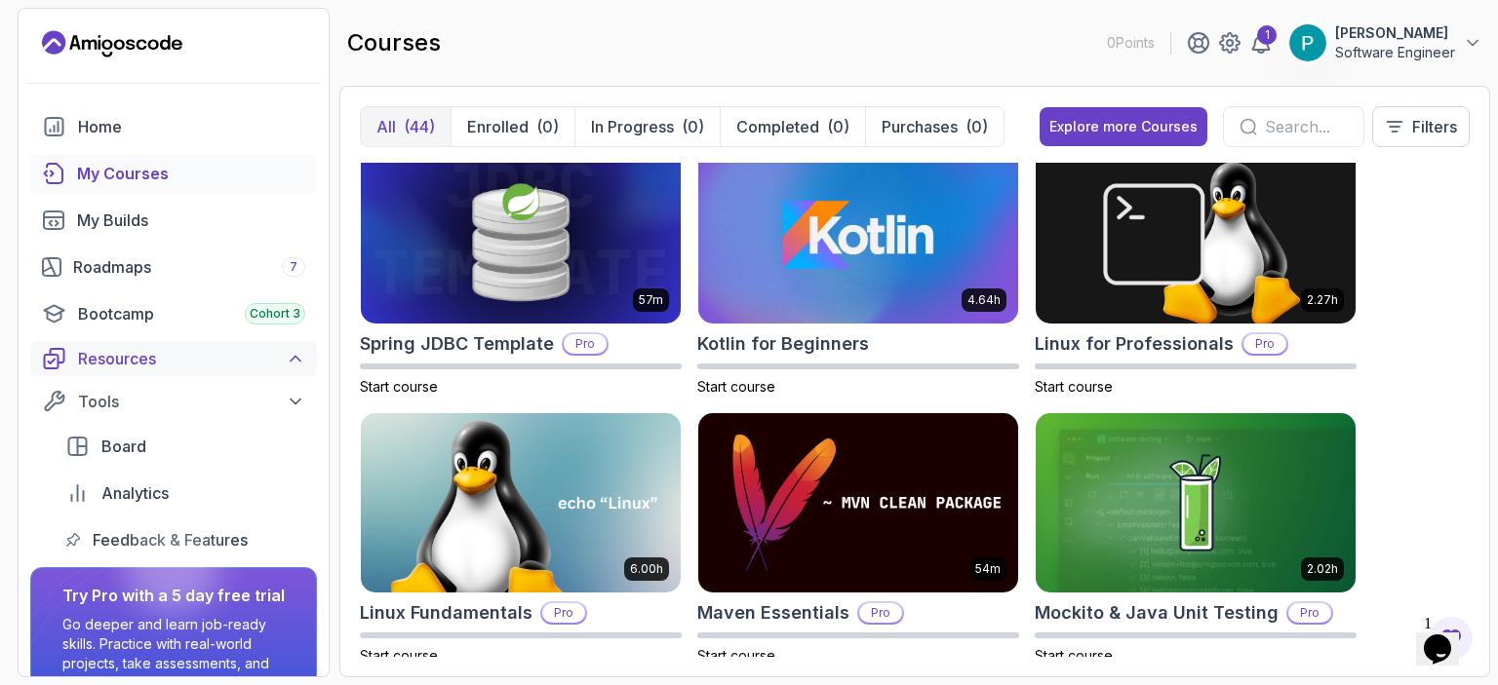
click at [297, 358] on icon at bounding box center [296, 359] width 10 height 5
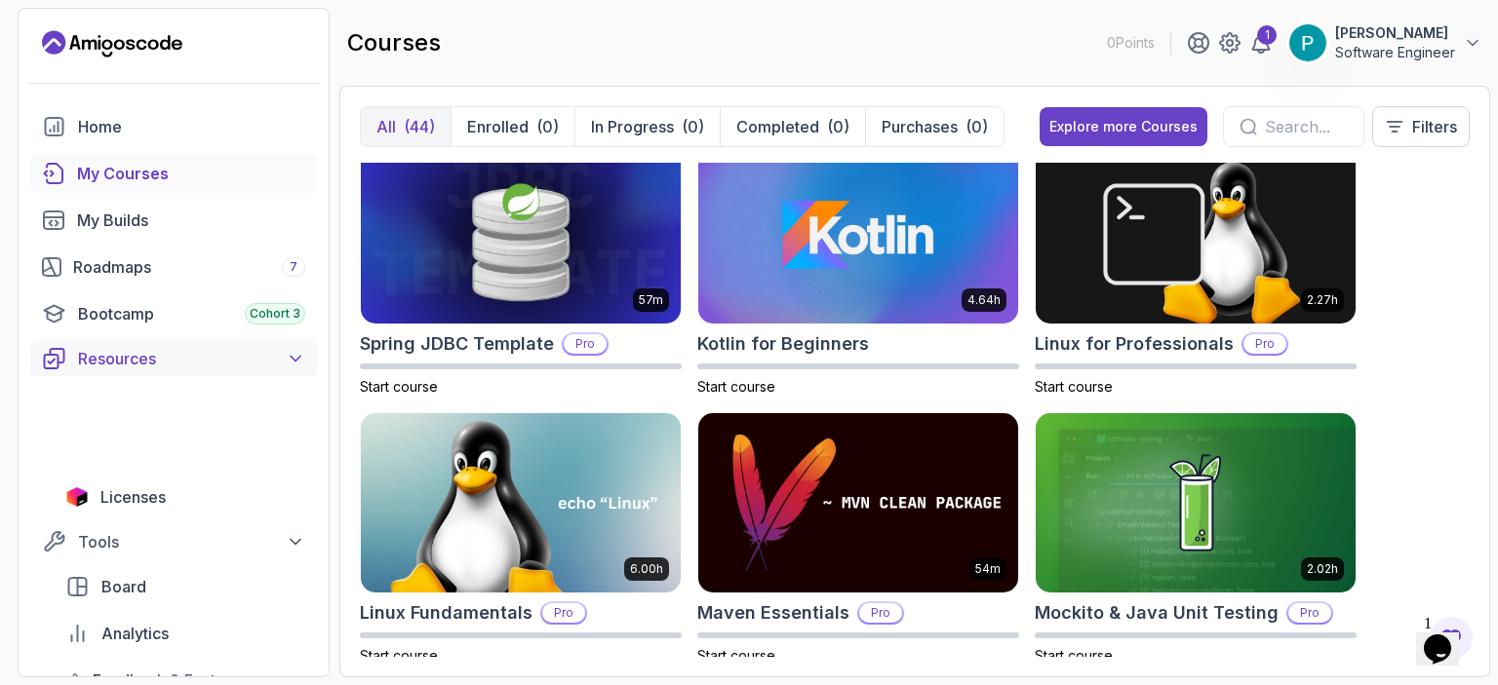
click at [297, 358] on icon at bounding box center [296, 359] width 10 height 5
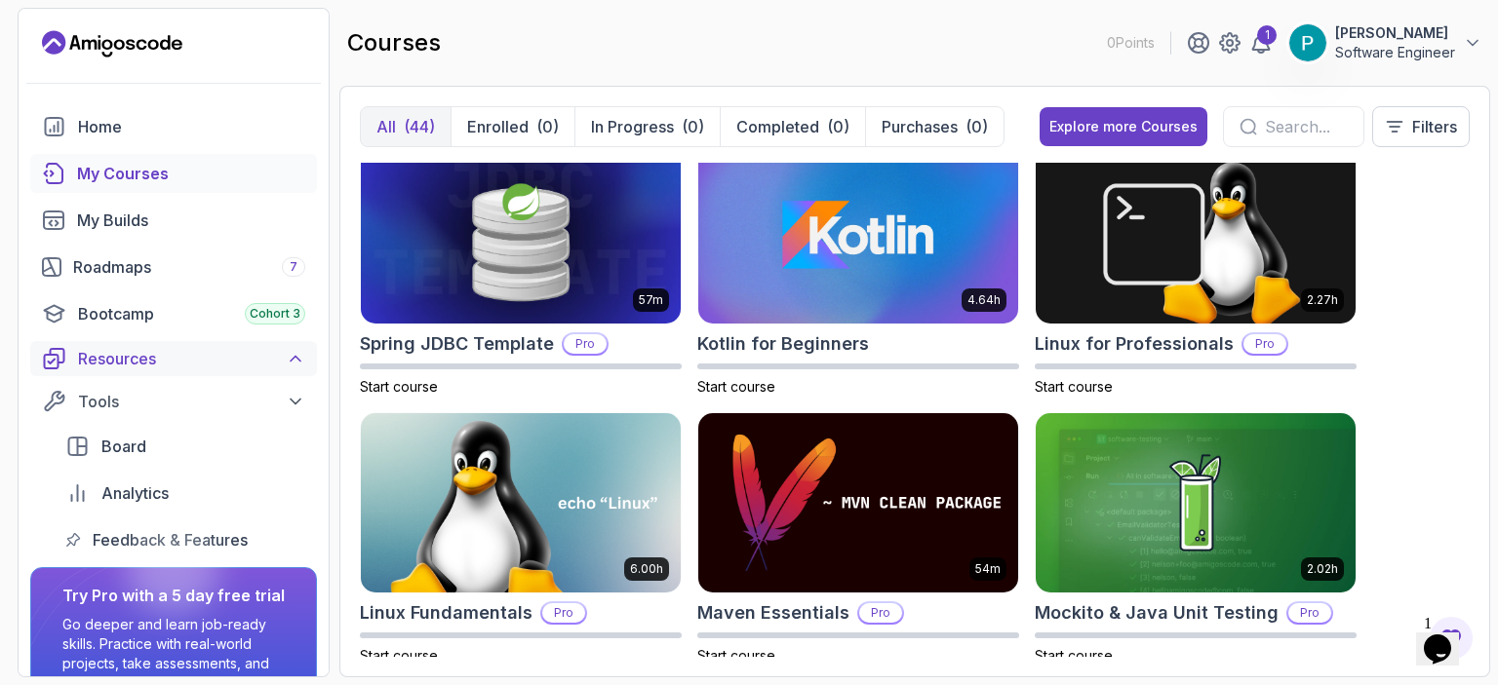
click at [297, 354] on icon at bounding box center [296, 359] width 20 height 20
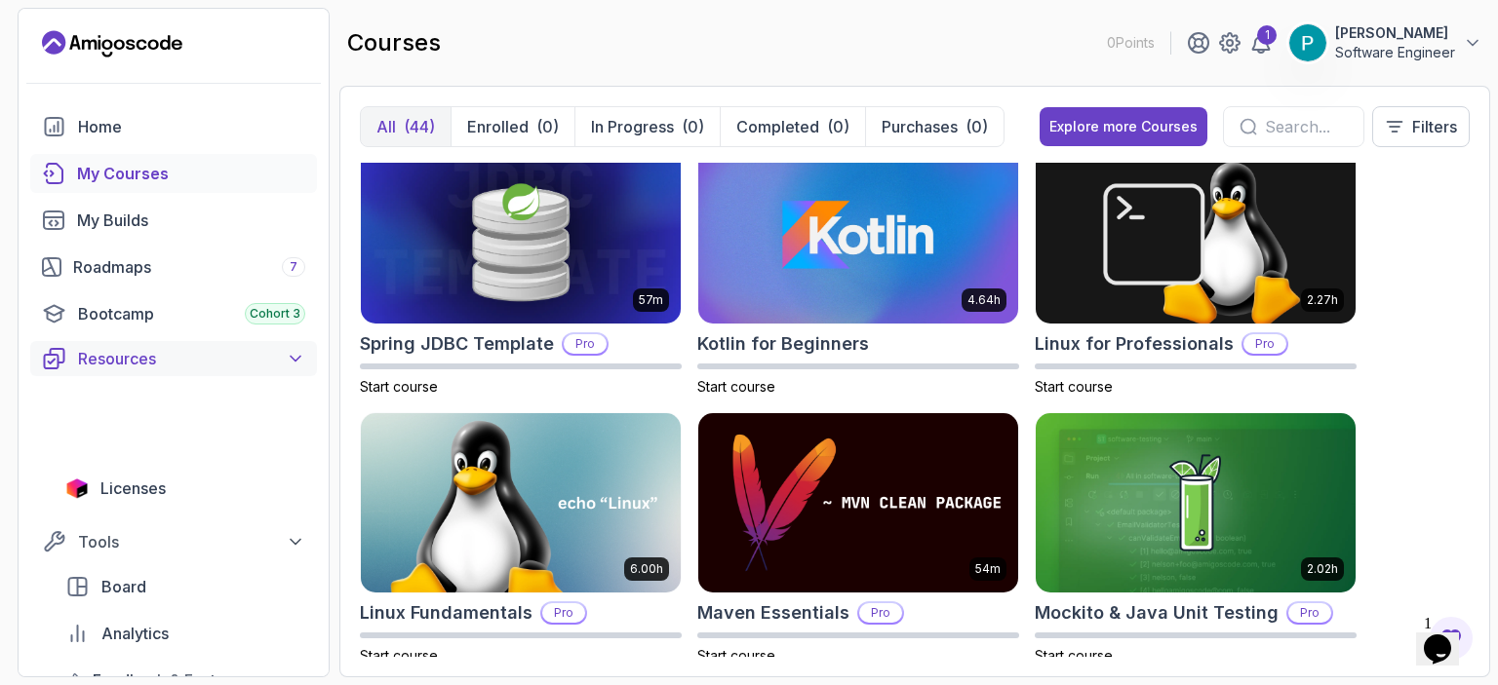
click at [297, 354] on icon at bounding box center [296, 359] width 20 height 20
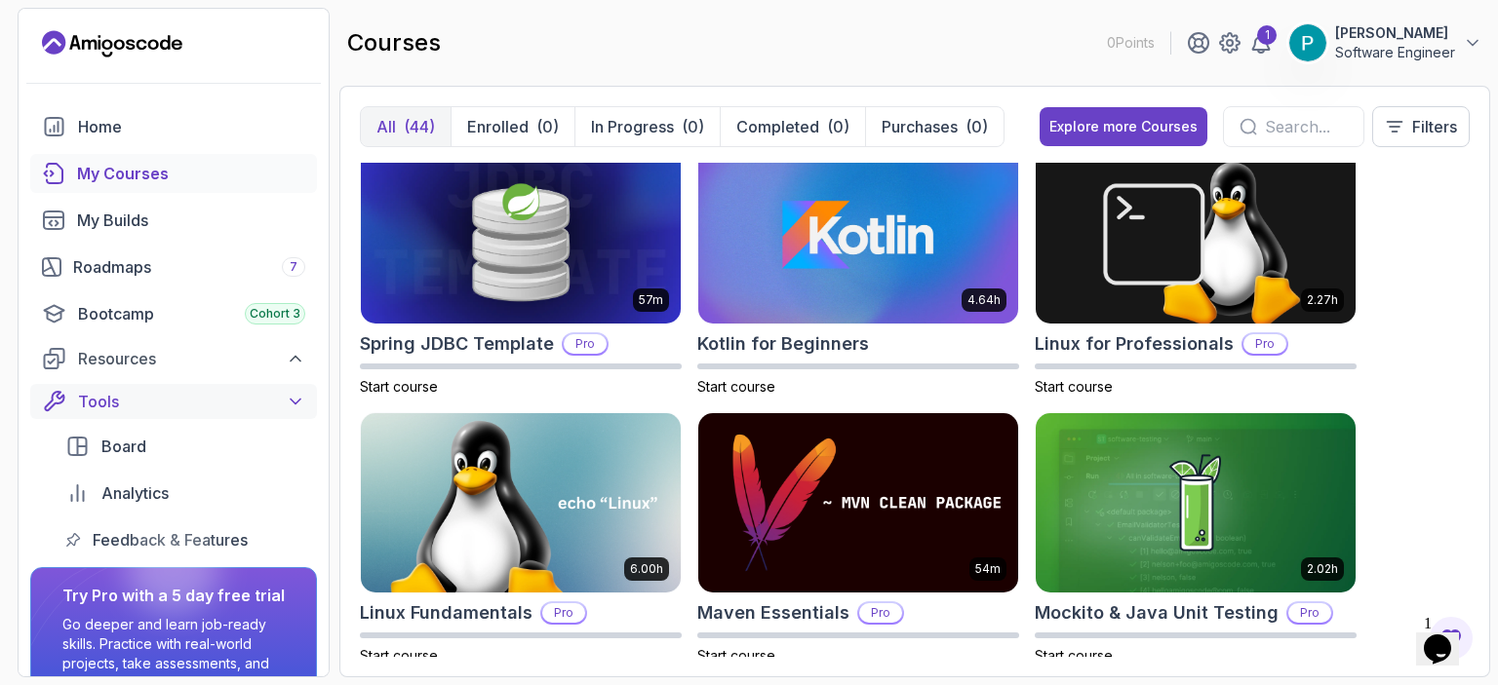
click at [293, 403] on icon at bounding box center [296, 402] width 20 height 20
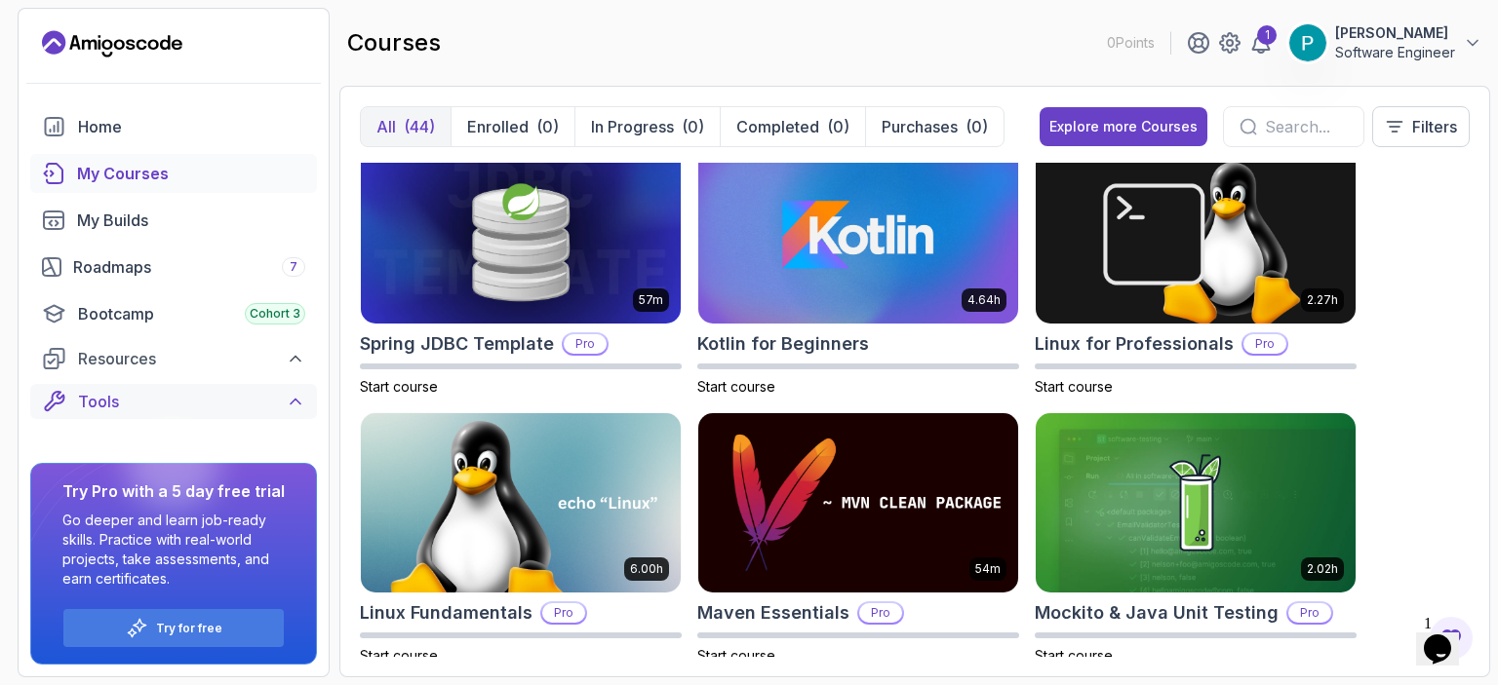
click at [293, 403] on icon at bounding box center [296, 402] width 10 height 5
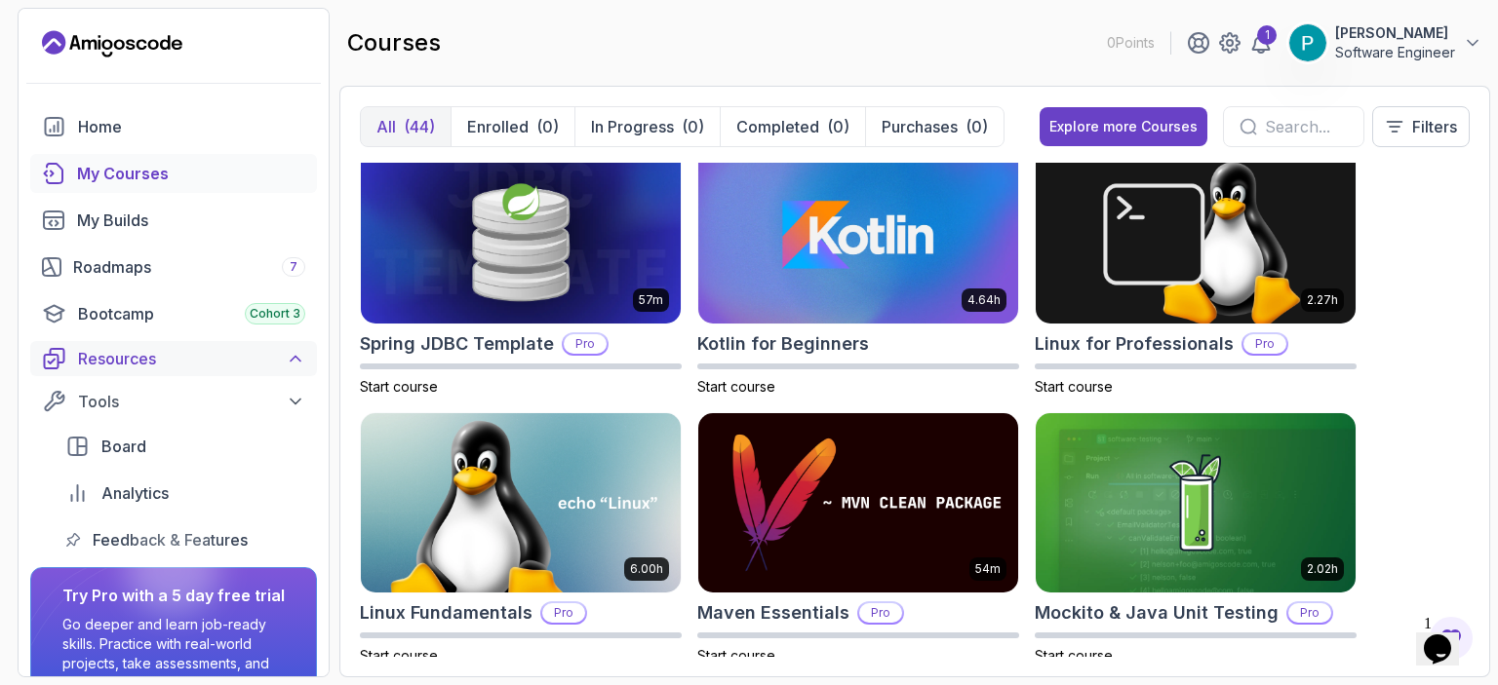
click at [296, 357] on icon at bounding box center [296, 359] width 10 height 5
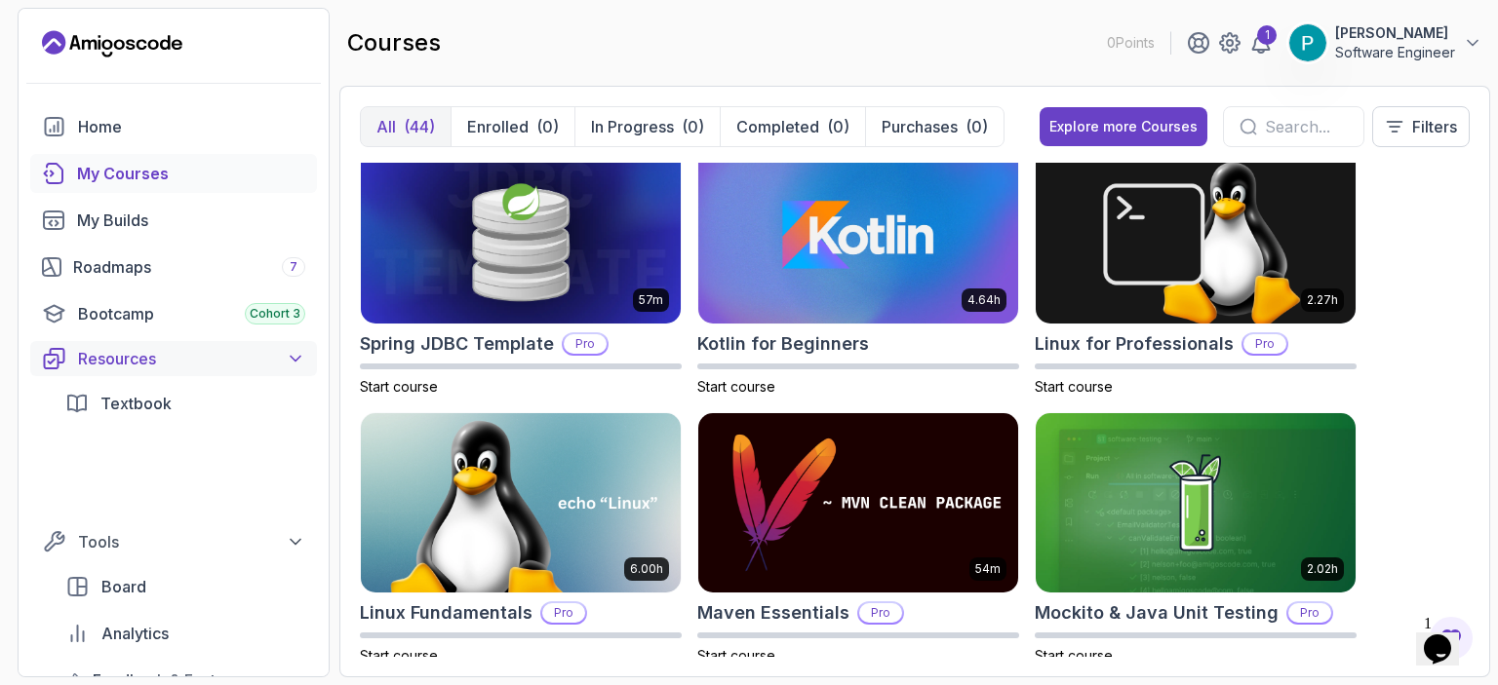
click at [296, 356] on icon at bounding box center [296, 359] width 20 height 20
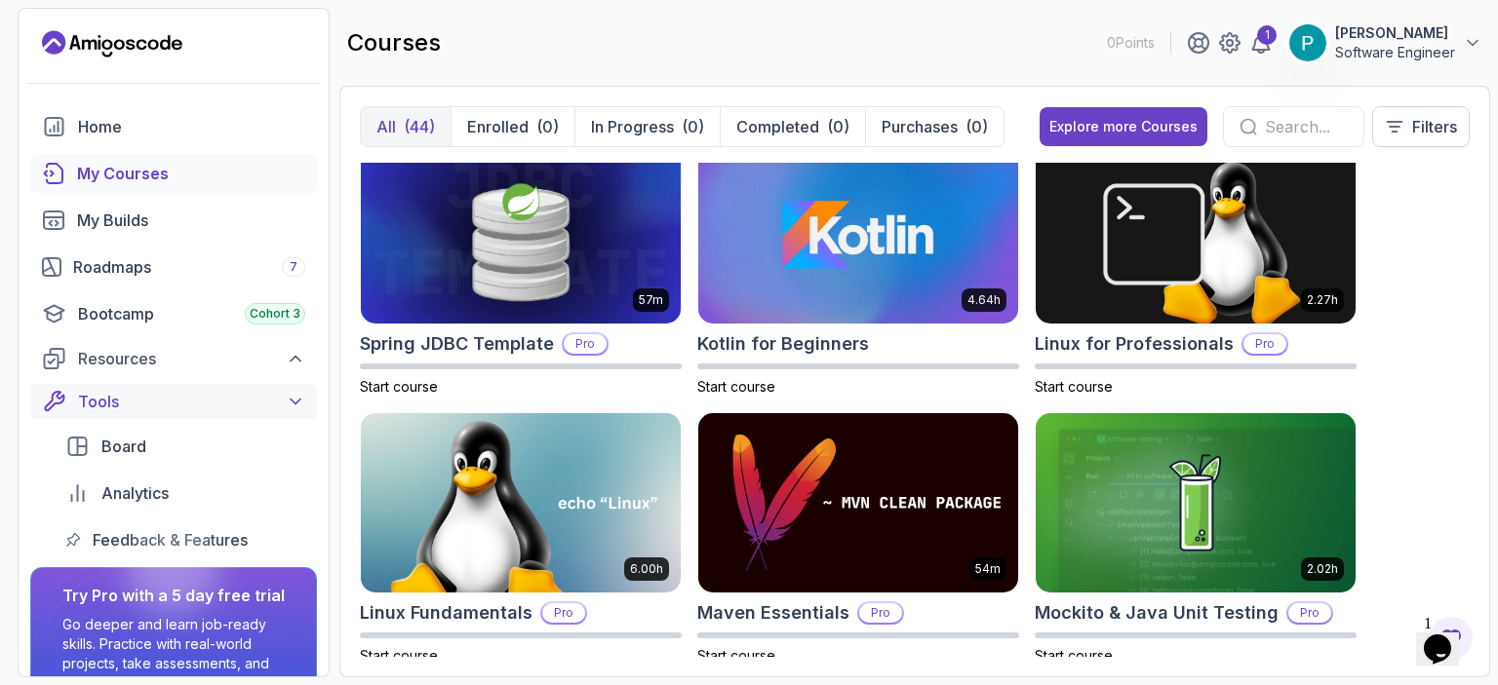
click at [293, 407] on icon at bounding box center [296, 402] width 20 height 20
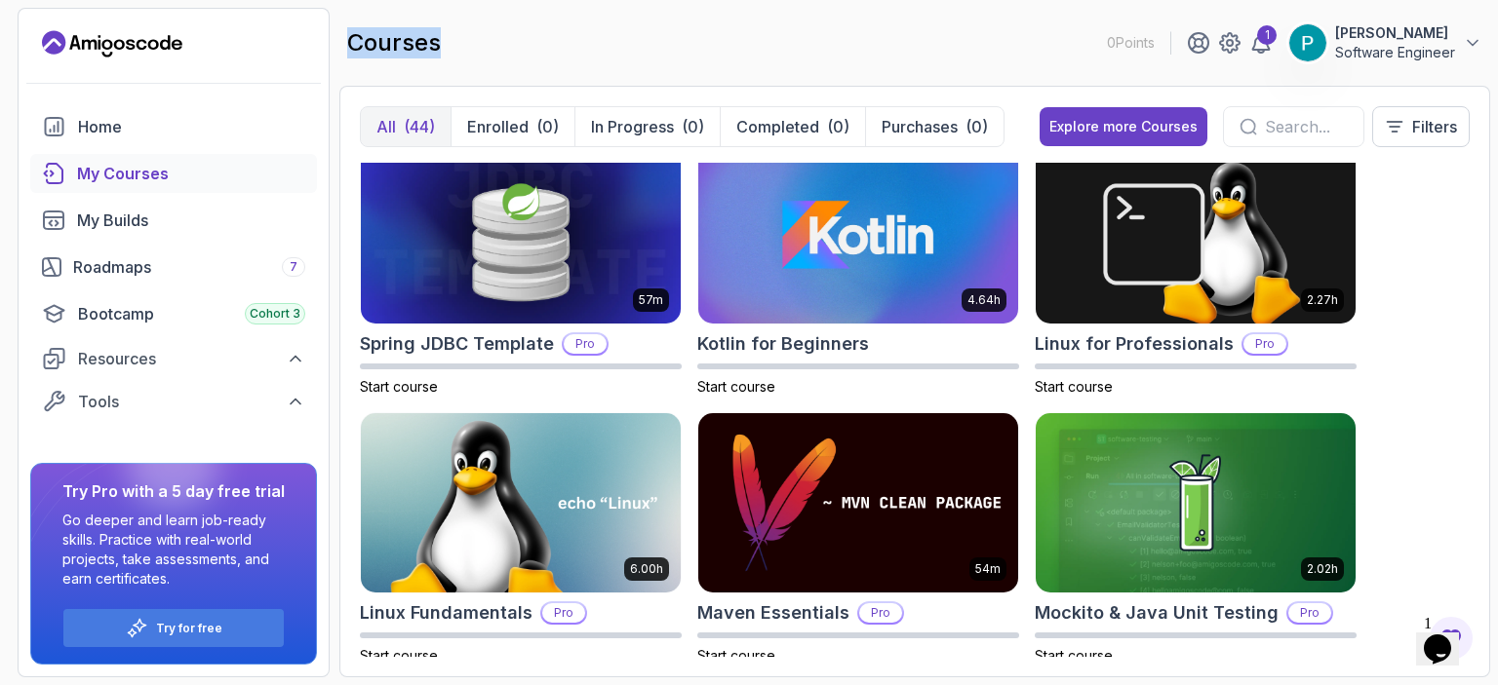
drag, startPoint x: 351, startPoint y: 41, endPoint x: 441, endPoint y: 40, distance: 89.7
click at [441, 40] on div "courses 0 Points 1 [PERSON_NAME] Software Engineer" at bounding box center [914, 43] width 1151 height 70
click at [739, 51] on div "courses 0 Points 1 [PERSON_NAME] Software Engineer" at bounding box center [914, 43] width 1151 height 70
click at [608, 39] on div "courses 0 Points 1 [PERSON_NAME] Software Engineer" at bounding box center [914, 43] width 1151 height 70
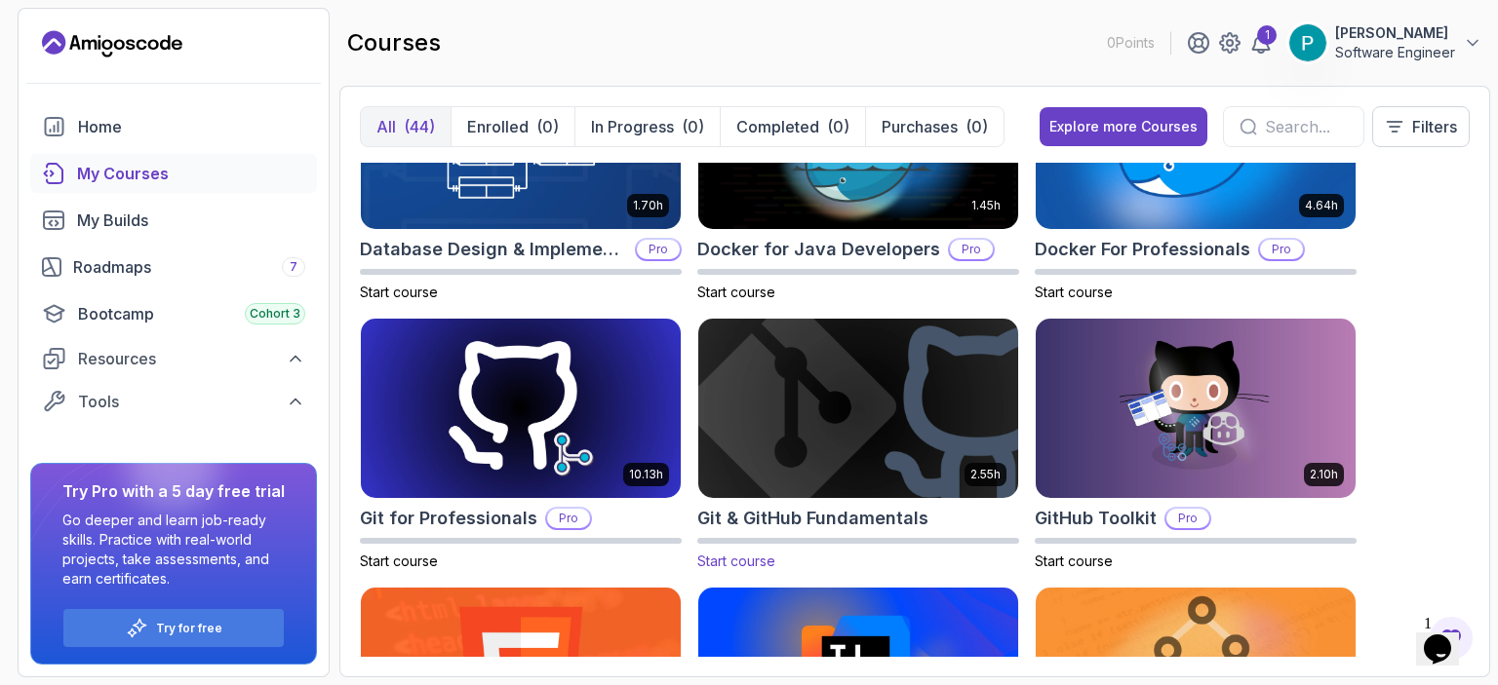
scroll to position [521, 0]
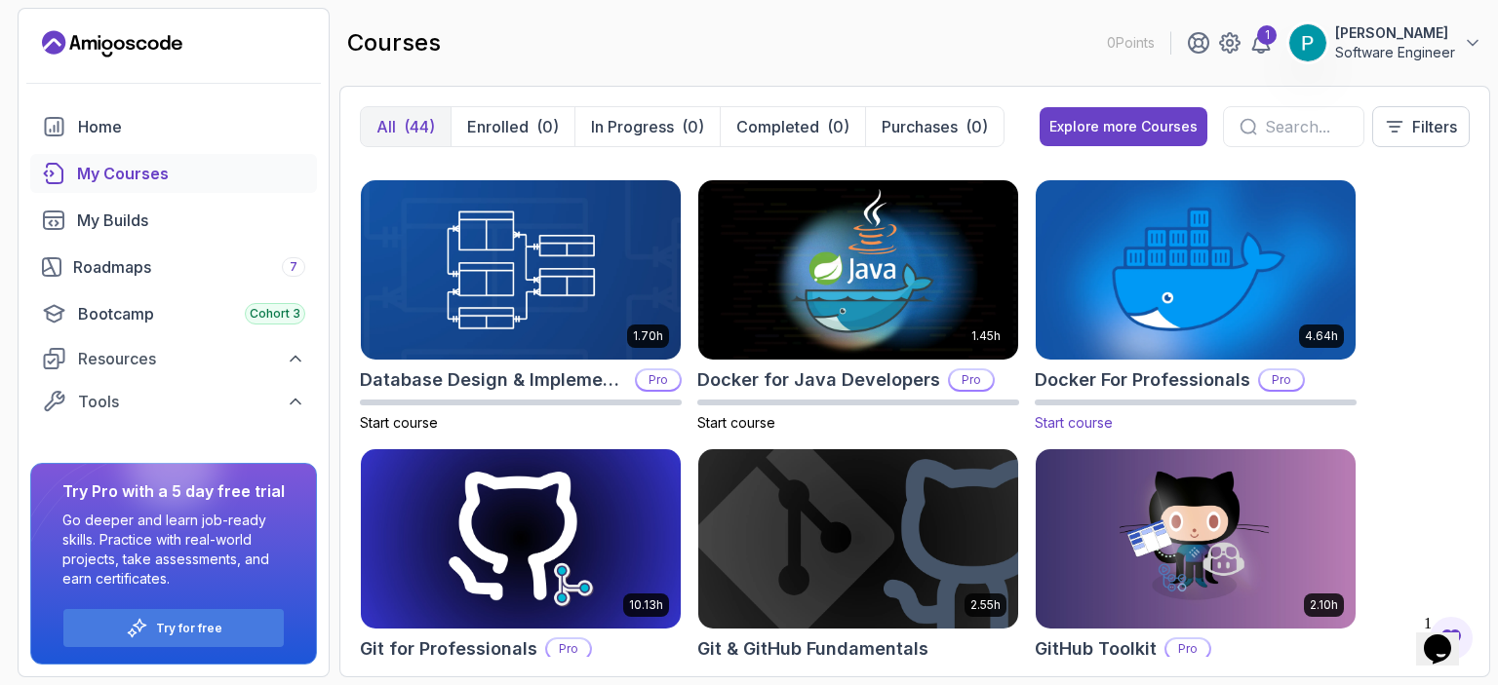
click at [1241, 355] on img at bounding box center [1195, 270] width 335 height 188
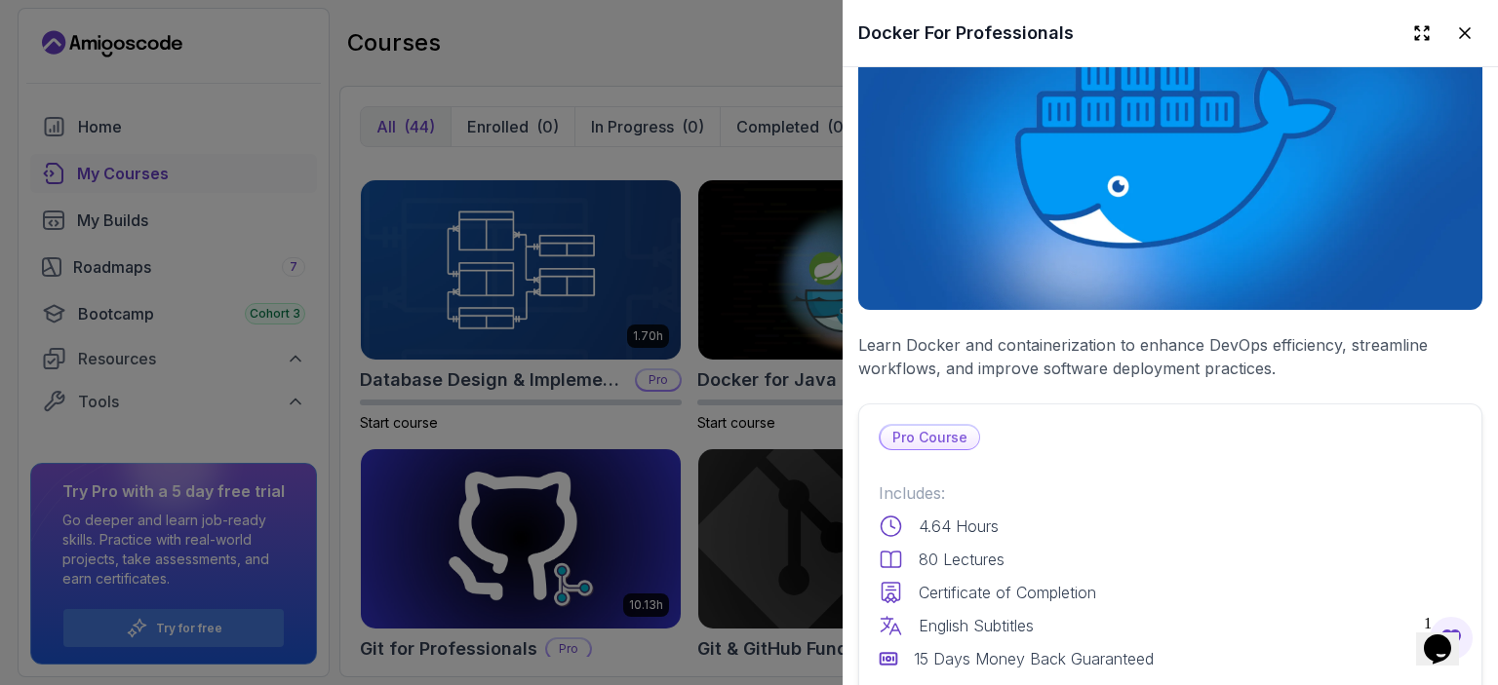
scroll to position [0, 0]
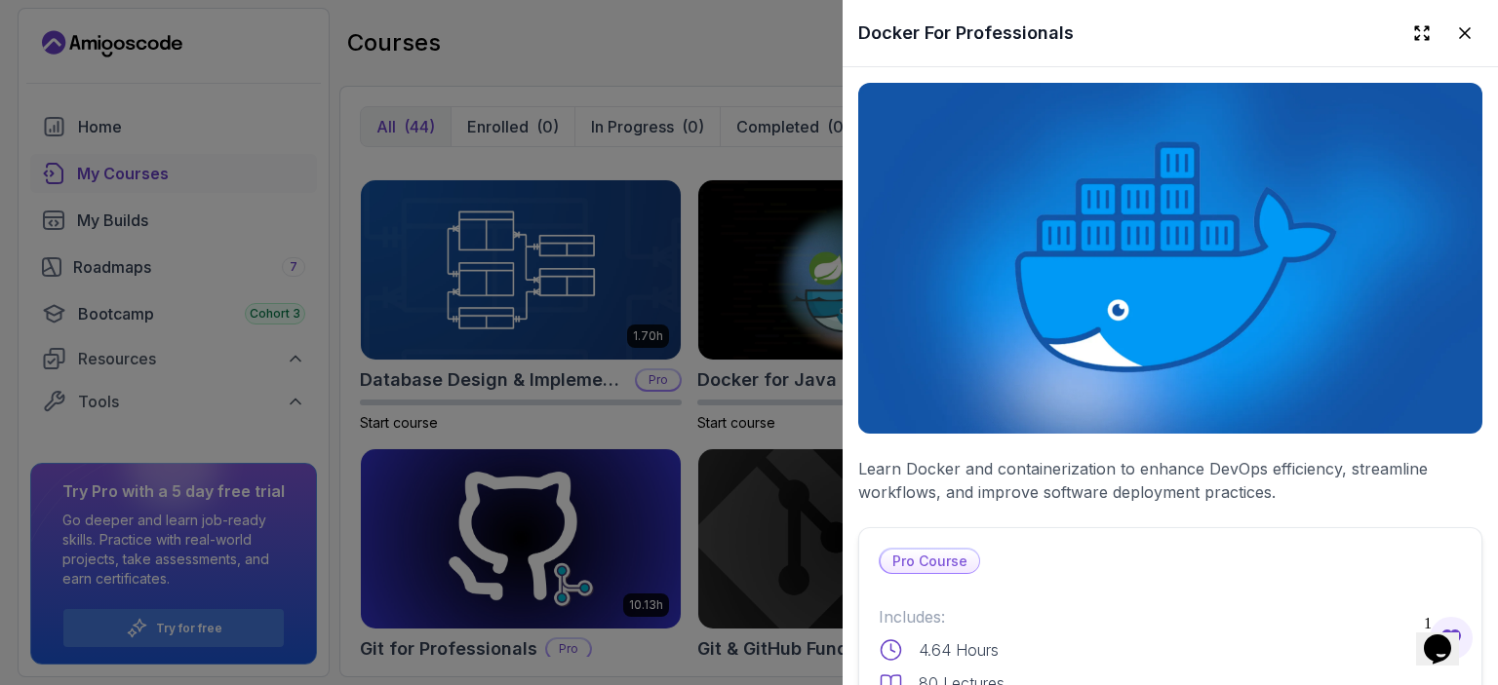
drag, startPoint x: 670, startPoint y: 397, endPoint x: 686, endPoint y: 405, distance: 18.3
click at [671, 397] on div at bounding box center [749, 342] width 1498 height 685
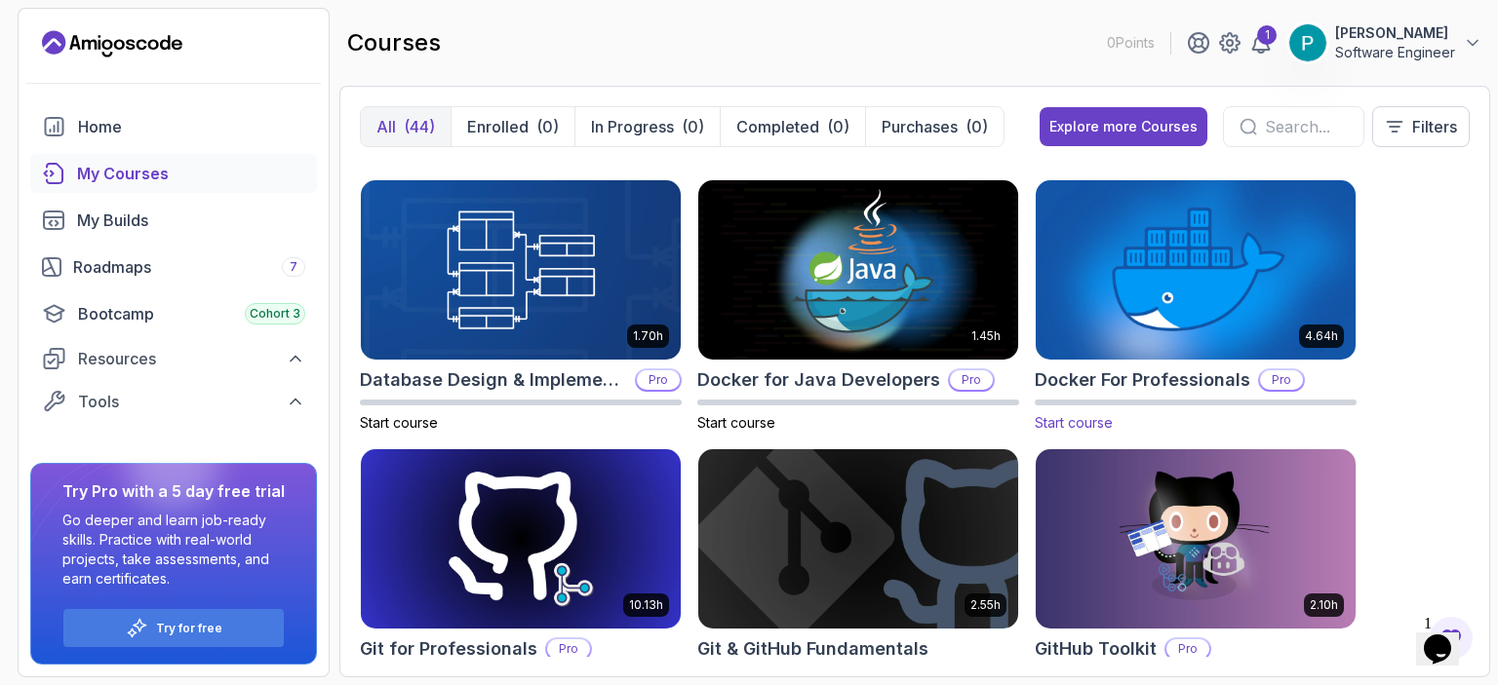
click at [1080, 379] on h2 "Docker For Professionals" at bounding box center [1142, 380] width 215 height 27
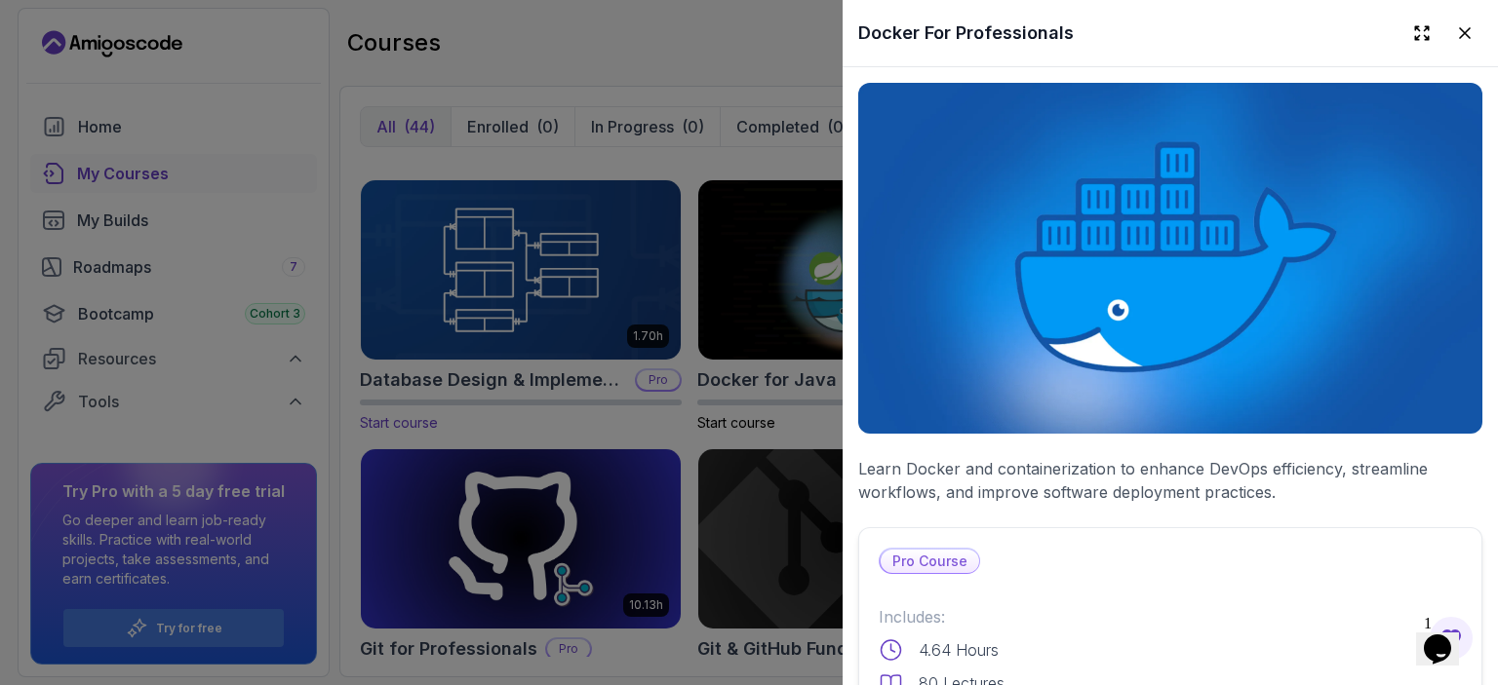
drag, startPoint x: 579, startPoint y: 419, endPoint x: 634, endPoint y: 414, distance: 54.8
click at [581, 419] on div at bounding box center [749, 342] width 1498 height 685
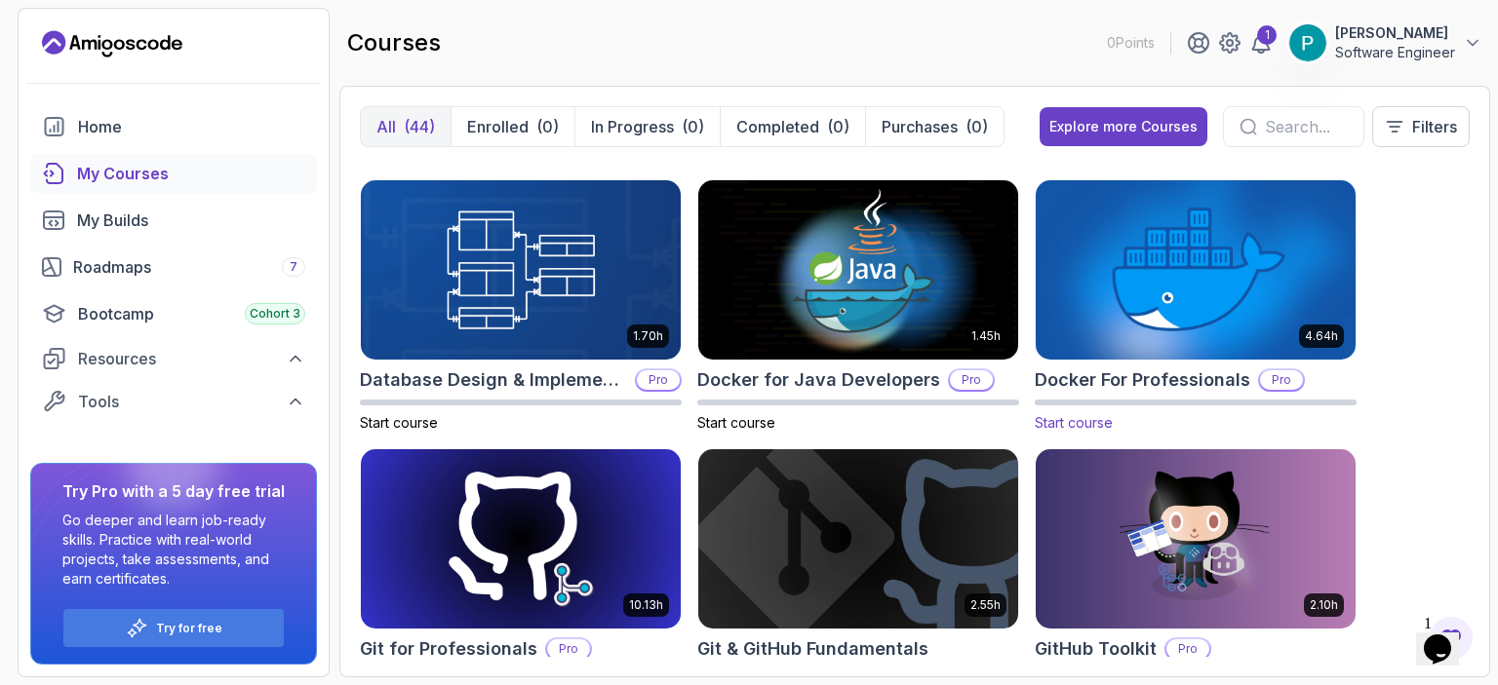
click at [1133, 272] on img at bounding box center [1195, 270] width 335 height 188
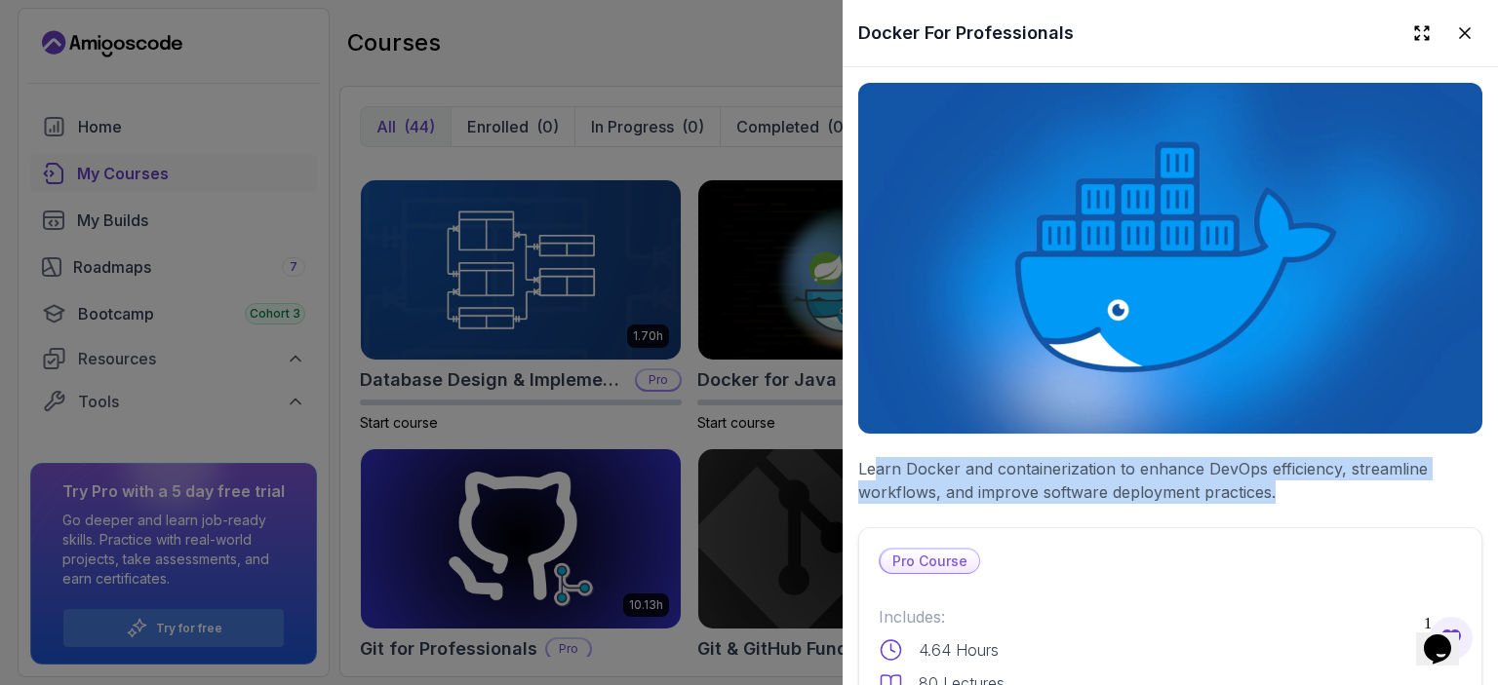
drag, startPoint x: 897, startPoint y: 467, endPoint x: 1269, endPoint y: 491, distance: 372.3
click at [1269, 491] on p "Learn Docker and containerization to enhance DevOps efficiency, streamline work…" at bounding box center [1170, 480] width 624 height 47
click at [1364, 466] on p "Learn Docker and containerization to enhance DevOps efficiency, streamline work…" at bounding box center [1170, 480] width 624 height 47
drag, startPoint x: 855, startPoint y: 460, endPoint x: 1304, endPoint y: 489, distance: 449.5
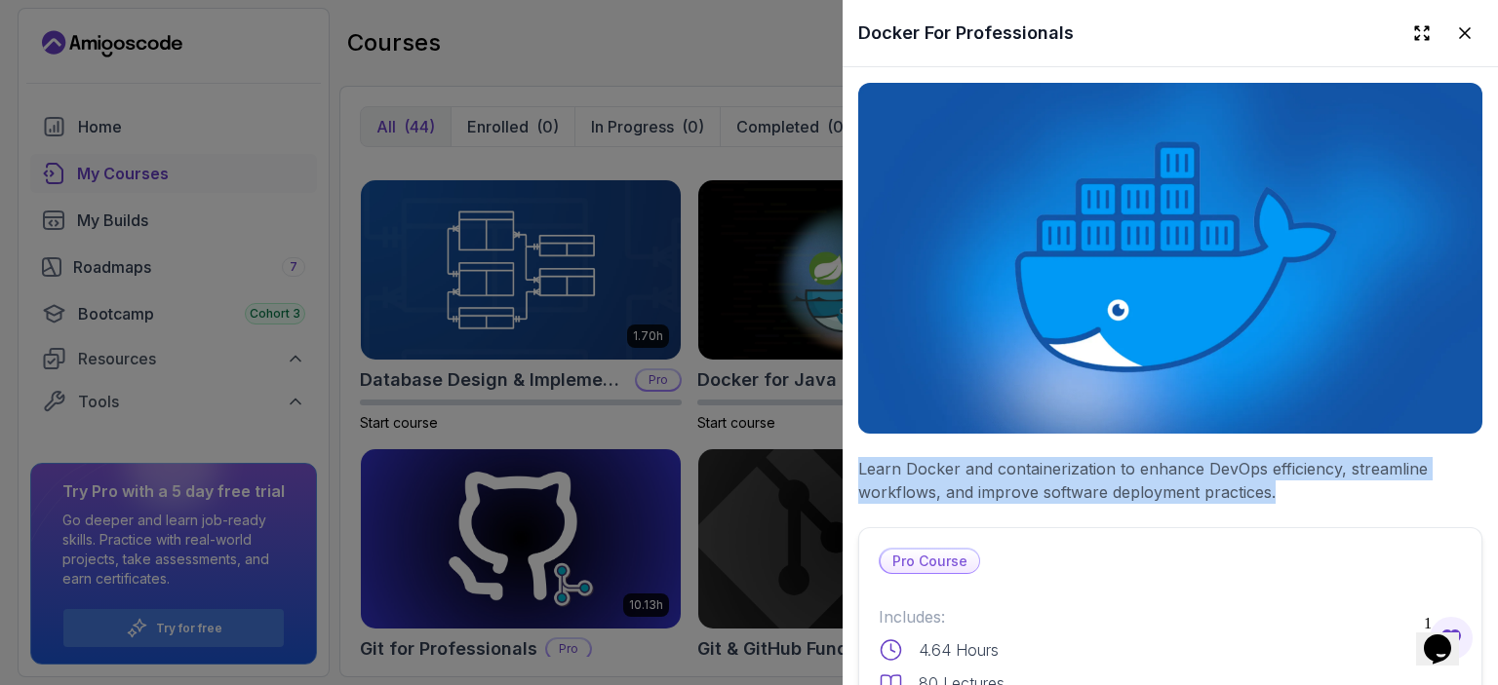
click at [1323, 490] on p "Learn Docker and containerization to enhance DevOps efficiency, streamline work…" at bounding box center [1170, 480] width 624 height 47
click at [1256, 492] on p "Learn Docker and containerization to enhance DevOps efficiency, streamline work…" at bounding box center [1170, 480] width 624 height 47
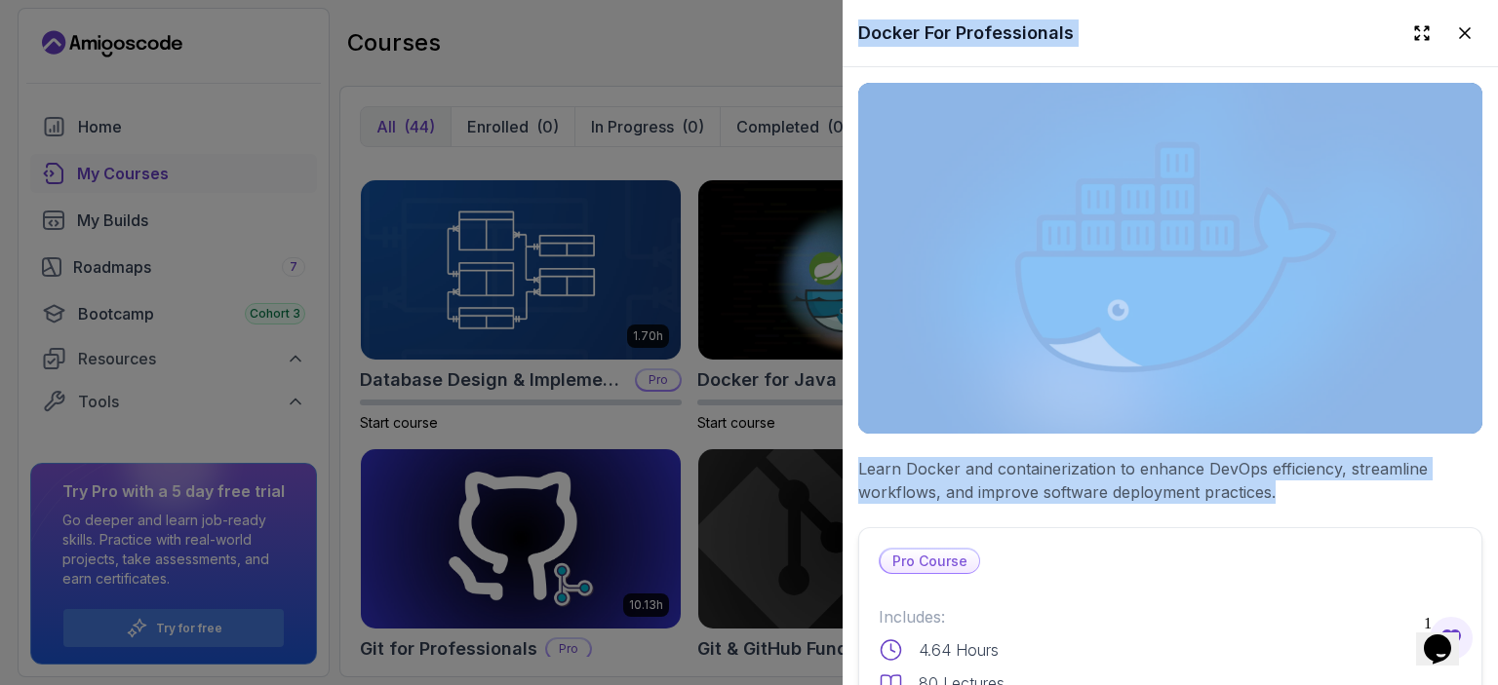
drag, startPoint x: 1269, startPoint y: 478, endPoint x: 832, endPoint y: 441, distance: 438.4
click at [832, 441] on div "8.31h Advanced Databases Pro Start course 5.18h Advanced Spring Boot Pro Start …" at bounding box center [915, 410] width 1110 height 494
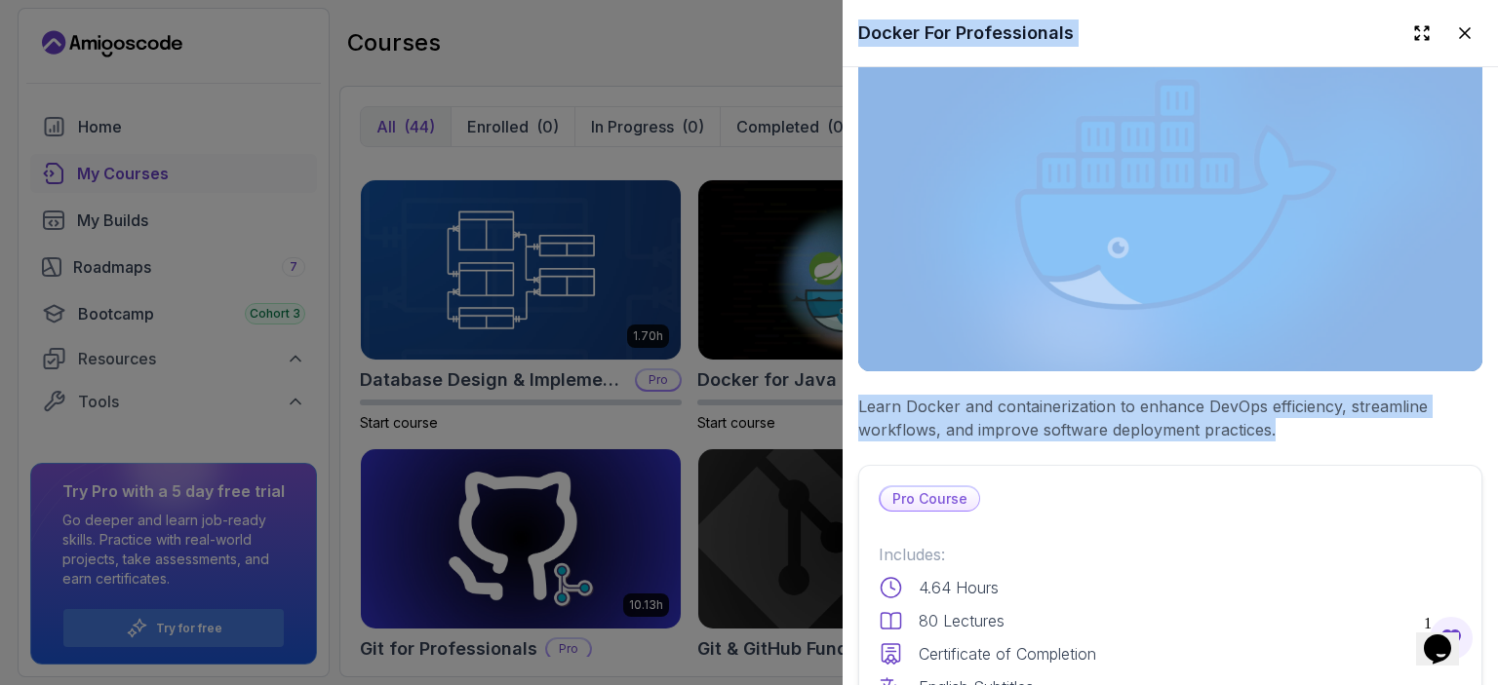
scroll to position [195, 0]
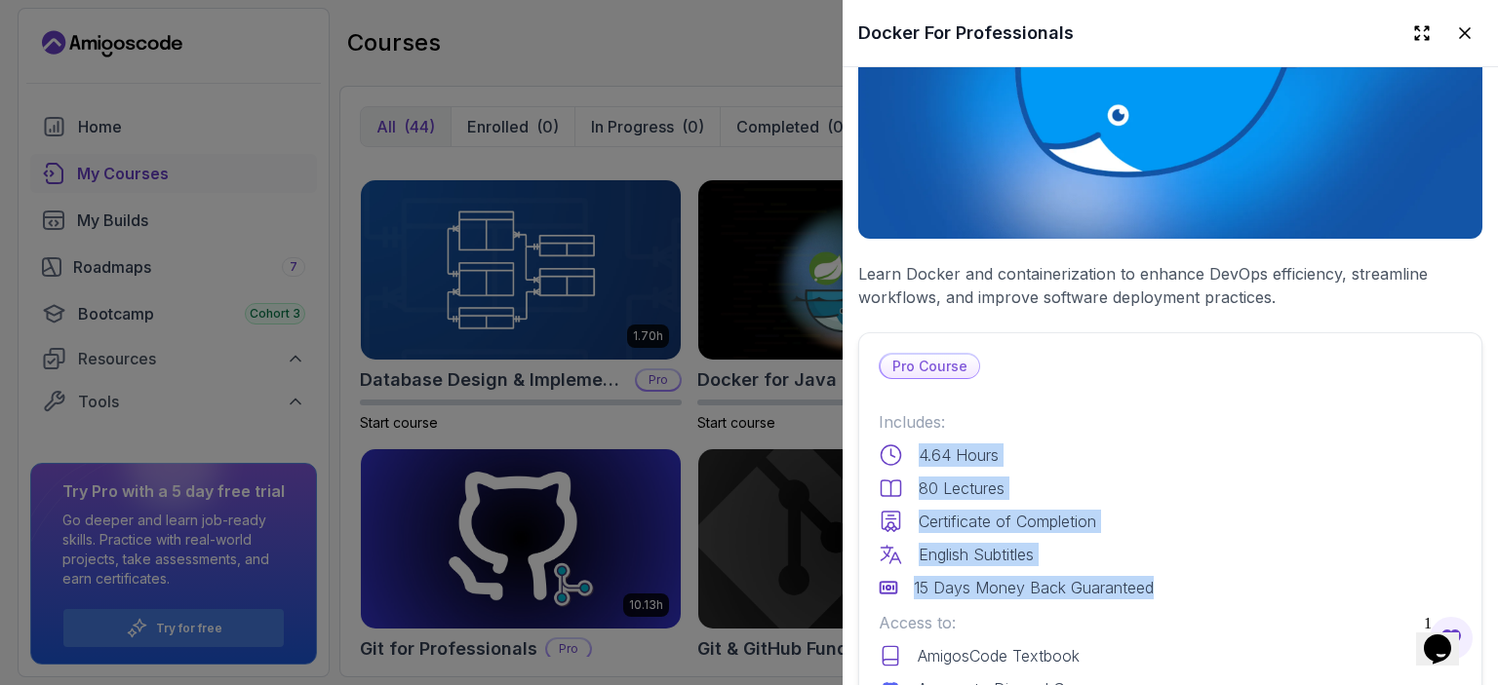
drag, startPoint x: 917, startPoint y: 449, endPoint x: 1190, endPoint y: 589, distance: 307.0
click at [1190, 589] on div "Includes: 4.64 Hours 80 Lectures Certificate of Completion English Subtitles 15…" at bounding box center [1170, 504] width 583 height 189
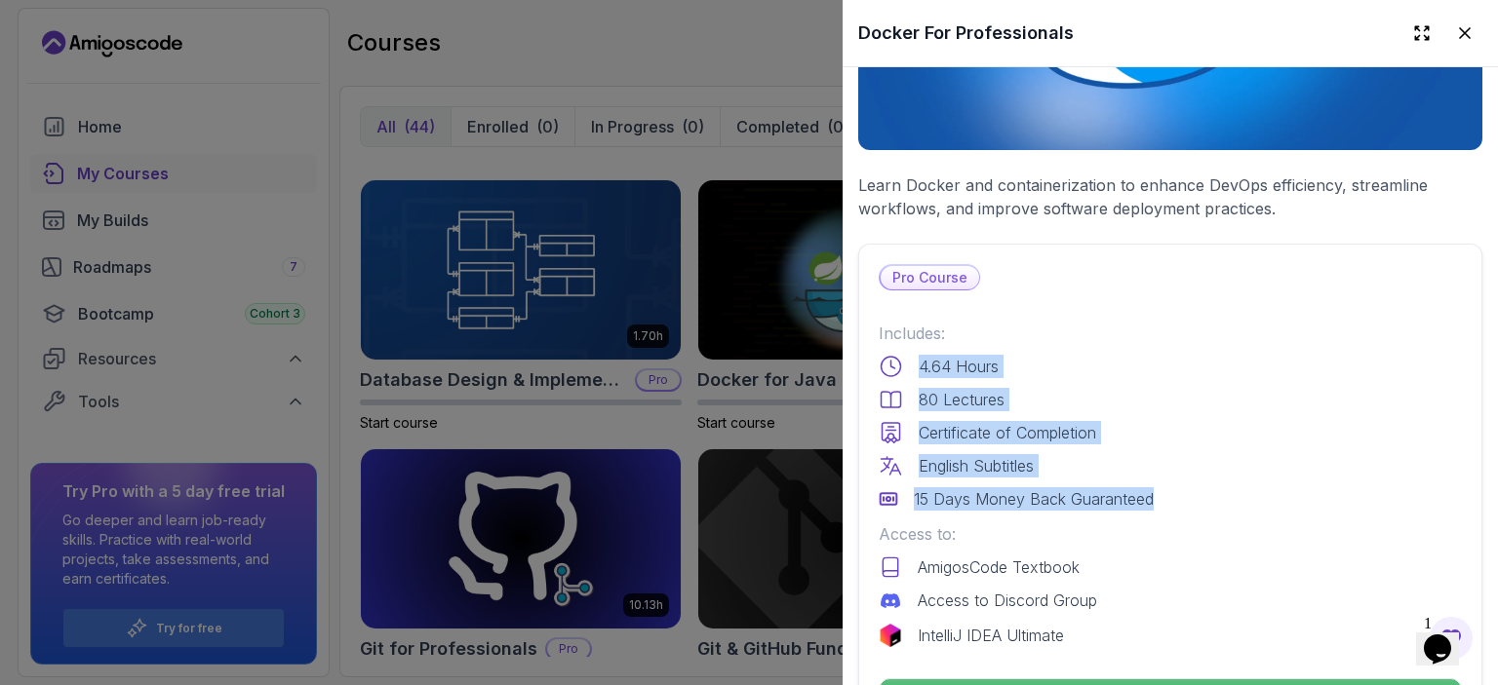
scroll to position [390, 0]
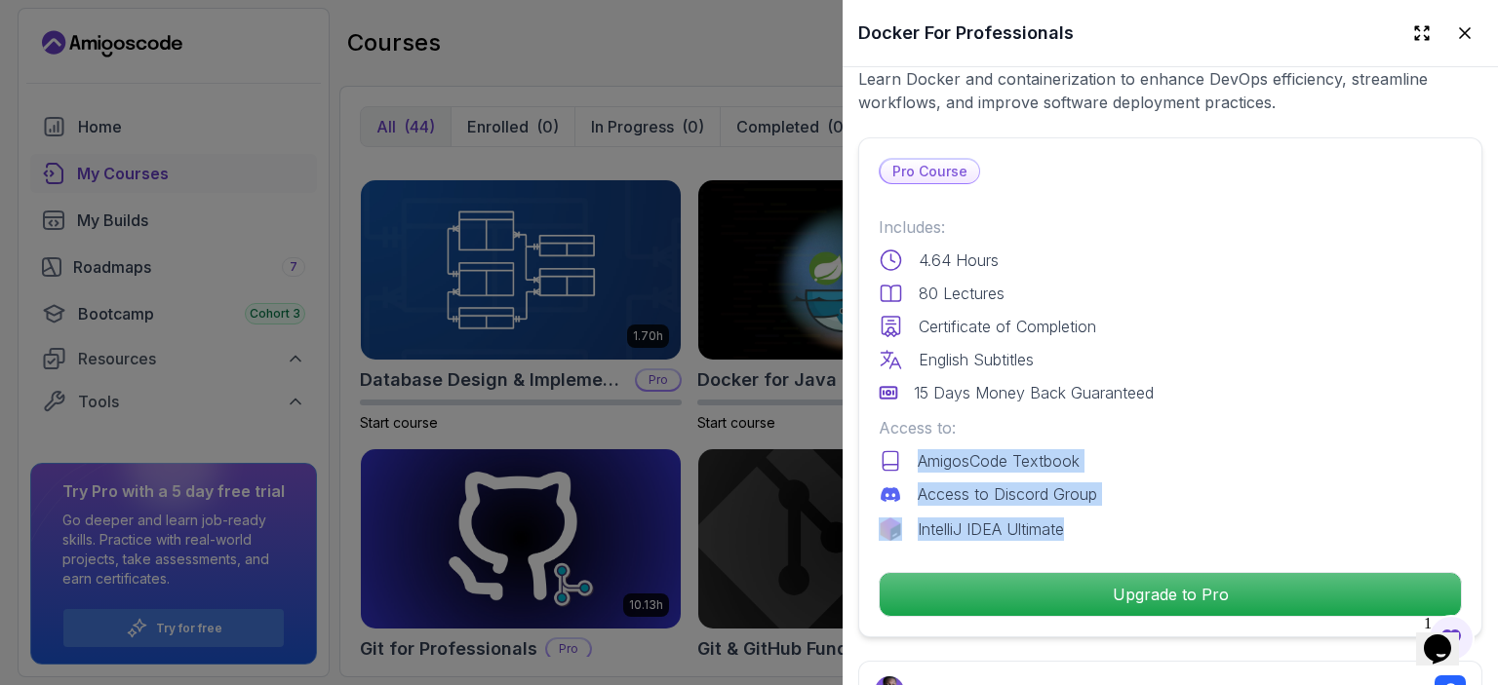
drag, startPoint x: 914, startPoint y: 446, endPoint x: 1128, endPoint y: 530, distance: 230.7
click at [1128, 530] on div "Includes: 4.64 Hours 80 Lectures Certificate of Completion English Subtitles 15…" at bounding box center [1170, 378] width 583 height 326
click at [1080, 489] on p "Access to Discord Group" at bounding box center [1007, 494] width 179 height 23
click at [1057, 455] on p "AmigosCode Textbook" at bounding box center [999, 460] width 162 height 23
click at [993, 487] on p "Access to Discord Group" at bounding box center [1007, 494] width 179 height 23
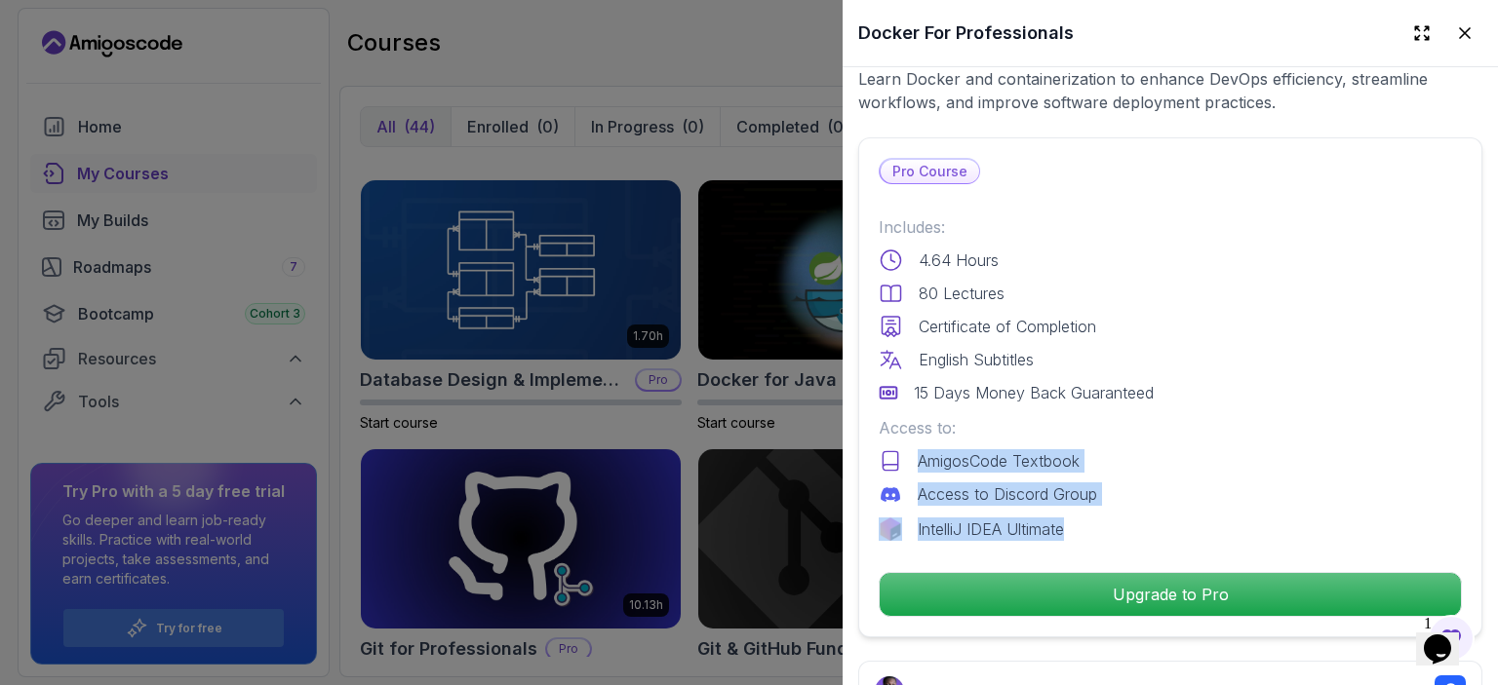
click at [978, 518] on p "IntelliJ IDEA Ultimate" at bounding box center [991, 529] width 146 height 23
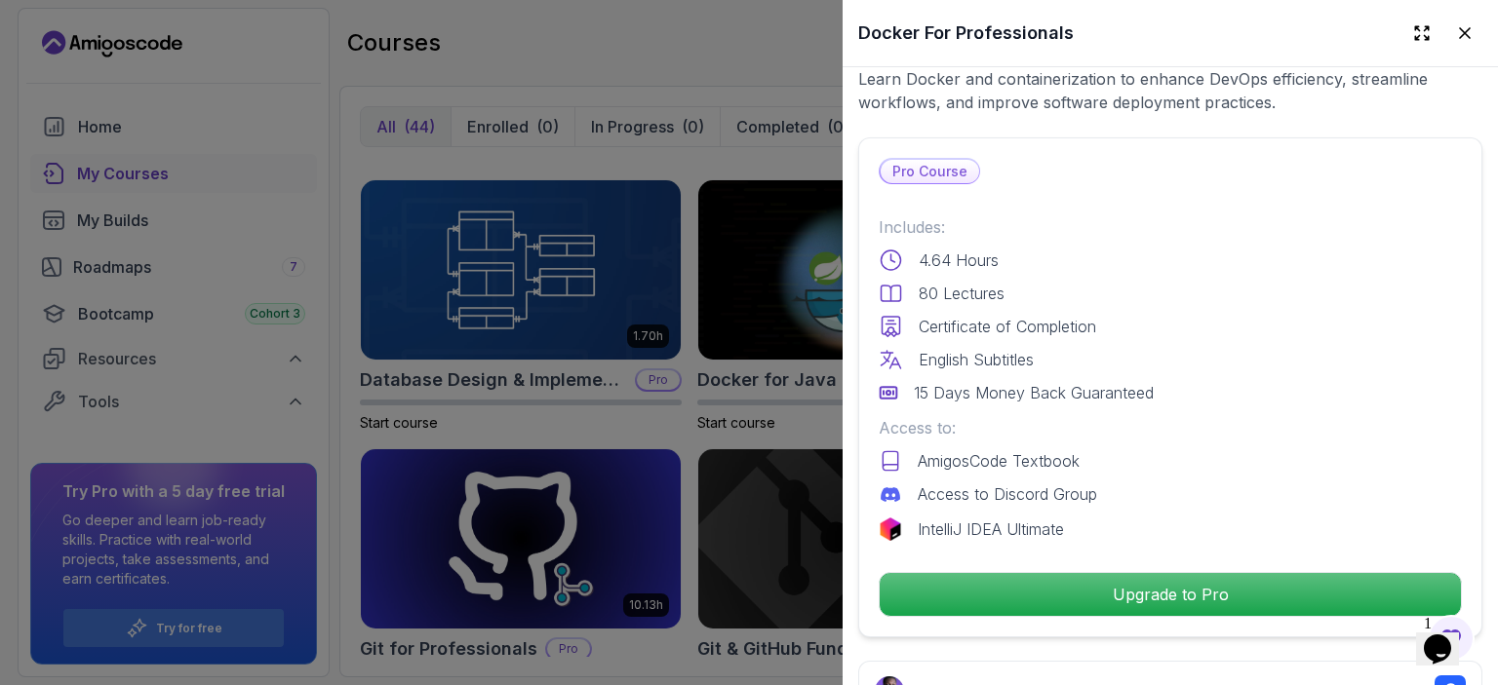
click at [968, 436] on div "Access to: AmigosCode Textbook Access to Discord Group" at bounding box center [1170, 461] width 583 height 90
drag, startPoint x: 993, startPoint y: 523, endPoint x: 1129, endPoint y: 523, distance: 136.5
click at [1129, 523] on div "IntelliJ IDEA Ultimate" at bounding box center [1170, 529] width 583 height 23
click at [1150, 518] on div "IntelliJ IDEA Ultimate" at bounding box center [1170, 529] width 583 height 23
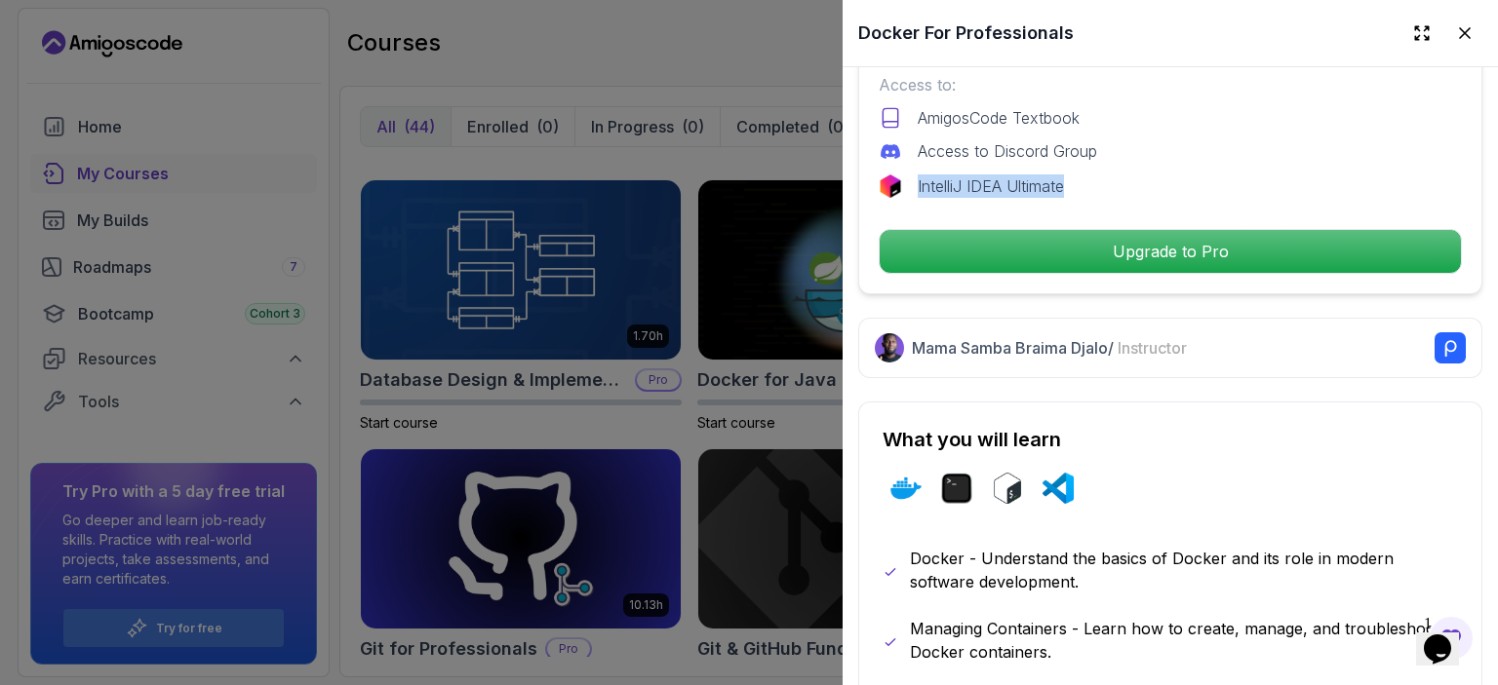
scroll to position [780, 0]
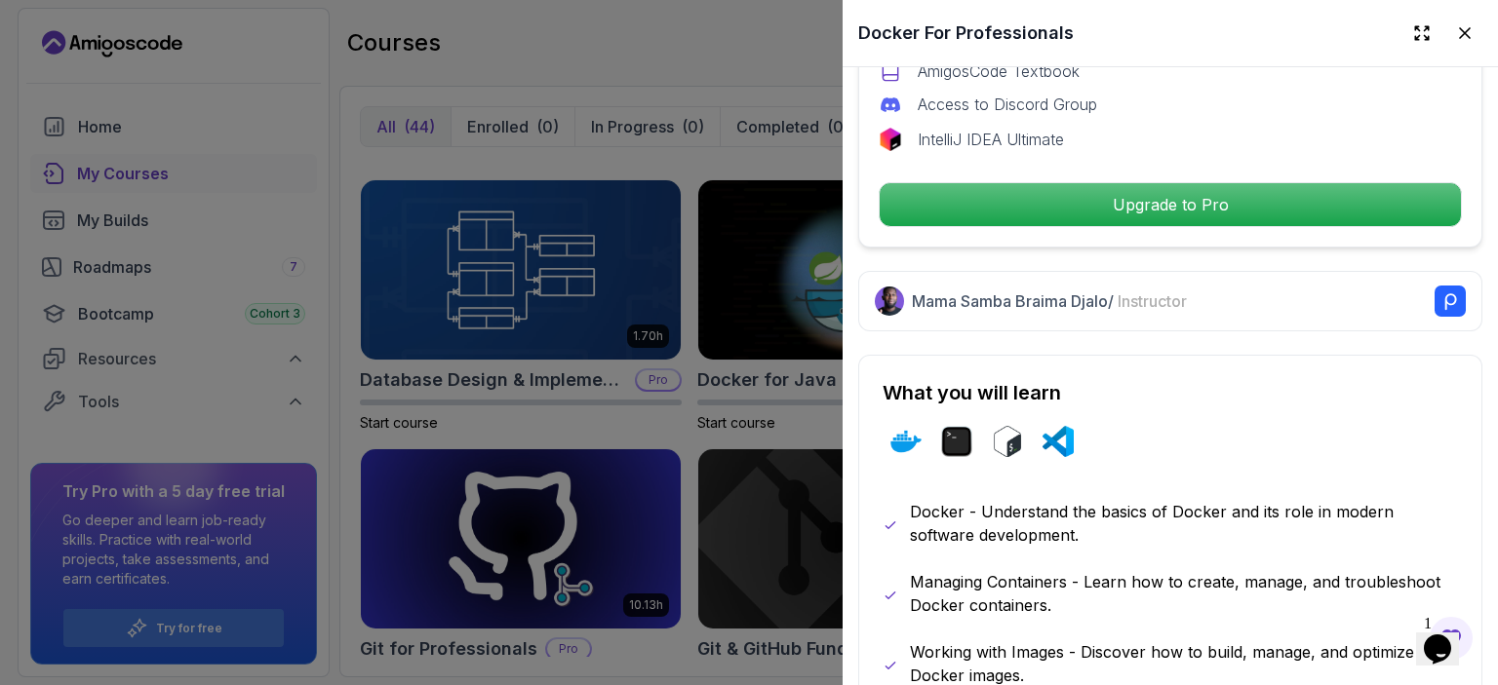
click at [1164, 292] on span "Instructor" at bounding box center [1151, 302] width 69 height 20
drag, startPoint x: 913, startPoint y: 293, endPoint x: 1385, endPoint y: 299, distance: 472.0
click at [1385, 299] on div "Mama Samba Braima Djalo / Instructor" at bounding box center [1189, 301] width 554 height 31
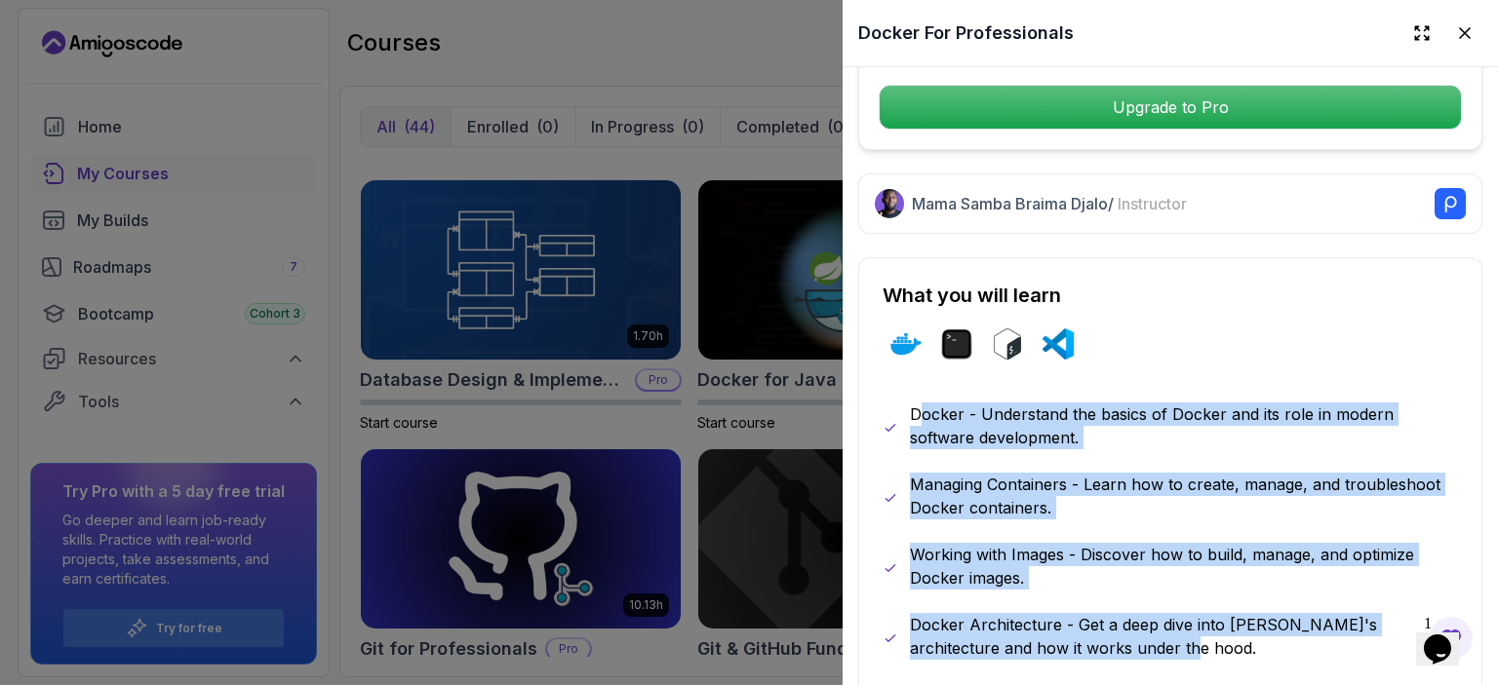
drag, startPoint x: 917, startPoint y: 403, endPoint x: 1128, endPoint y: 632, distance: 311.9
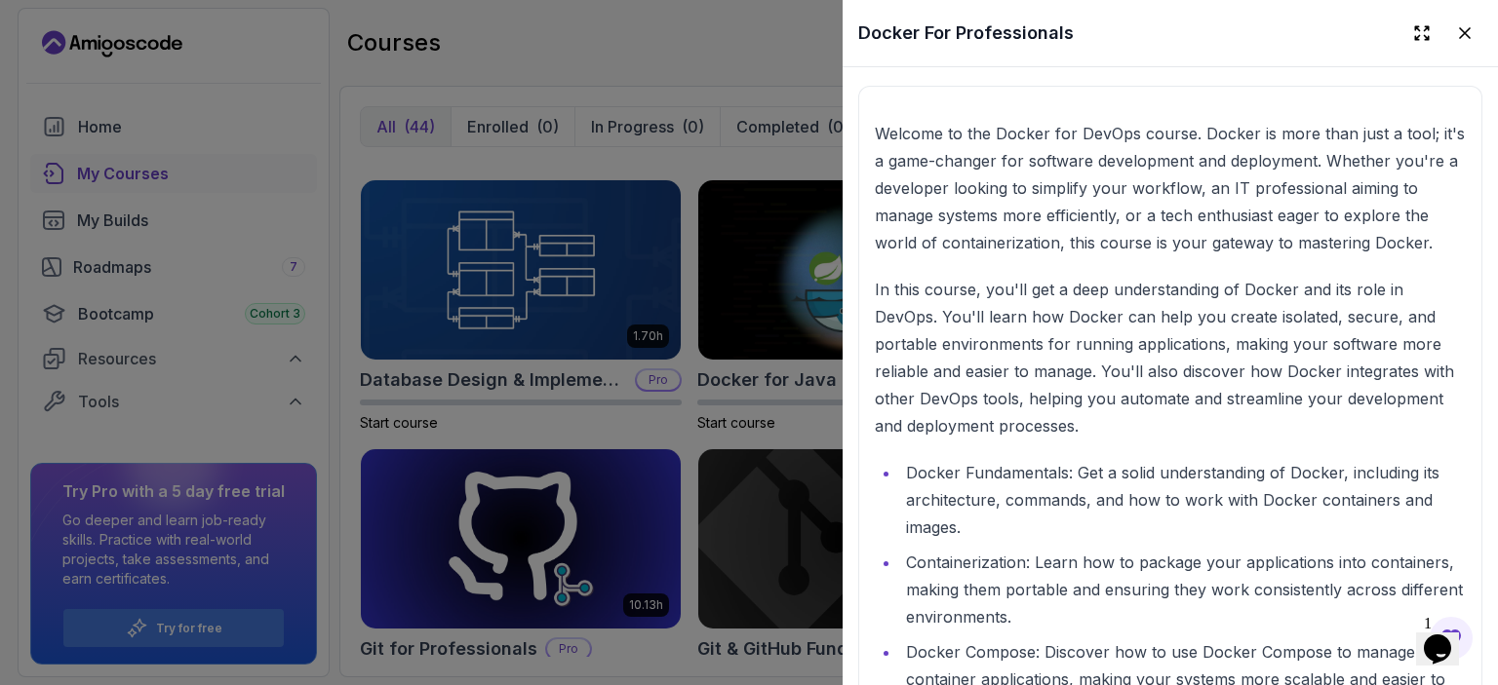
scroll to position [1853, 0]
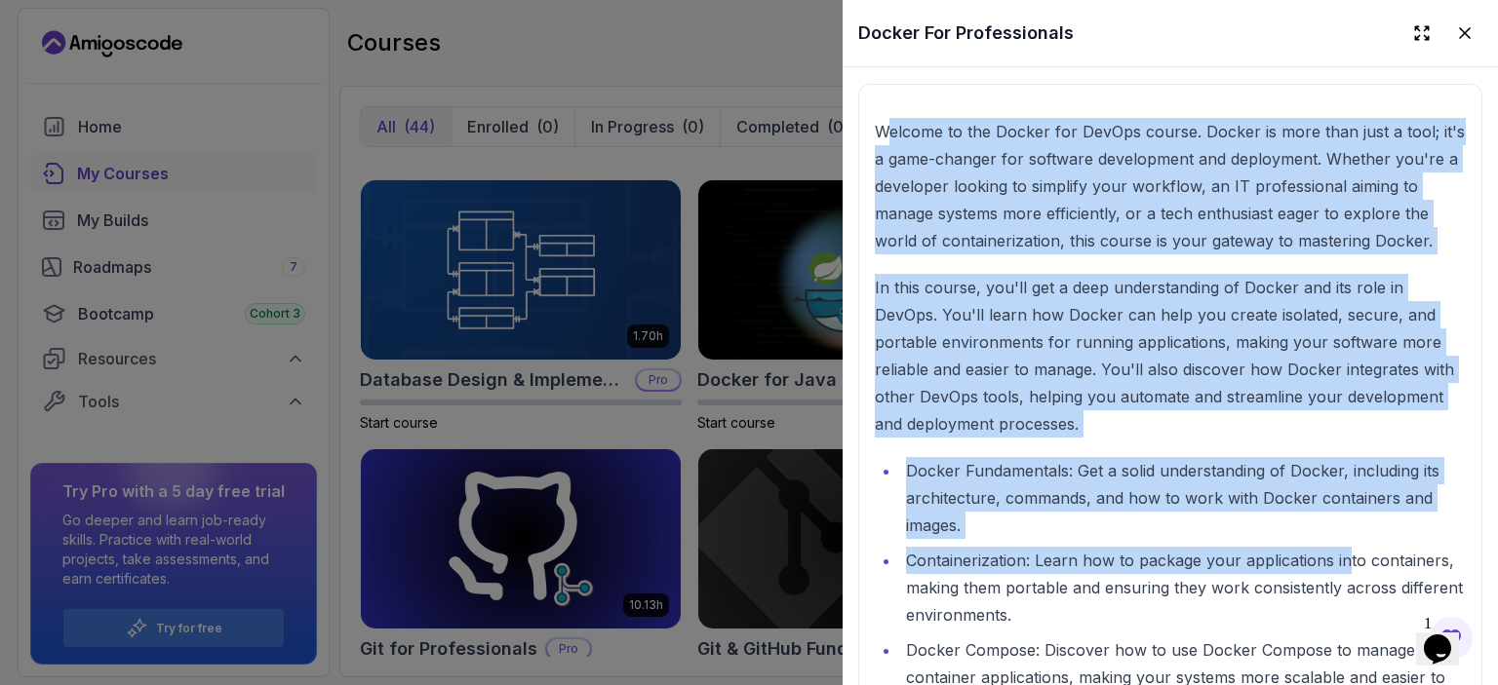
drag, startPoint x: 889, startPoint y: 116, endPoint x: 1348, endPoint y: 587, distance: 657.8
click at [1195, 387] on p "In this course, you'll get a deep understanding of Docker and its role in DevOp…" at bounding box center [1170, 356] width 591 height 164
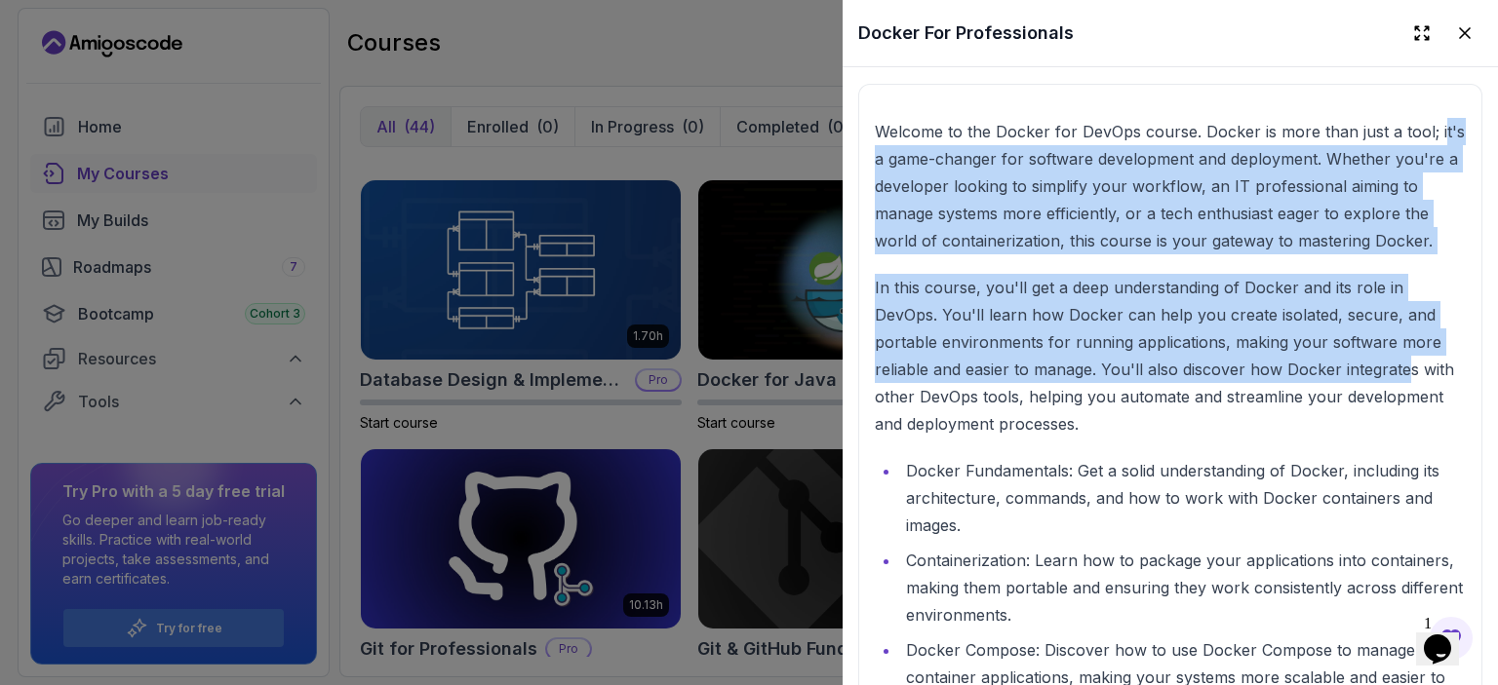
drag, startPoint x: 877, startPoint y: 147, endPoint x: 1402, endPoint y: 401, distance: 583.5
click at [1104, 195] on p "Welcome to the Docker for DevOps course. Docker is more than just a tool; it's …" at bounding box center [1170, 186] width 591 height 137
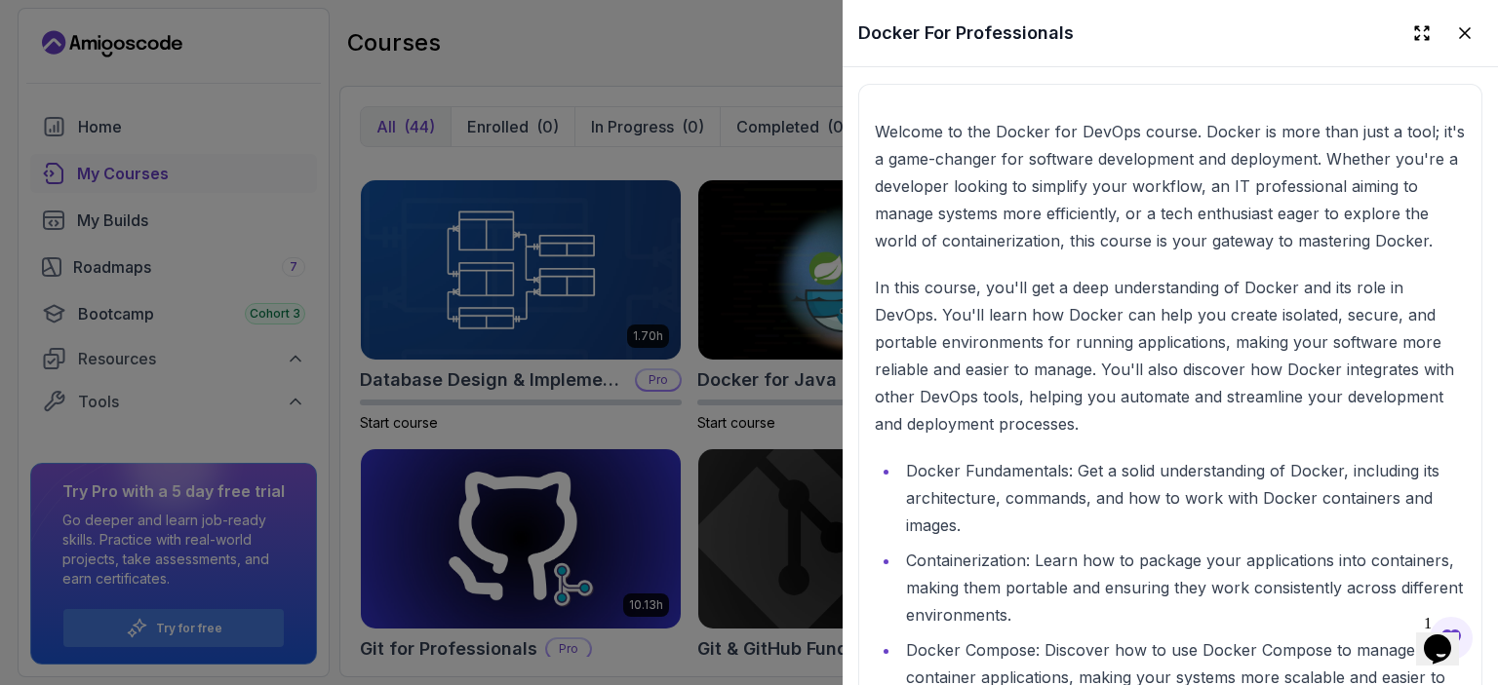
click at [679, 377] on div at bounding box center [749, 342] width 1498 height 685
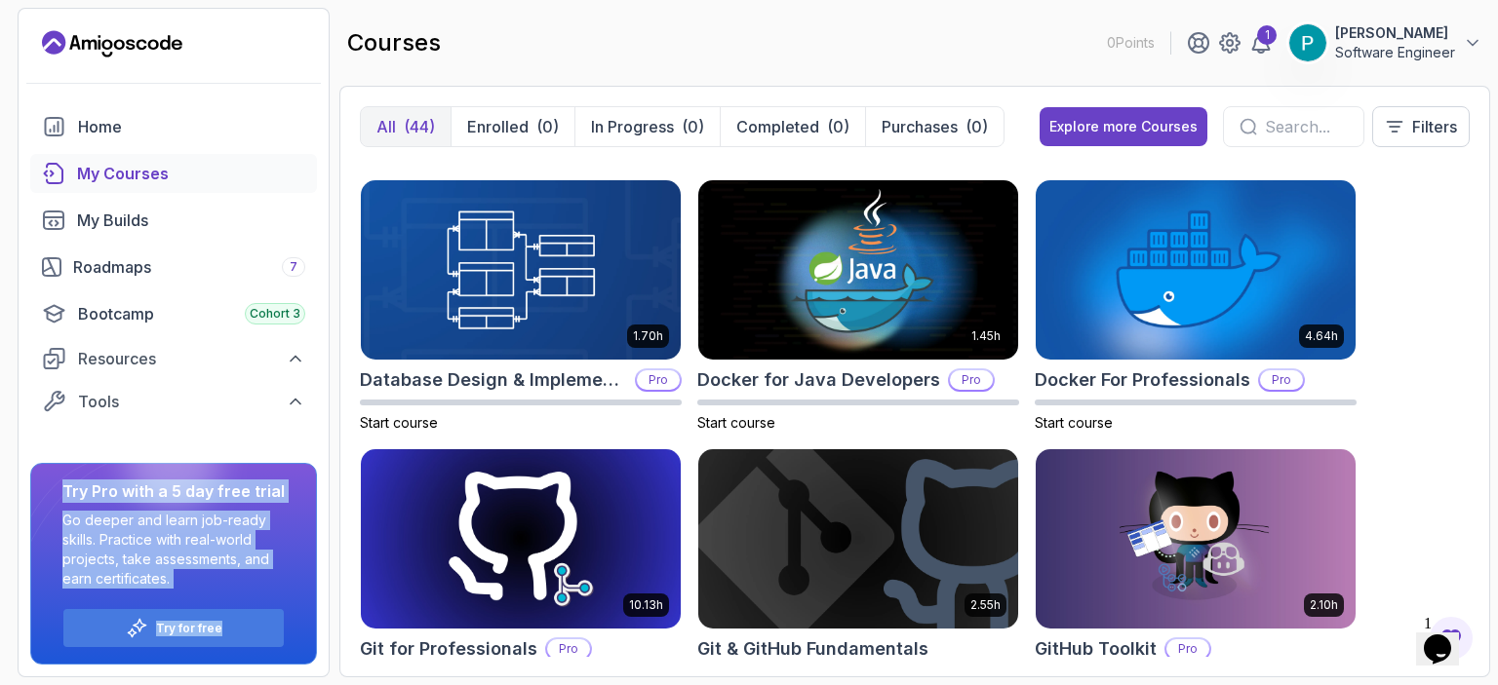
drag, startPoint x: 75, startPoint y: 485, endPoint x: 296, endPoint y: 596, distance: 247.7
click at [296, 596] on div "Try Pro with a 5 day free trial Go deeper and learn job-ready skills. Practice …" at bounding box center [173, 564] width 287 height 202
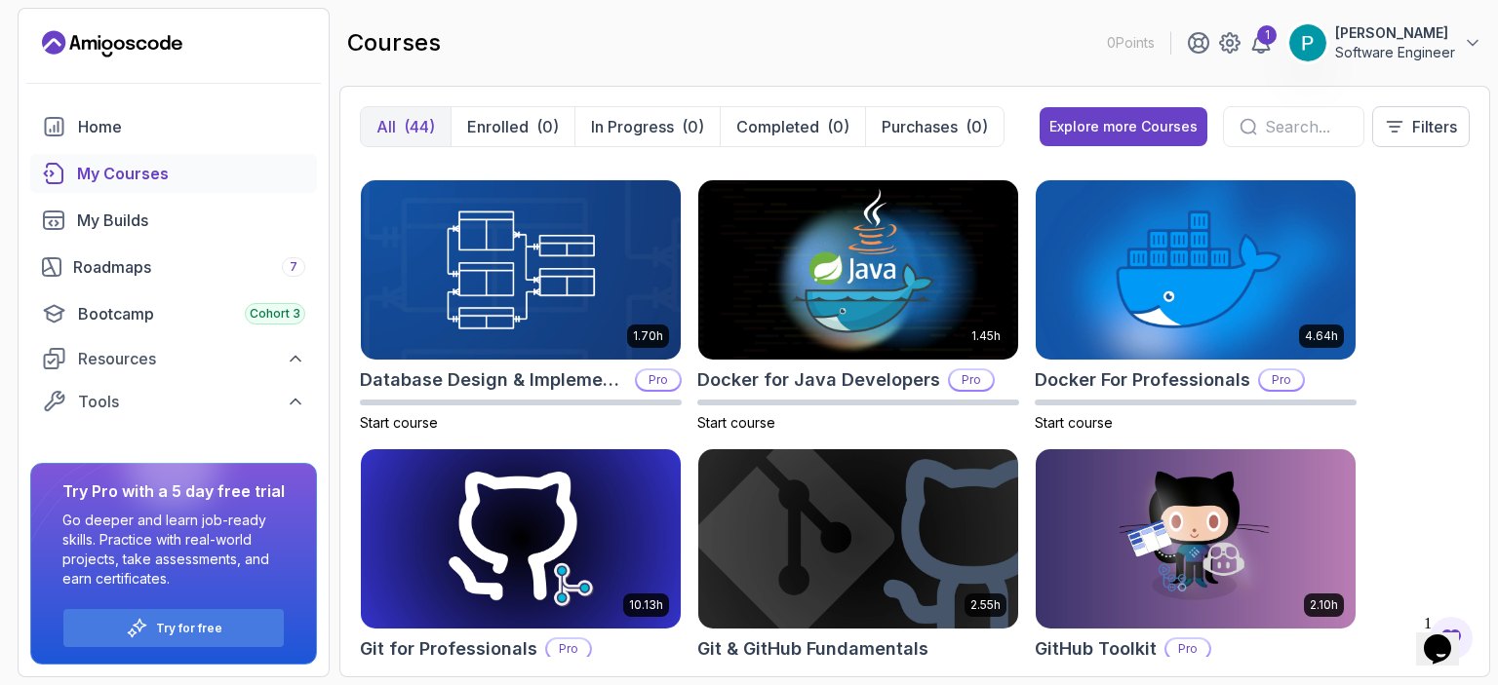
click at [1111, 34] on p "0 Points" at bounding box center [1131, 43] width 48 height 20
click at [1186, 370] on h2 "Docker For Professionals" at bounding box center [1142, 380] width 215 height 27
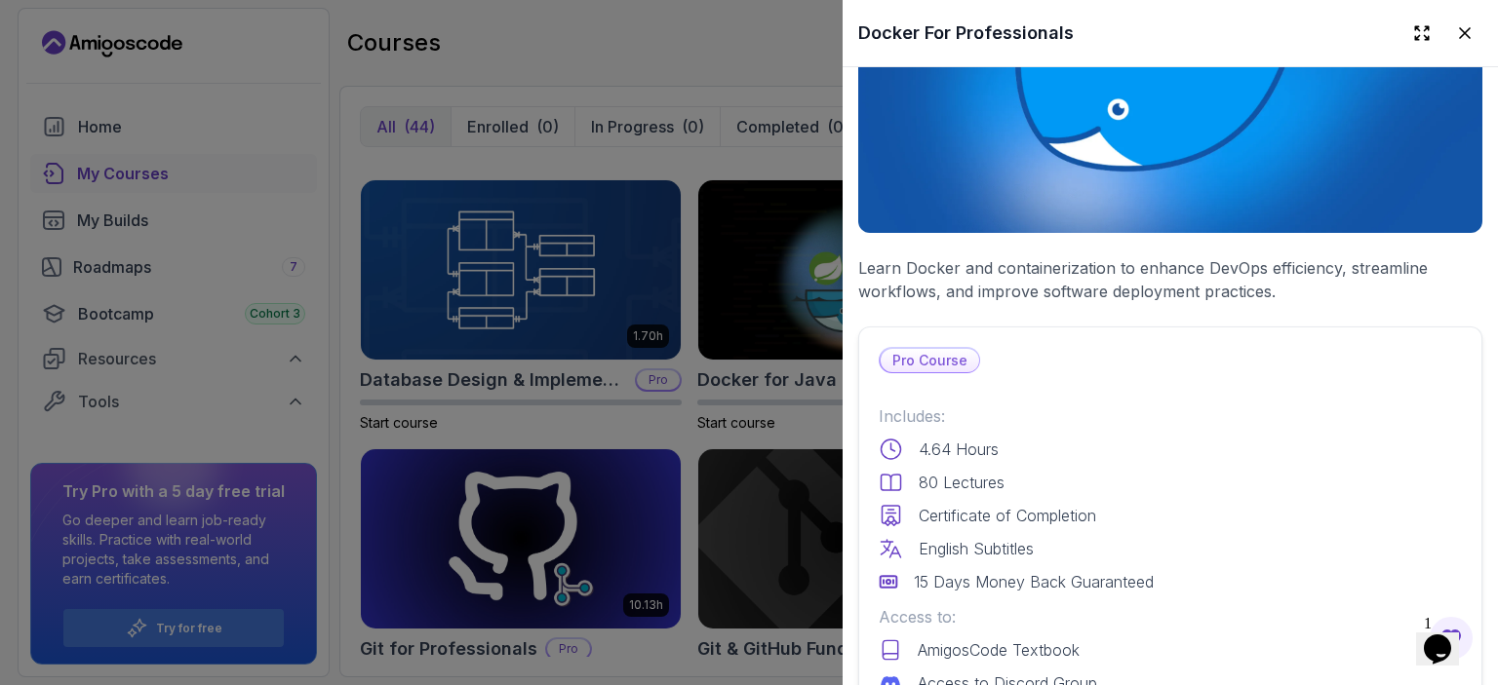
scroll to position [585, 0]
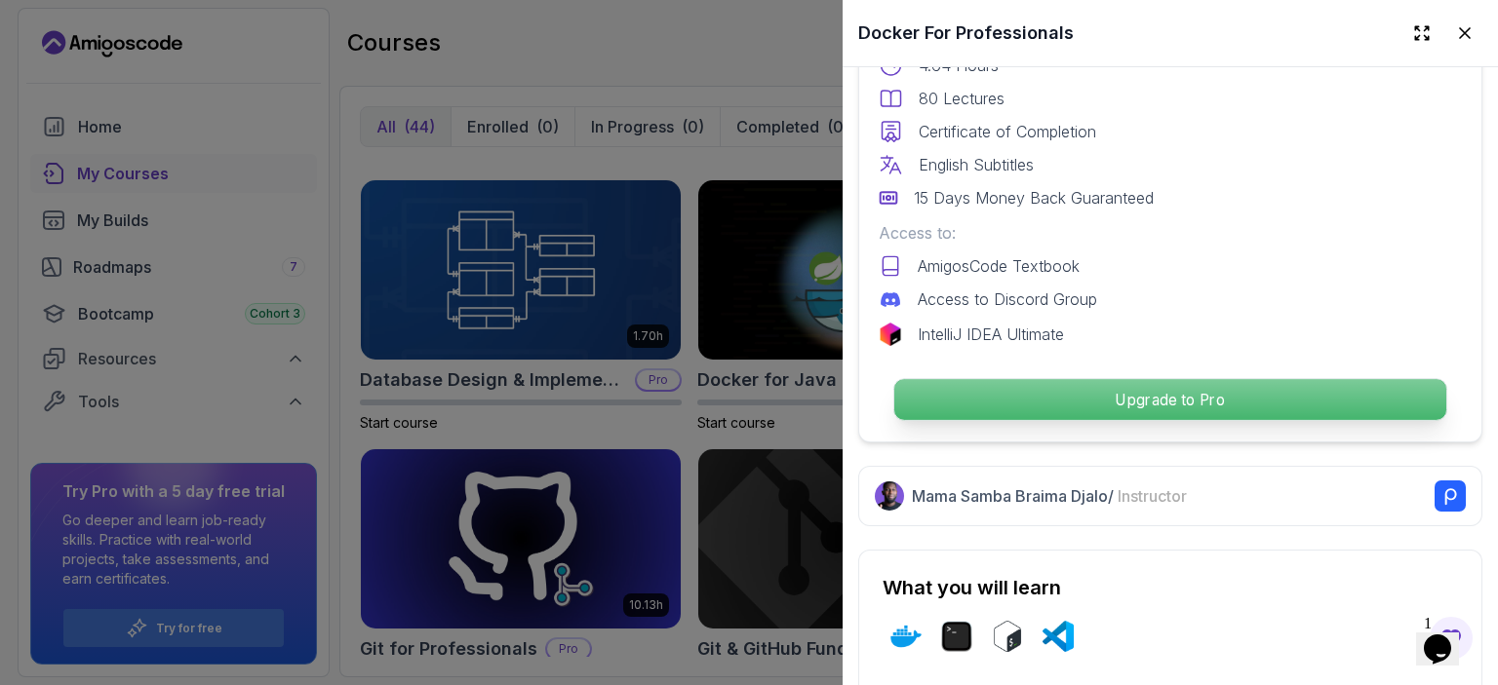
click at [1176, 400] on p "Upgrade to Pro" at bounding box center [1170, 399] width 552 height 41
